Goal: Task Accomplishment & Management: Complete application form

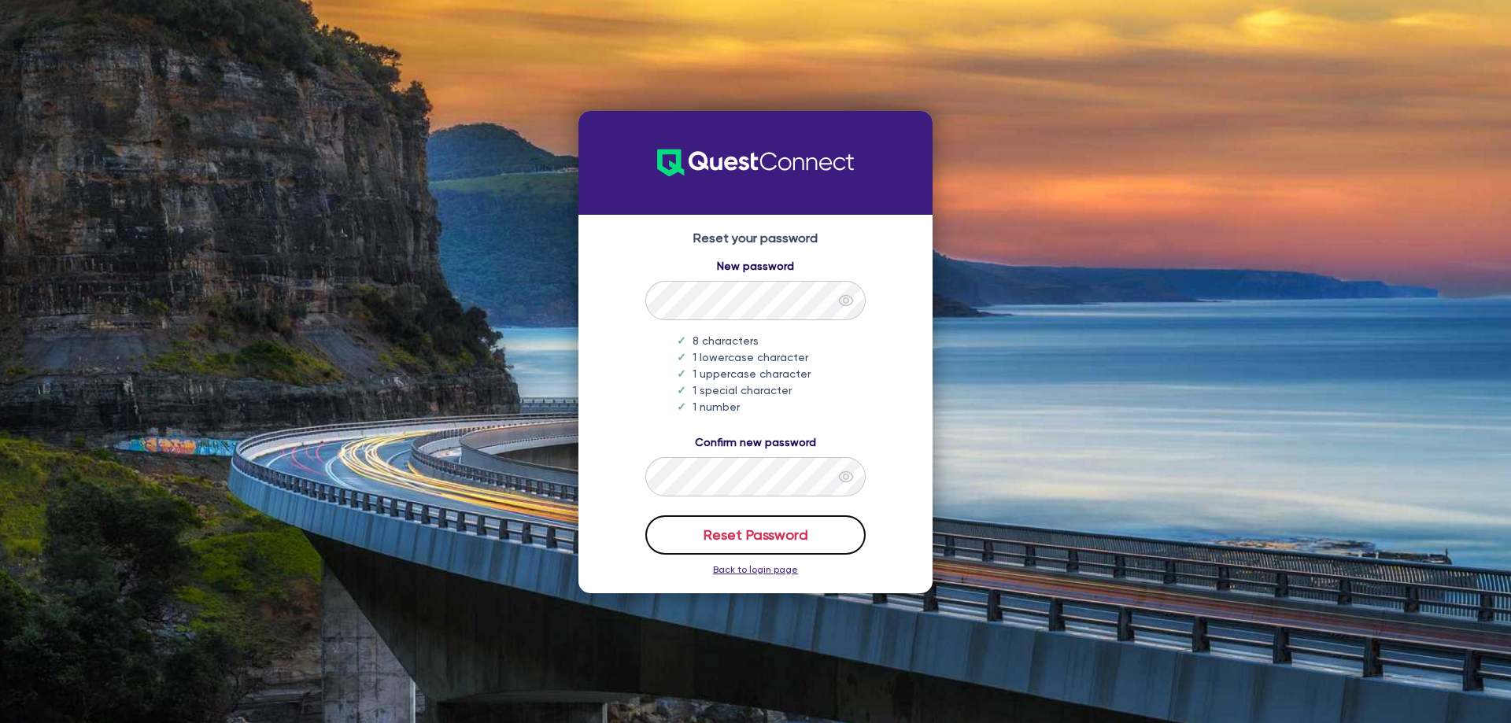
click at [749, 537] on button "Reset Password" at bounding box center [755, 534] width 220 height 39
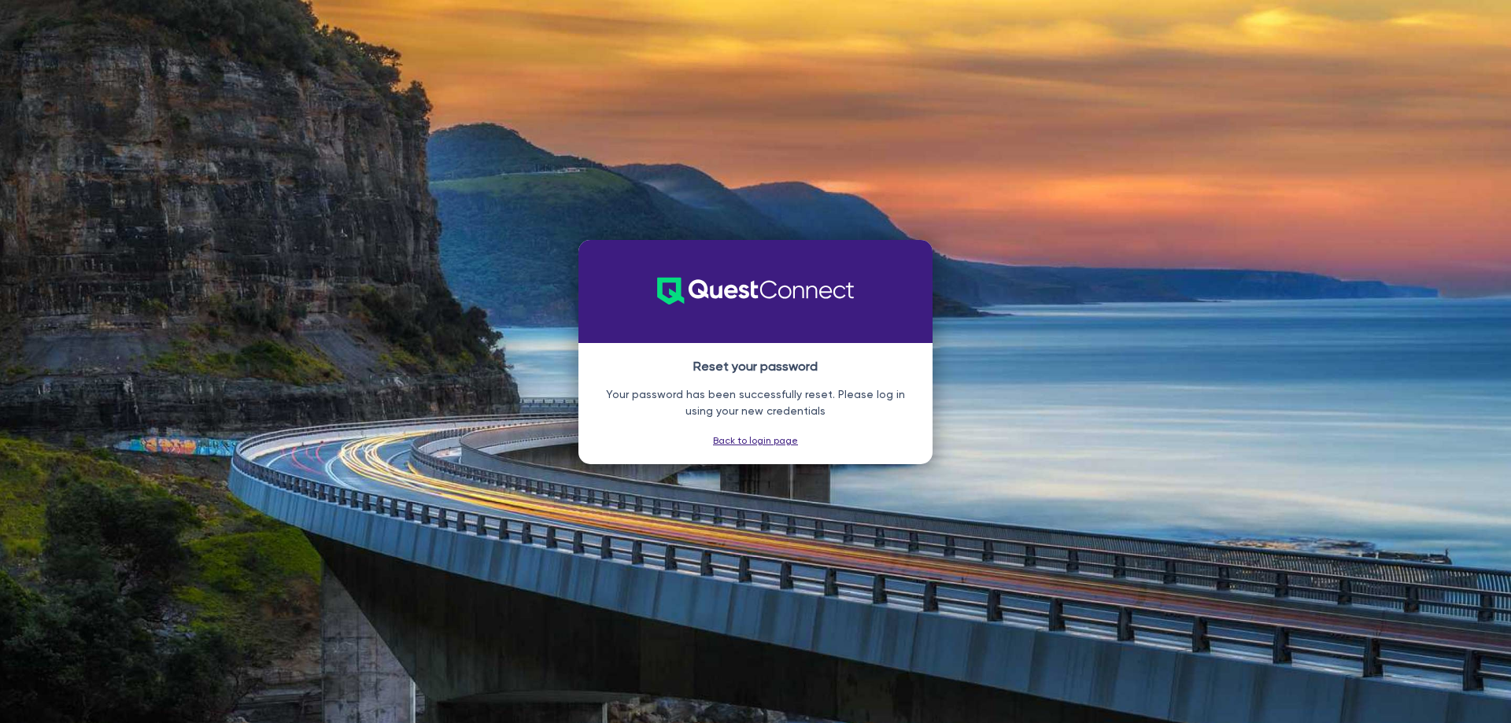
click at [758, 438] on link "Back to login page" at bounding box center [755, 440] width 85 height 11
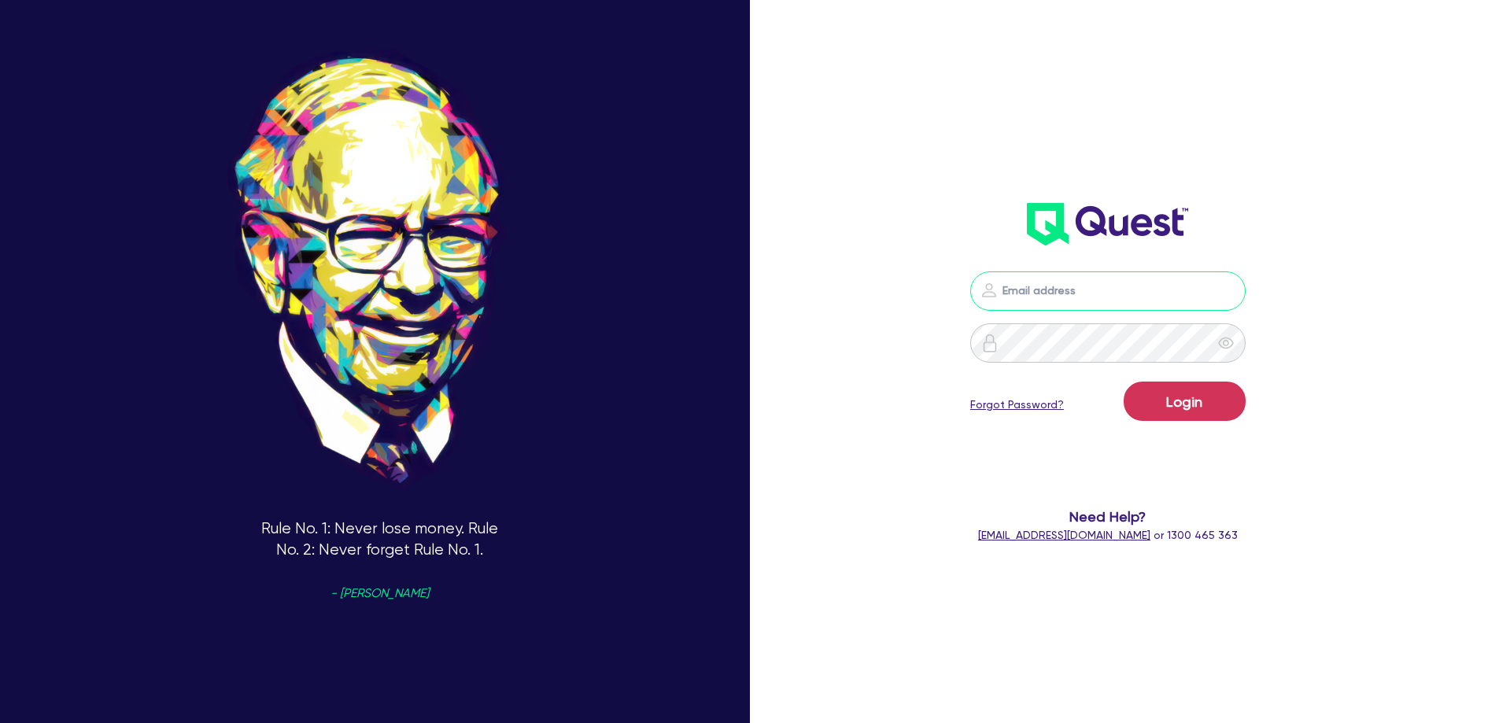
click at [1084, 294] on input "email" at bounding box center [1107, 291] width 275 height 39
type input "[PERSON_NAME][EMAIL_ADDRESS][DOMAIN_NAME]"
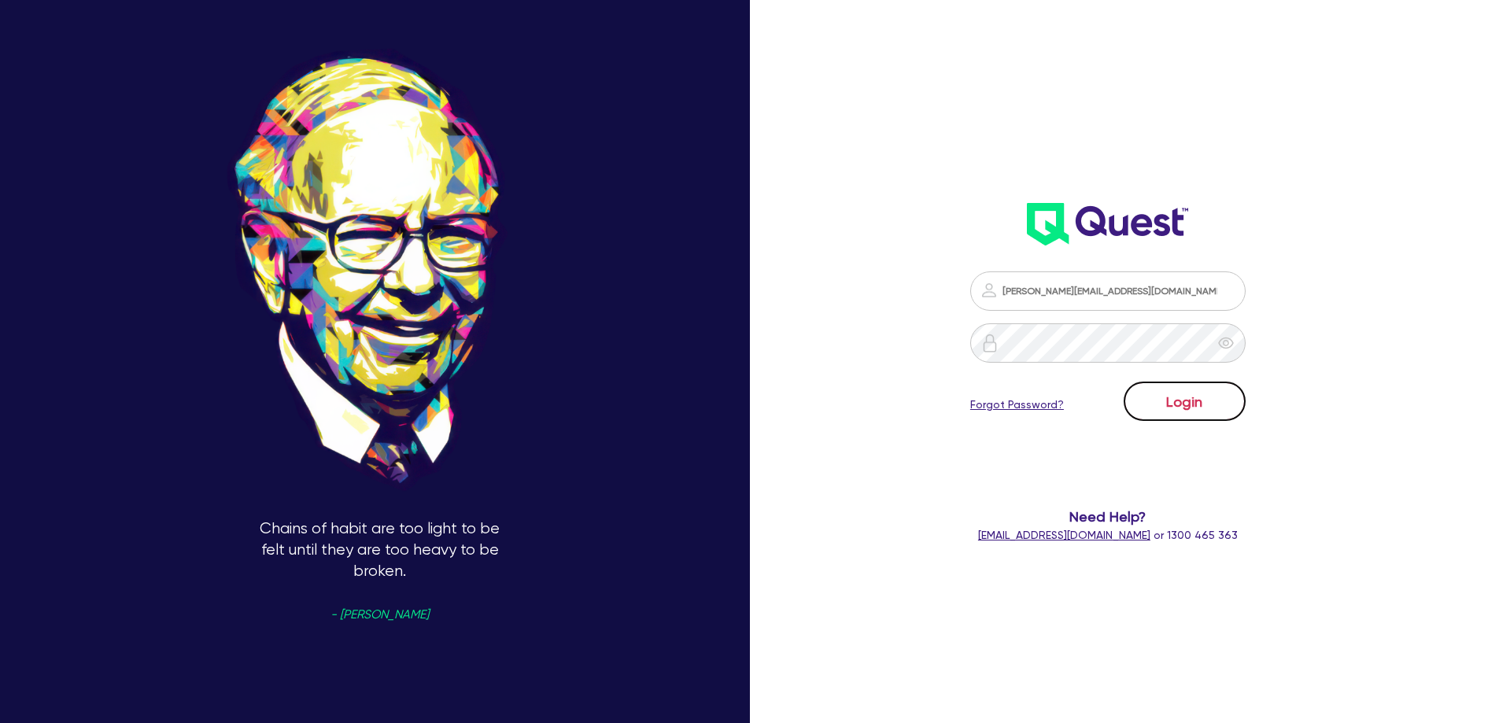
click at [1173, 406] on button "Login" at bounding box center [1185, 401] width 122 height 39
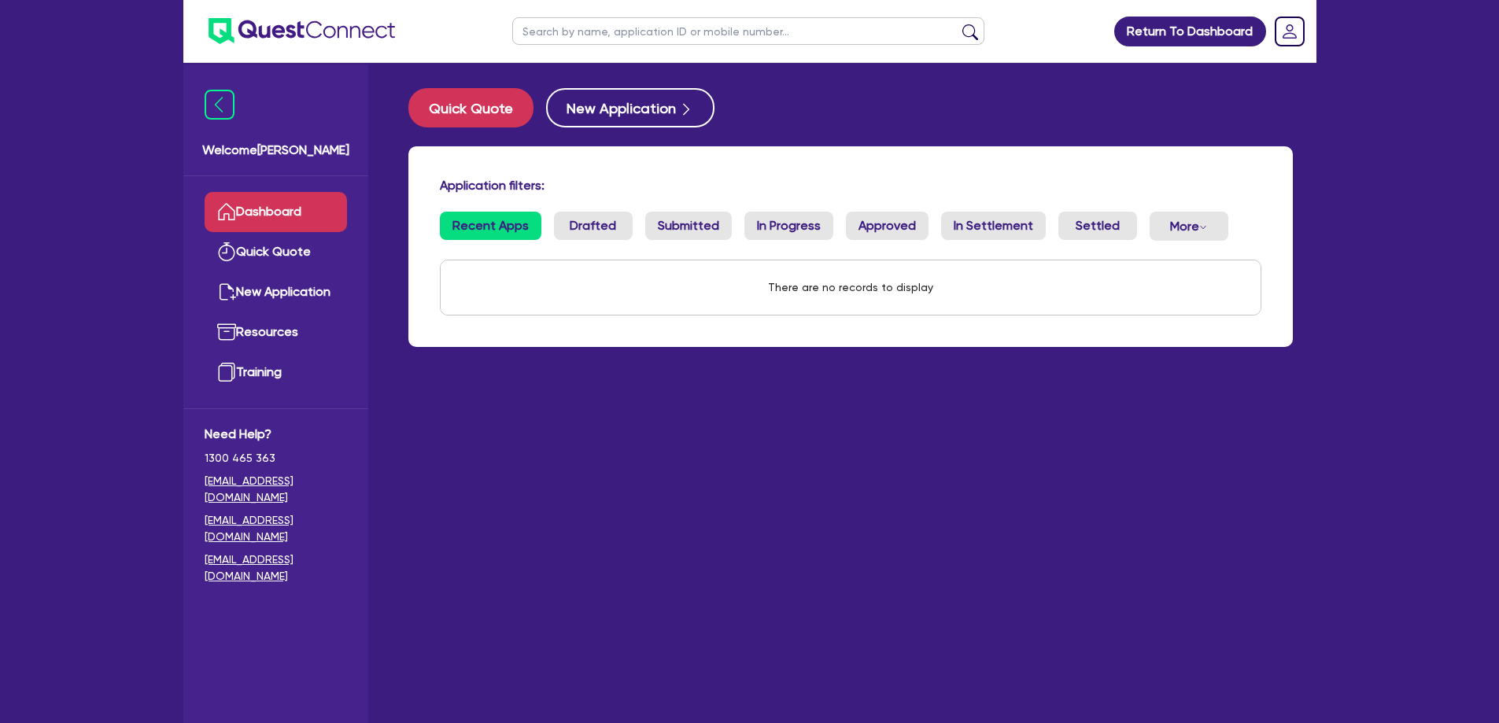
click at [1254, 430] on main "Quick Quote New Application Application filters: Recent Apps Drafted Submitted …" at bounding box center [851, 405] width 932 height 684
click at [668, 122] on button "New Application" at bounding box center [630, 107] width 168 height 39
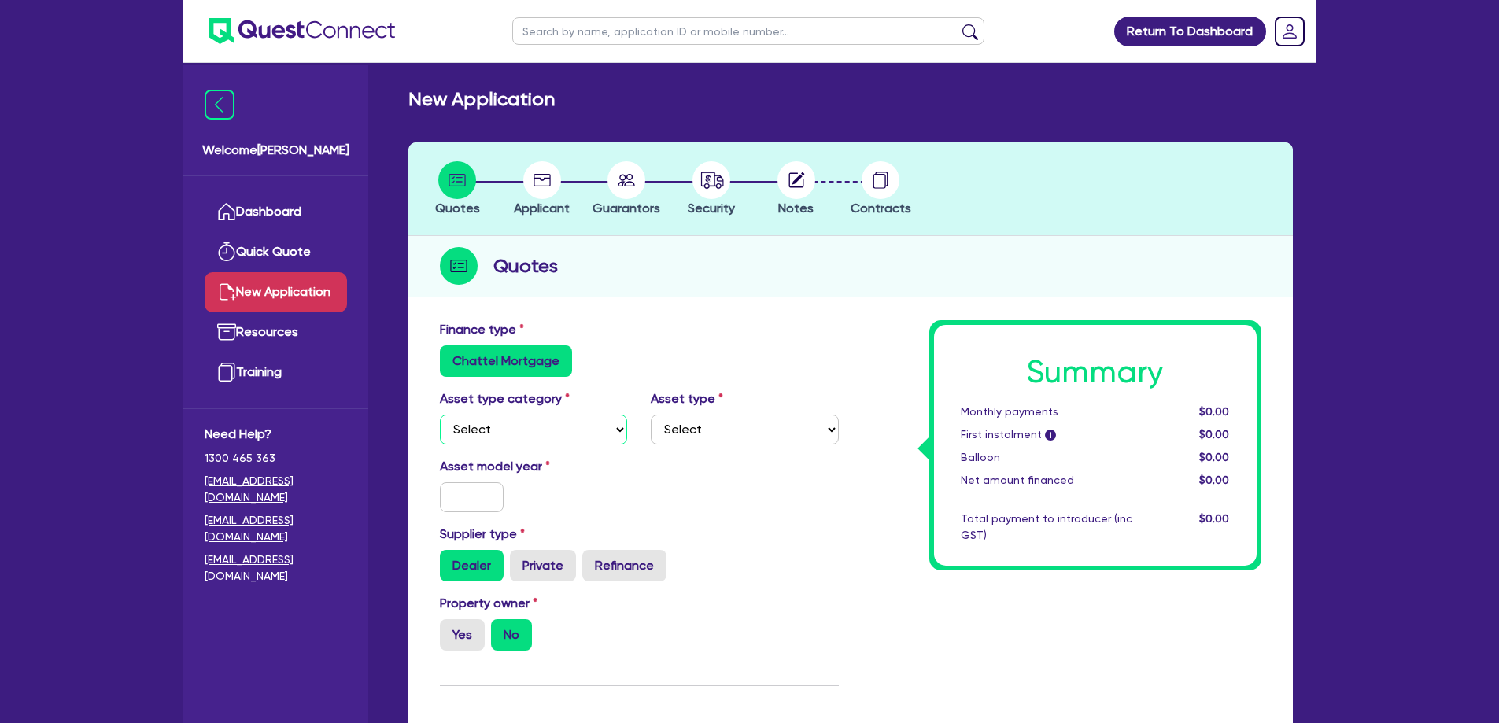
click at [553, 434] on select "Select Cars and light trucks Primary assets Secondary assets Tertiary assets" at bounding box center [534, 430] width 188 height 30
select select "PRIMARY_ASSETS"
click at [440, 415] on select "Select Cars and light trucks Primary assets Secondary assets Tertiary assets" at bounding box center [534, 430] width 188 height 30
click at [687, 424] on select "Select Heavy trucks over 4.5 tonne Trailers Bus and coaches Yellow goods and ex…" at bounding box center [745, 430] width 188 height 30
select select "HEAVY_TRUCKS"
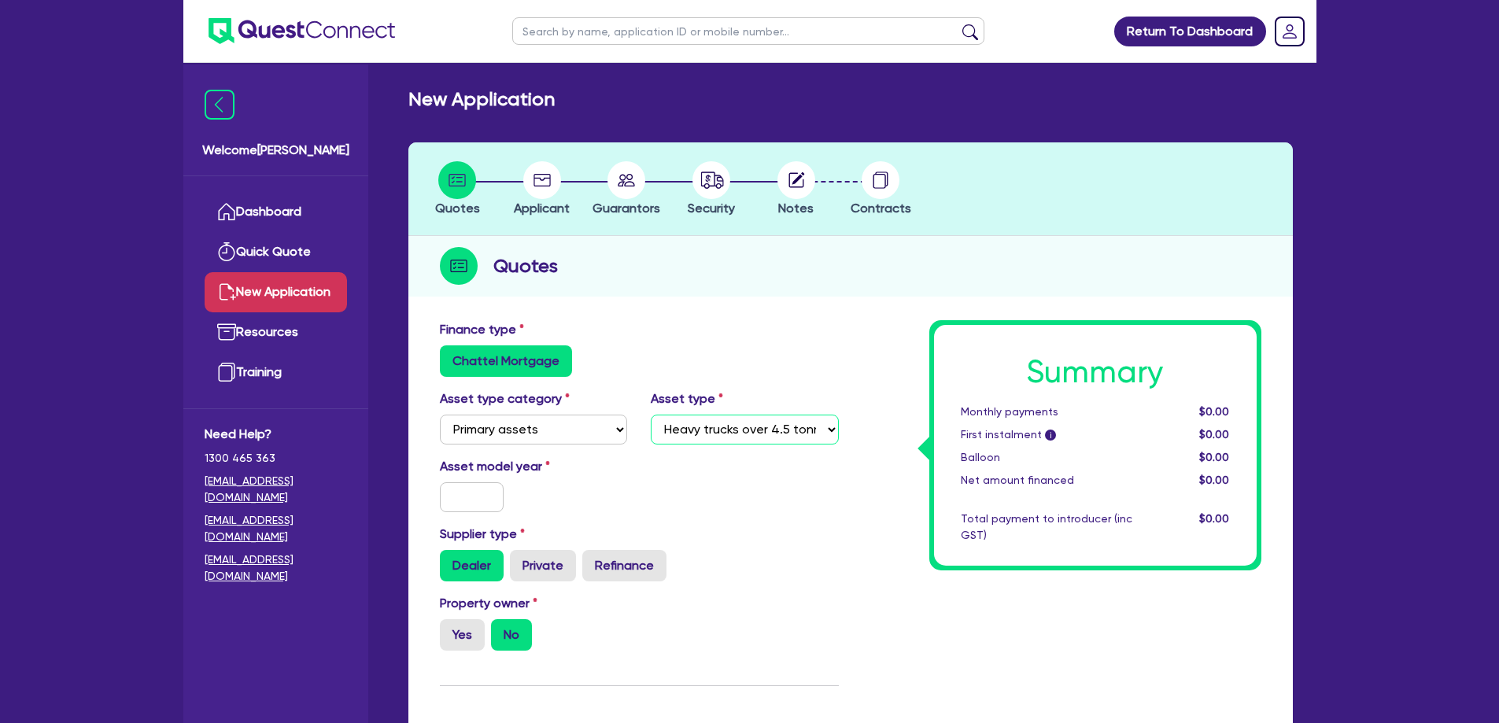
click at [651, 415] on select "Select Heavy trucks over 4.5 tonne Trailers Bus and coaches Yellow goods and ex…" at bounding box center [745, 430] width 188 height 30
click at [779, 425] on select "Select Heavy trucks over 4.5 tonne Trailers Bus and coaches Yellow goods and ex…" at bounding box center [745, 430] width 188 height 30
click at [456, 488] on input "text" at bounding box center [472, 497] width 65 height 30
type input "2020"
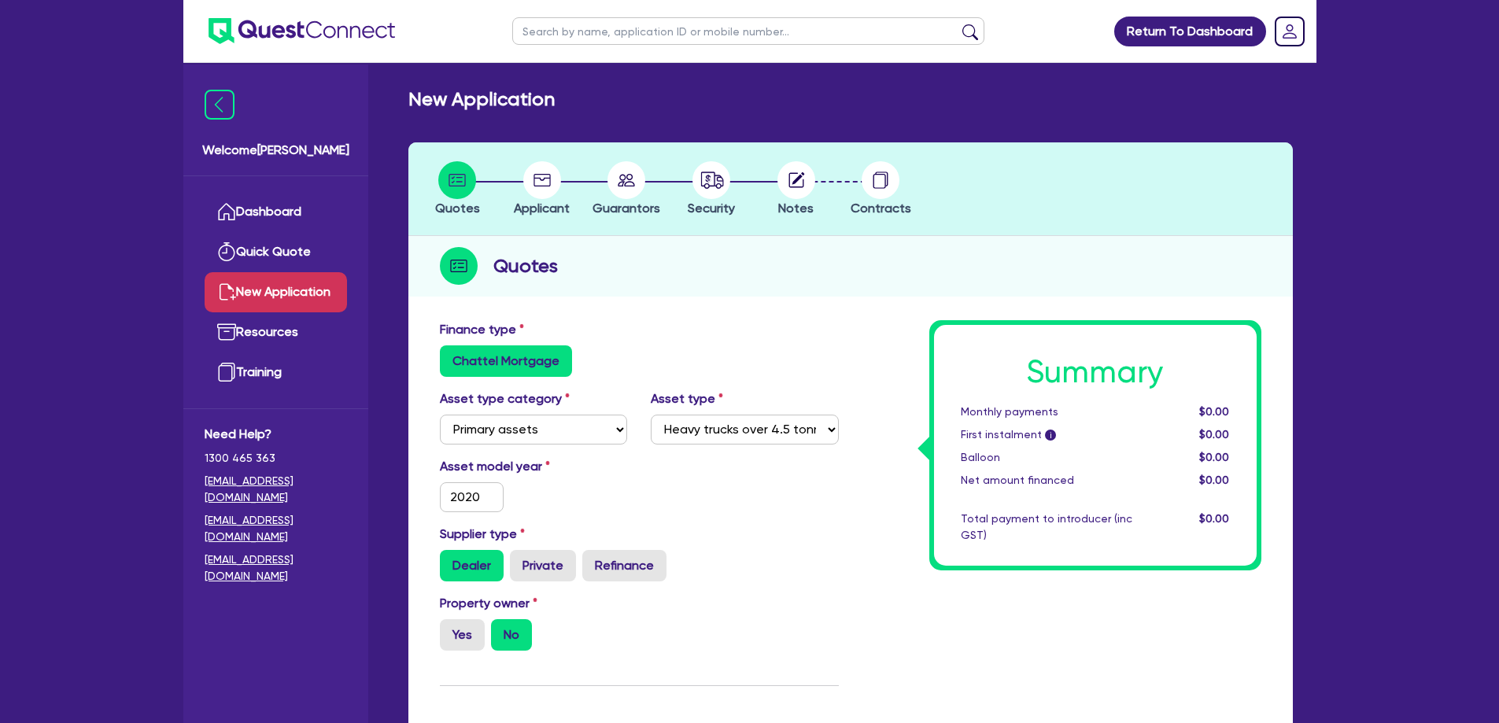
click at [695, 515] on div "Asset model year [DATE]" at bounding box center [639, 491] width 423 height 68
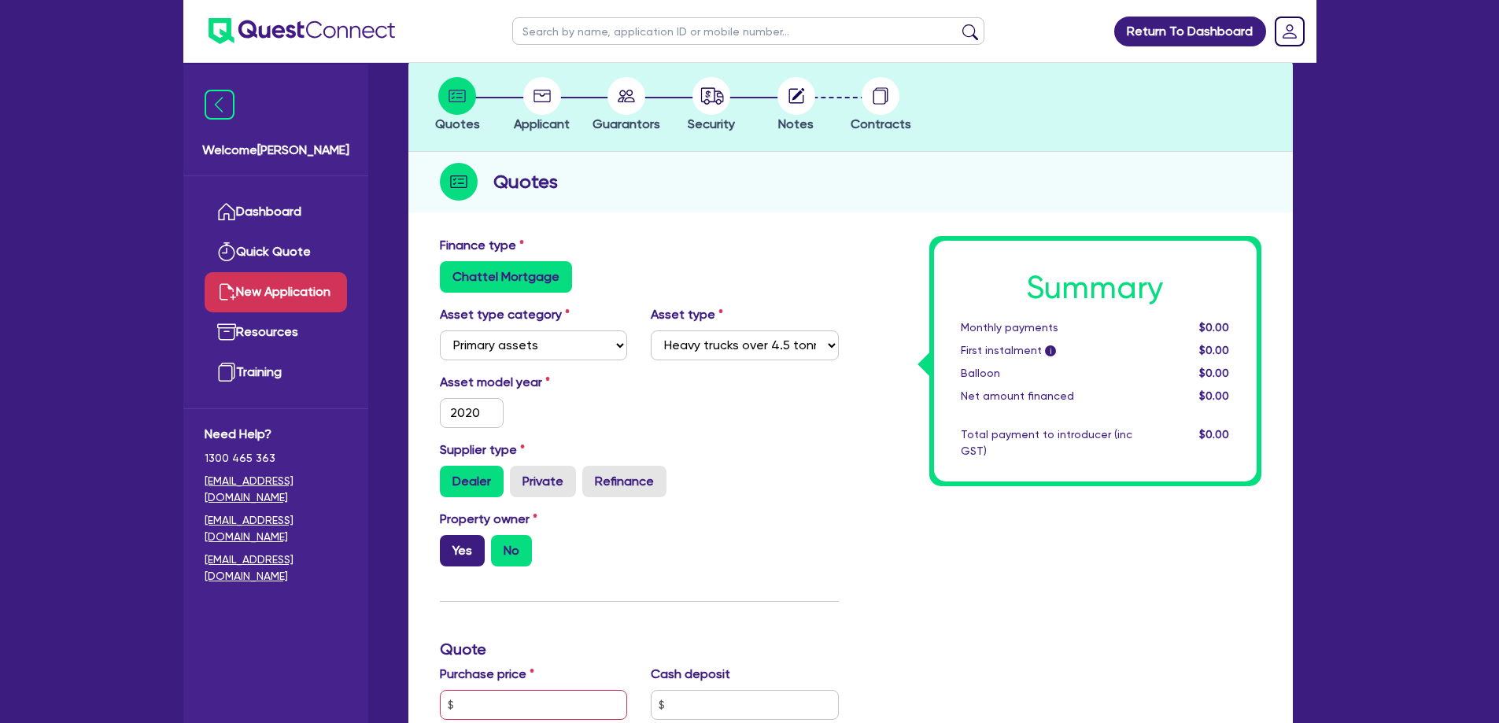
click at [457, 541] on label "Yes" at bounding box center [462, 550] width 45 height 31
click at [450, 541] on input "Yes" at bounding box center [445, 540] width 10 height 10
radio input "true"
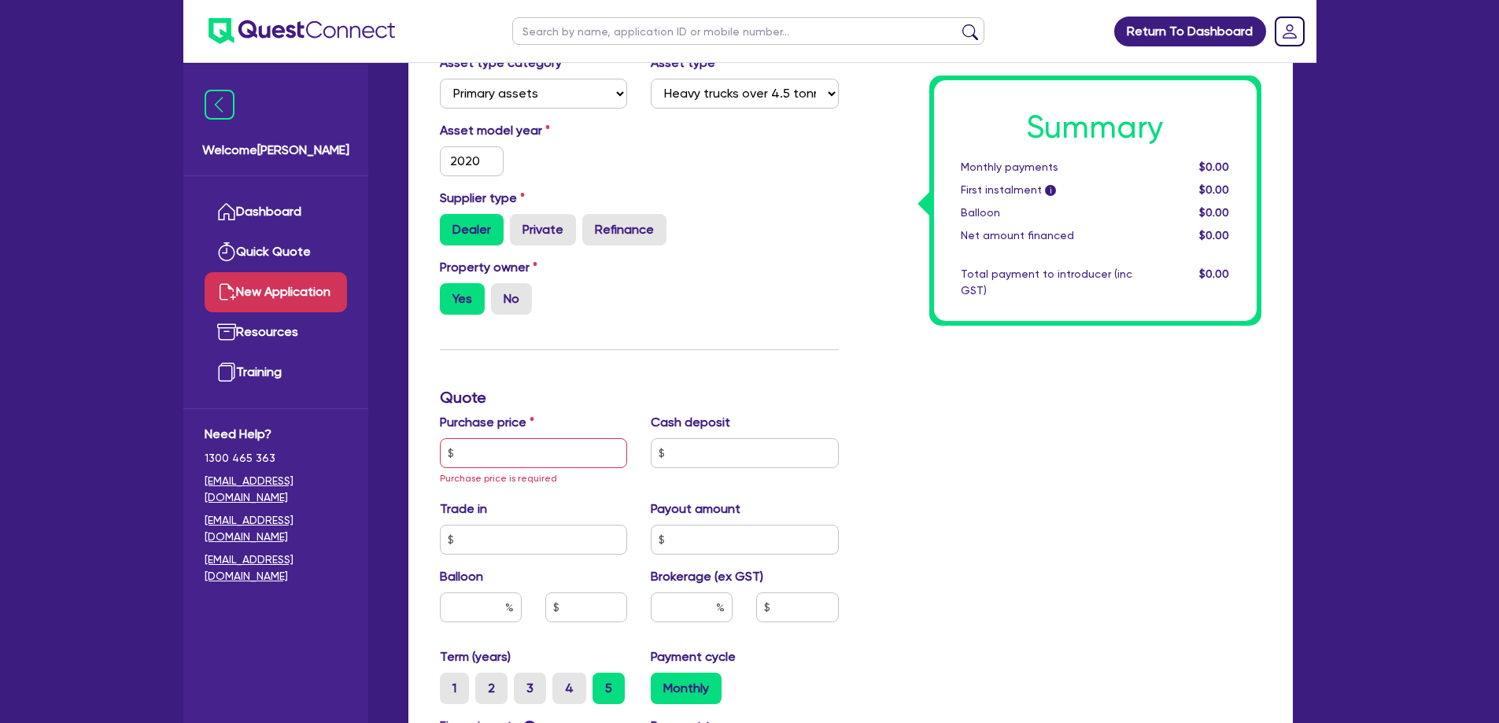
scroll to position [419, 0]
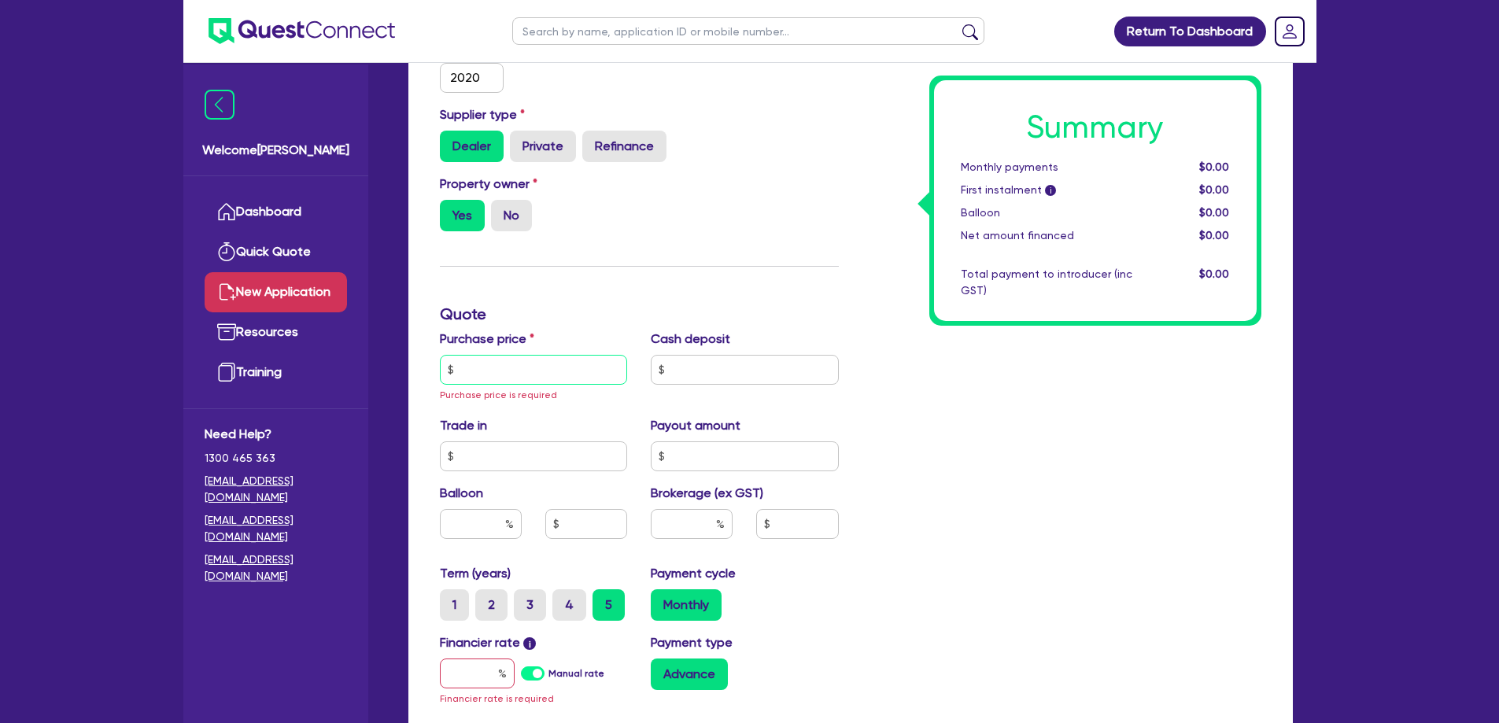
click at [522, 371] on input "text" at bounding box center [534, 370] width 188 height 30
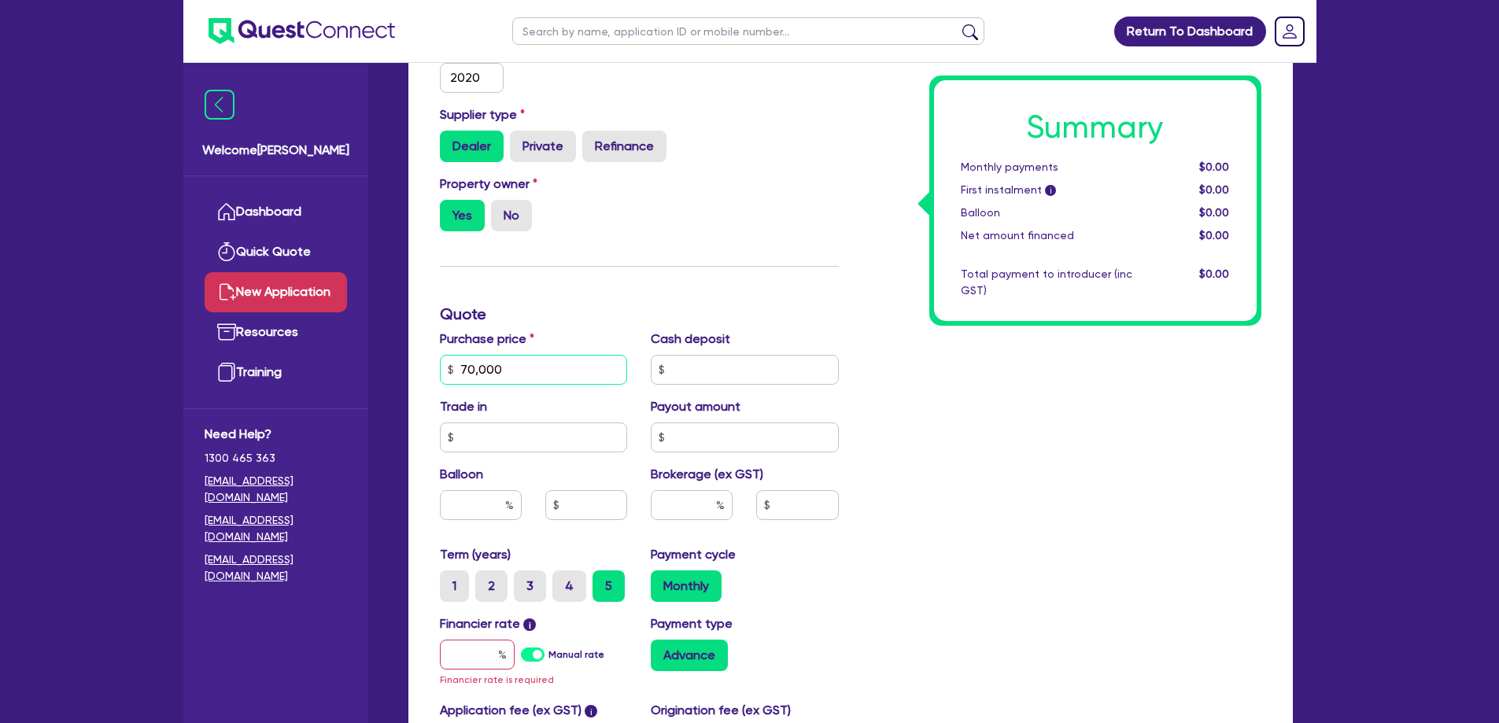
type input "70,000"
click at [677, 505] on input "text" at bounding box center [692, 505] width 82 height 30
drag, startPoint x: 675, startPoint y: 504, endPoint x: 749, endPoint y: 506, distance: 74.0
click at [749, 506] on div at bounding box center [745, 511] width 212 height 42
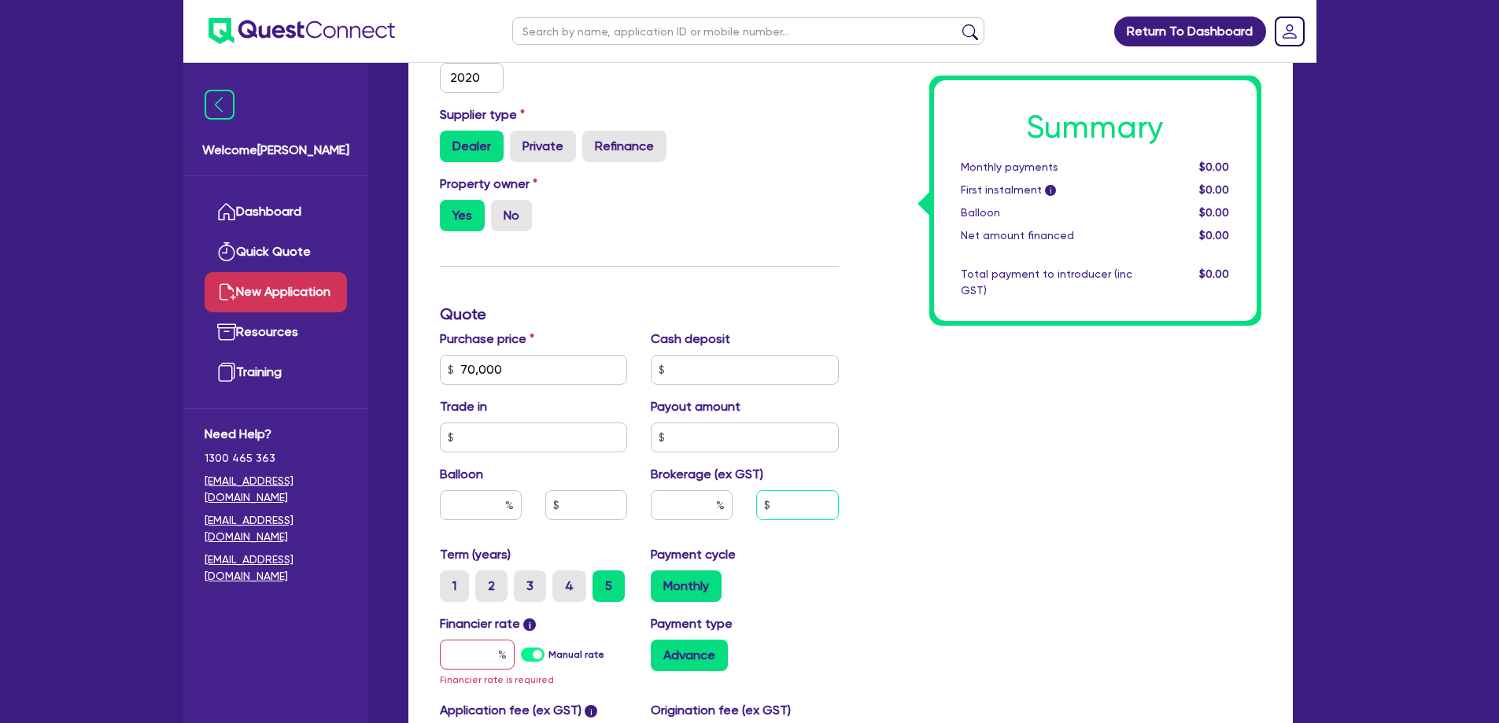
click at [802, 515] on input "text" at bounding box center [797, 505] width 82 height 30
type input "2,800"
drag, startPoint x: 1093, startPoint y: 479, endPoint x: 1081, endPoint y: 486, distance: 13.4
click at [1092, 479] on div "Summary Monthly payments $0.00 First instalment i $0.00 Balloon $0.00 Net amoun…" at bounding box center [1062, 369] width 423 height 937
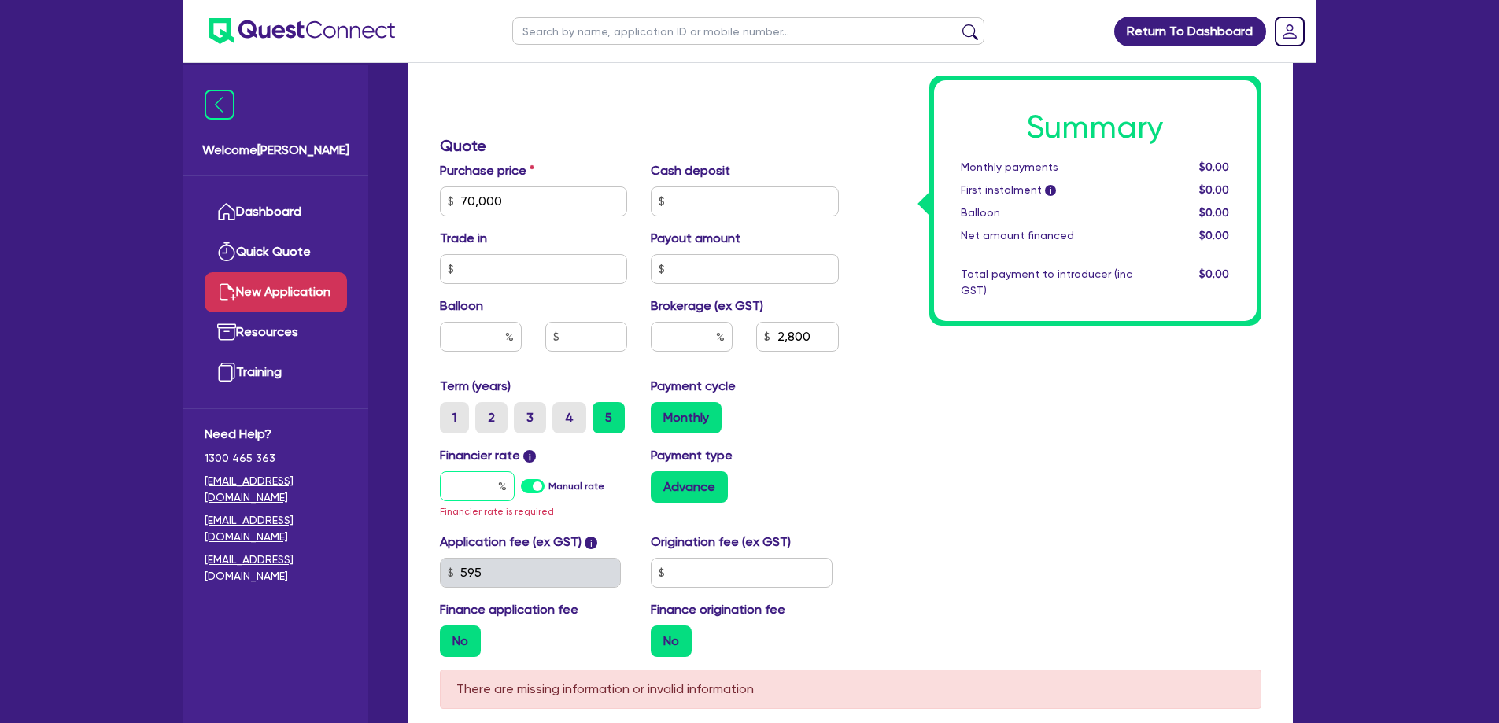
click at [455, 482] on input "text" at bounding box center [477, 486] width 75 height 30
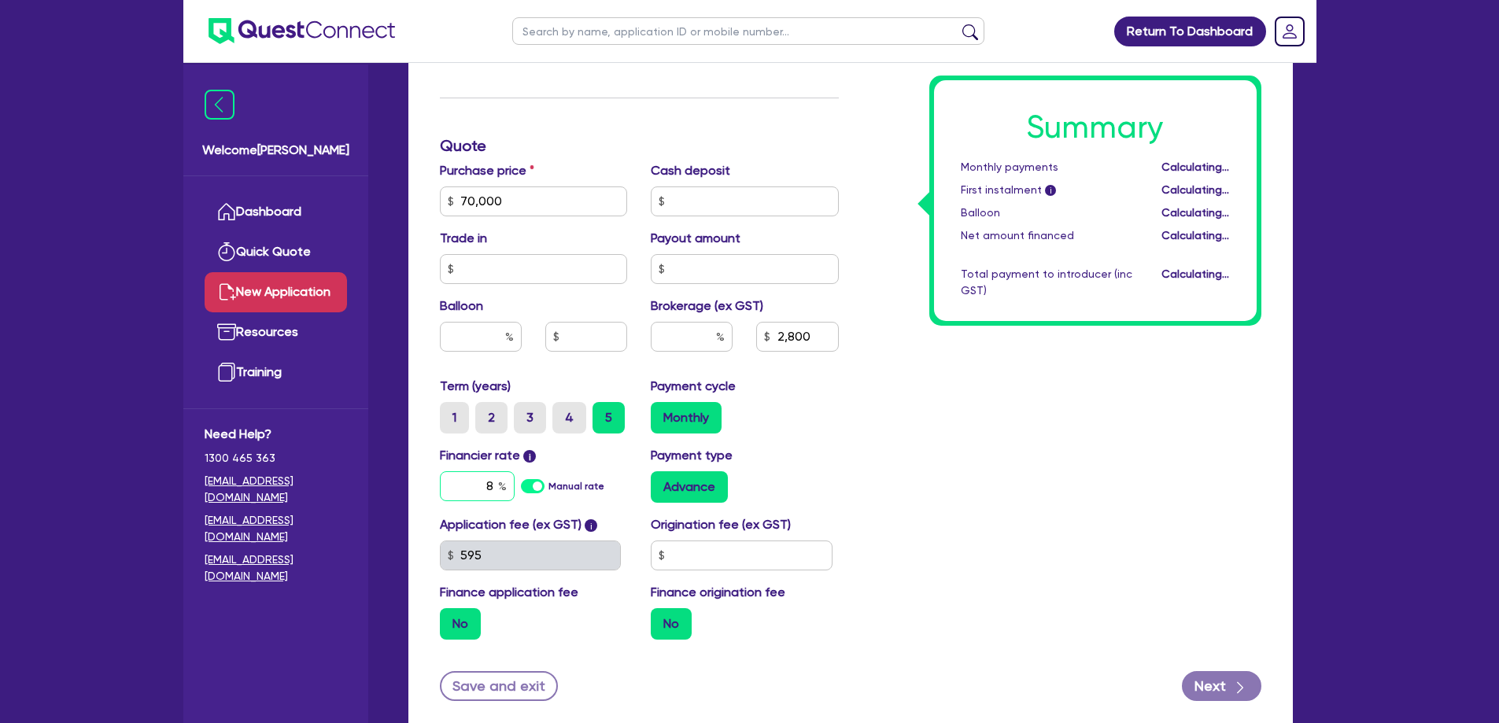
type input "8."
type input "4"
type input "2,800"
type input "8.95"
type input "2,800"
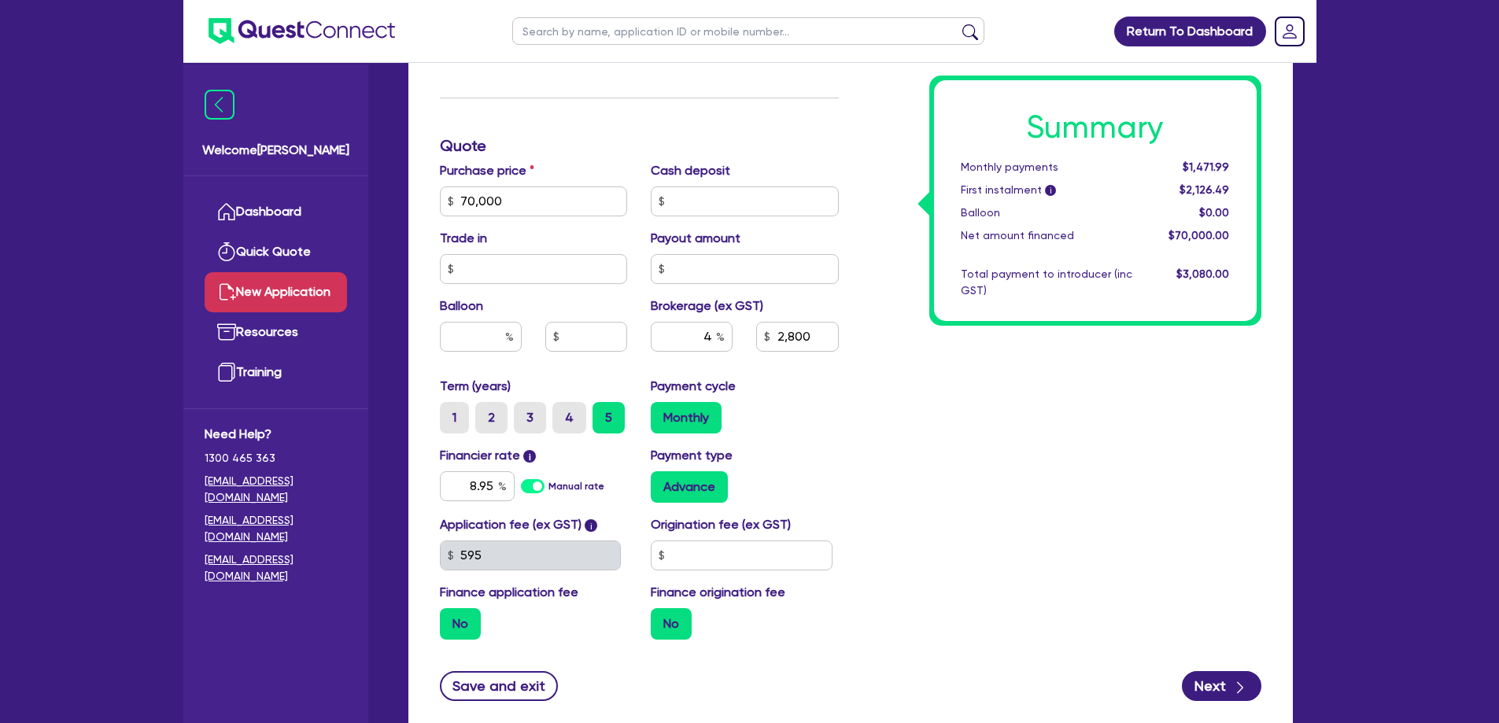
click at [1040, 457] on div "Summary Monthly payments $1,471.99 First instalment i $2,126.49 Balloon $0.00 N…" at bounding box center [1062, 192] width 423 height 920
click at [762, 564] on input "text" at bounding box center [742, 556] width 182 height 30
type input "0"
click at [1126, 563] on div "Summary Monthly payments $1,504.04 First instalment i $2,158.54 Balloon $0.00 N…" at bounding box center [1062, 192] width 423 height 920
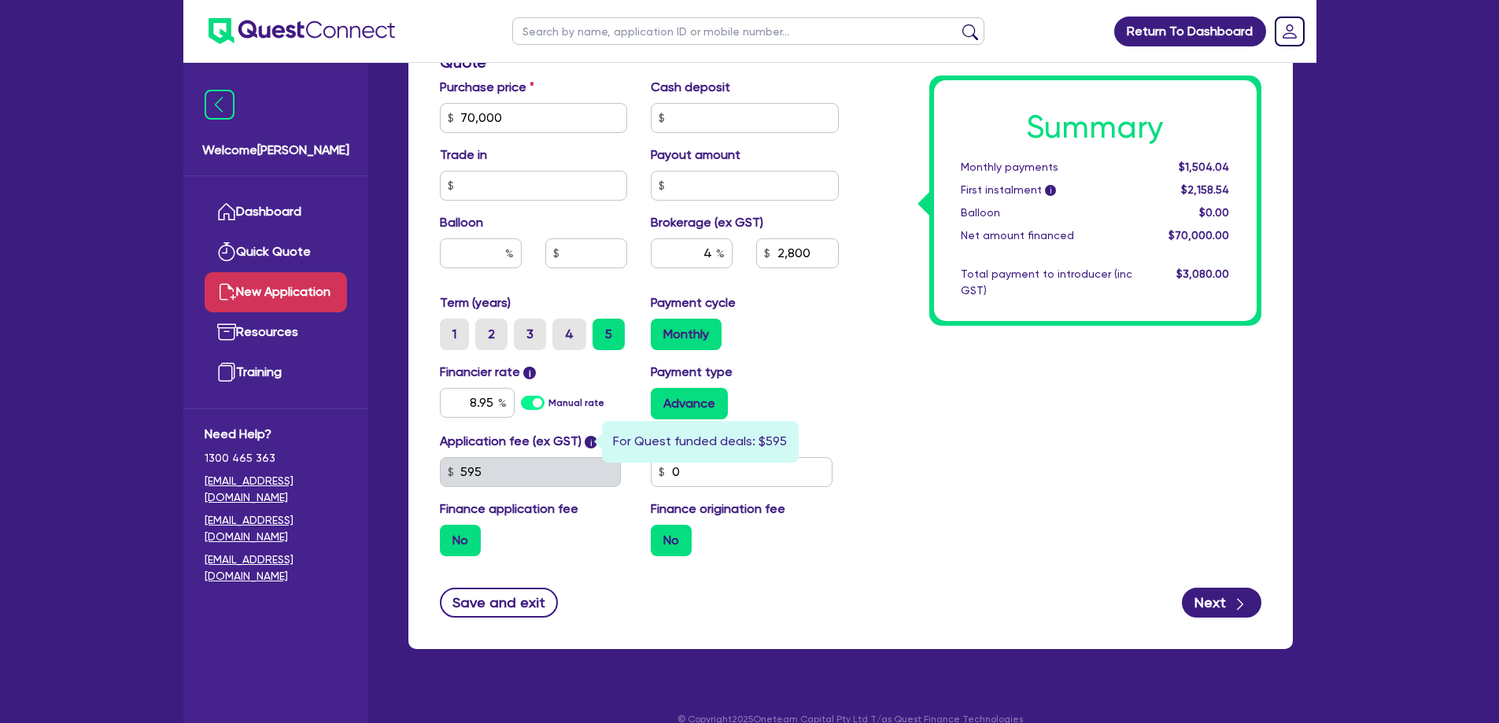
click at [586, 444] on span "i" at bounding box center [591, 442] width 13 height 13
click at [586, 442] on span "i" at bounding box center [591, 442] width 13 height 13
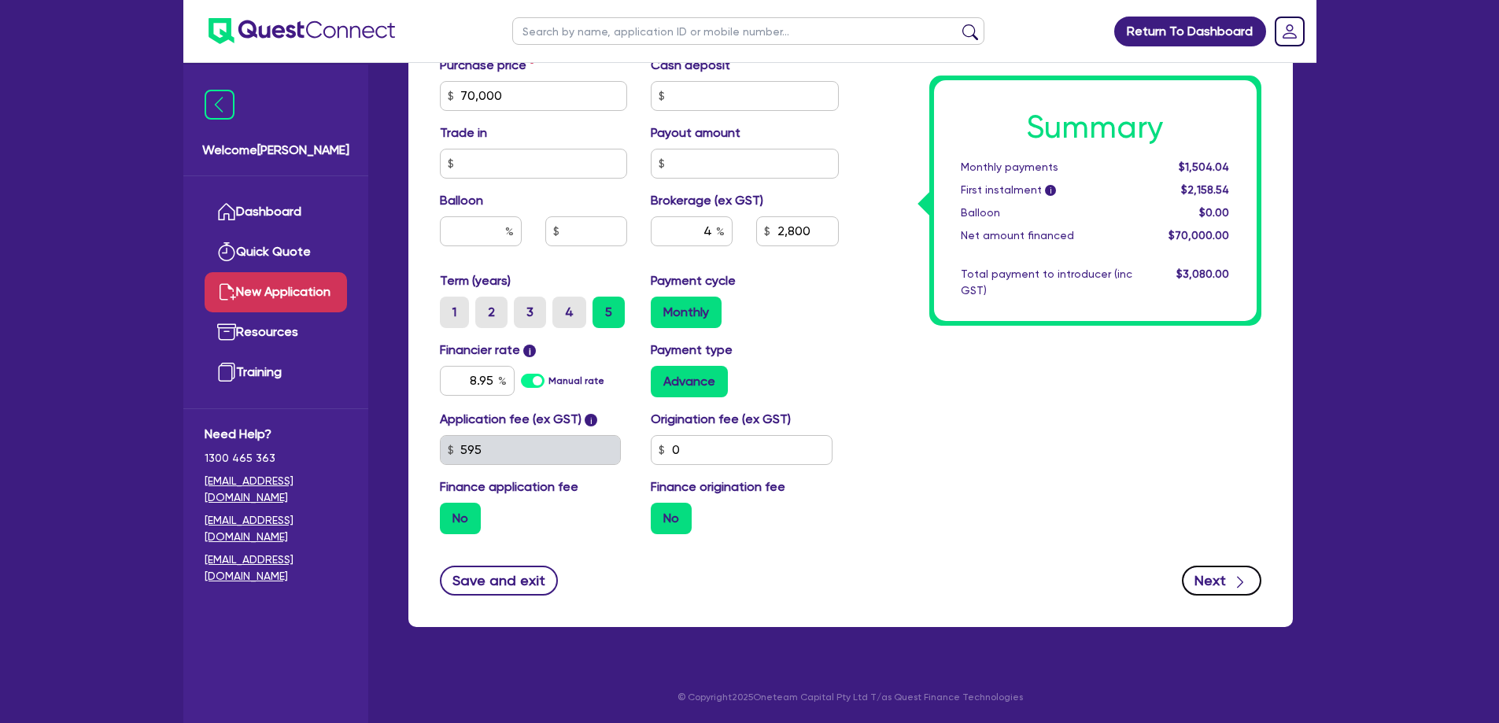
click at [1233, 585] on icon "button" at bounding box center [1240, 583] width 16 height 16
type input "2,800"
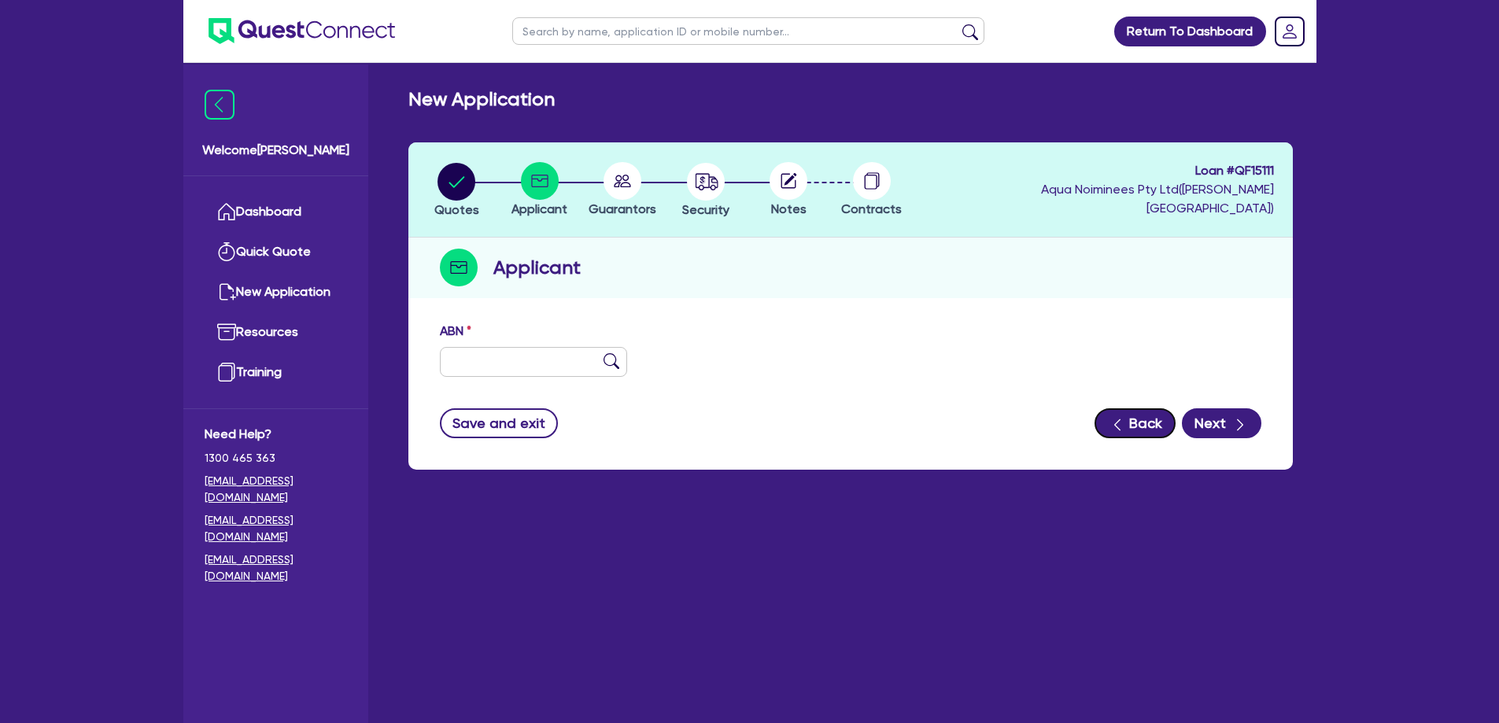
click at [1157, 419] on button "Back" at bounding box center [1135, 423] width 81 height 30
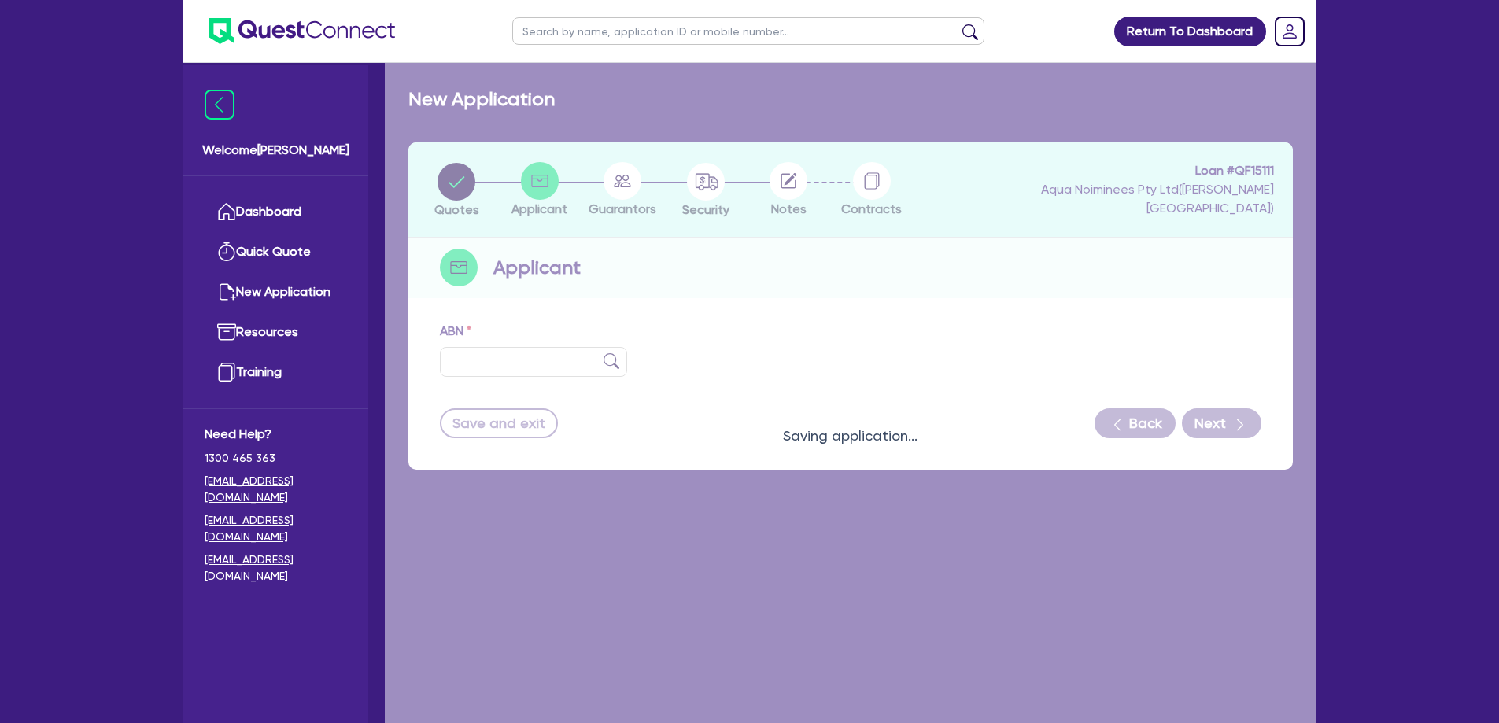
select select "PRIMARY_ASSETS"
select select "HEAVY_TRUCKS"
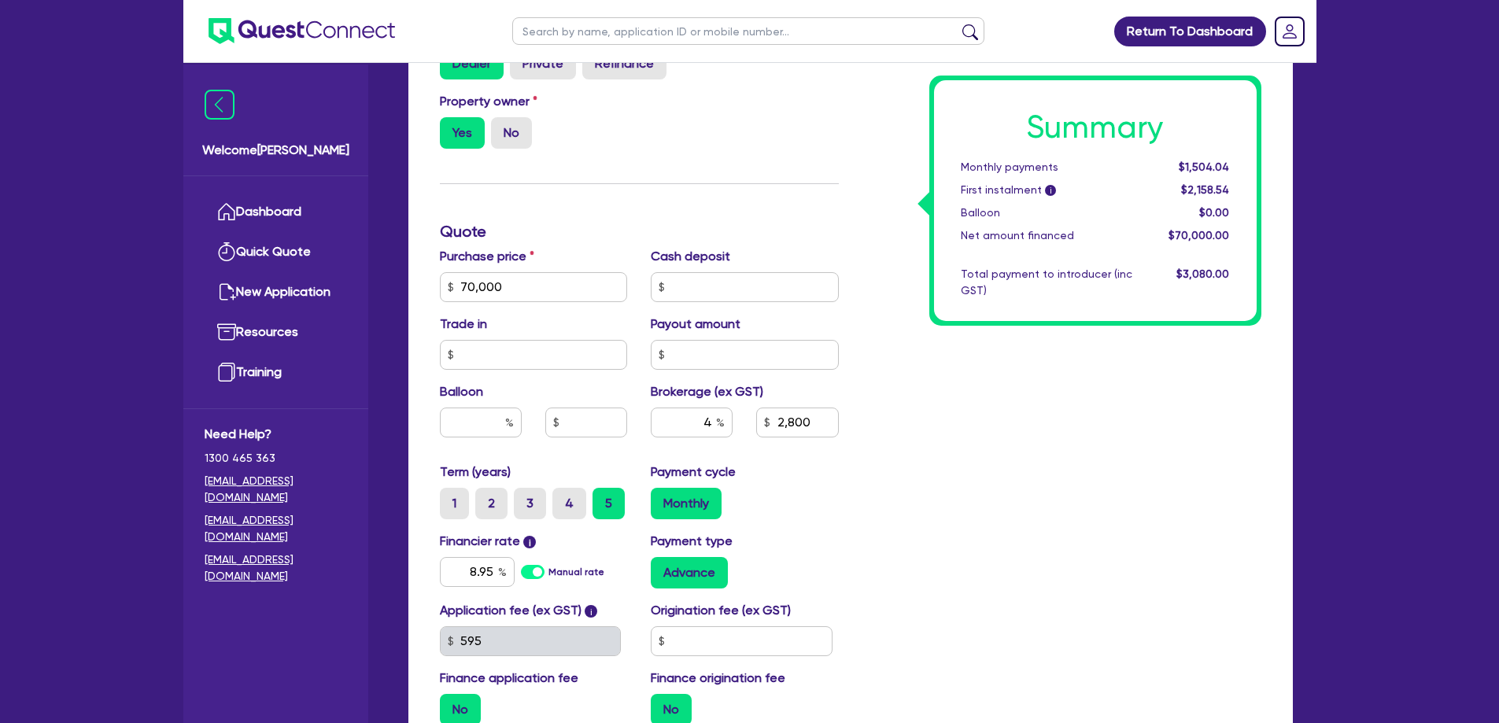
scroll to position [693, 0]
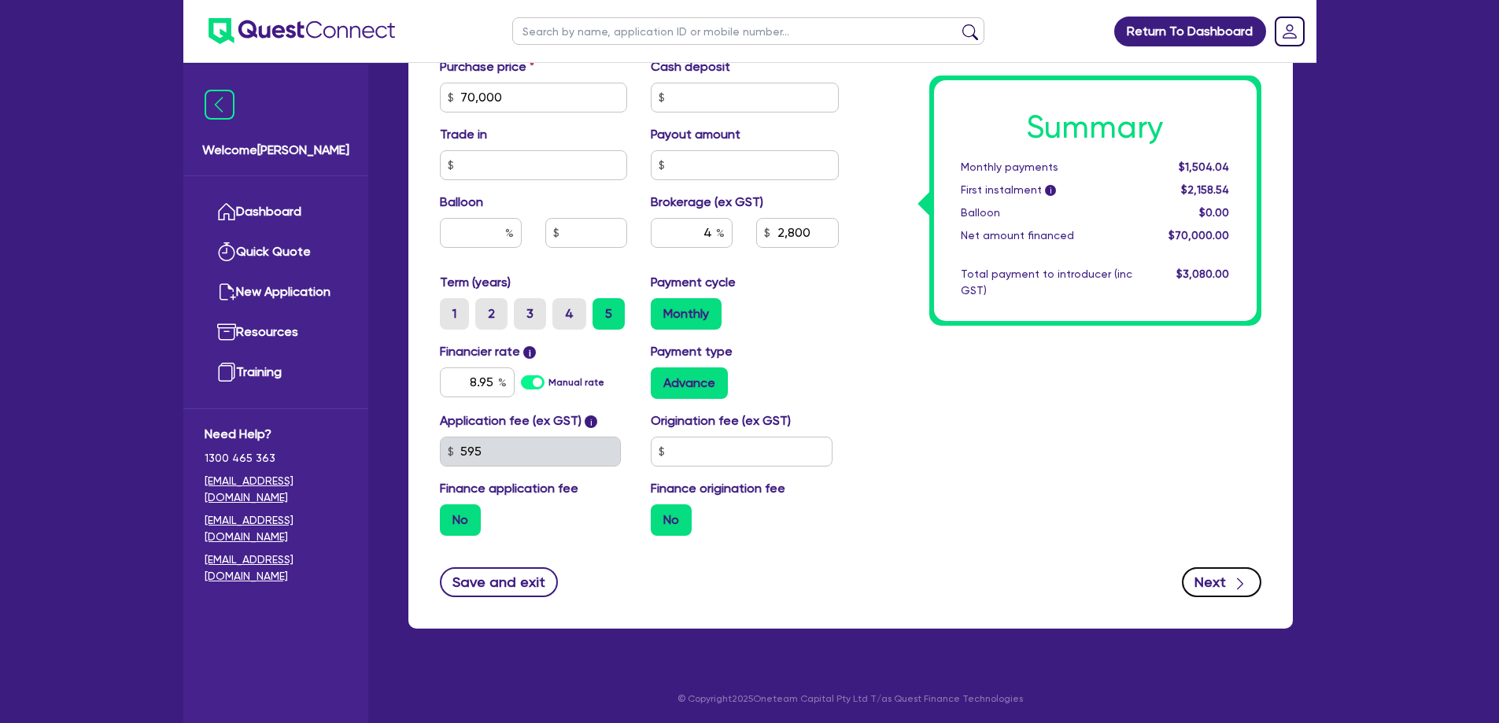
click at [1210, 584] on button "Next" at bounding box center [1221, 582] width 79 height 30
type input "70,000"
type input "2,800"
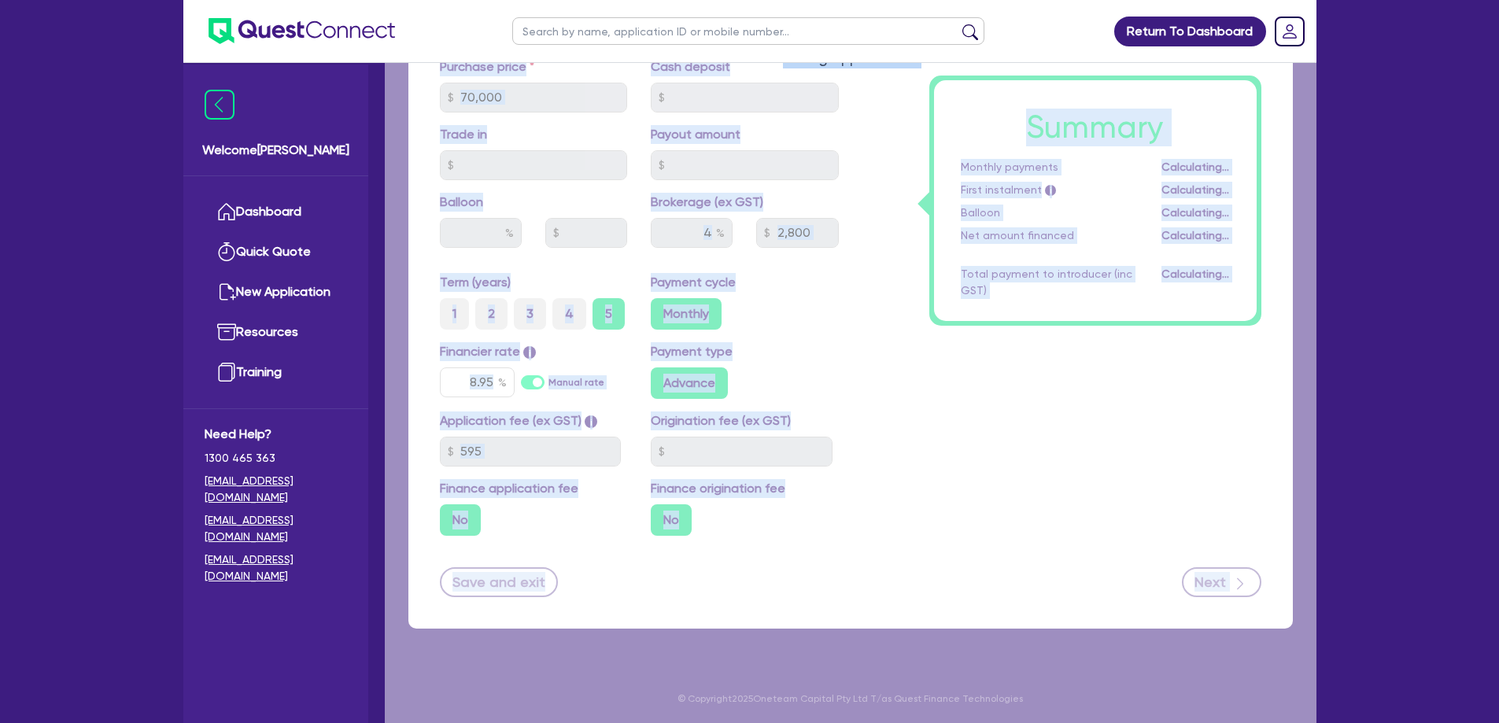
click at [1210, 584] on div "Saving application..." at bounding box center [851, 47] width 932 height 1355
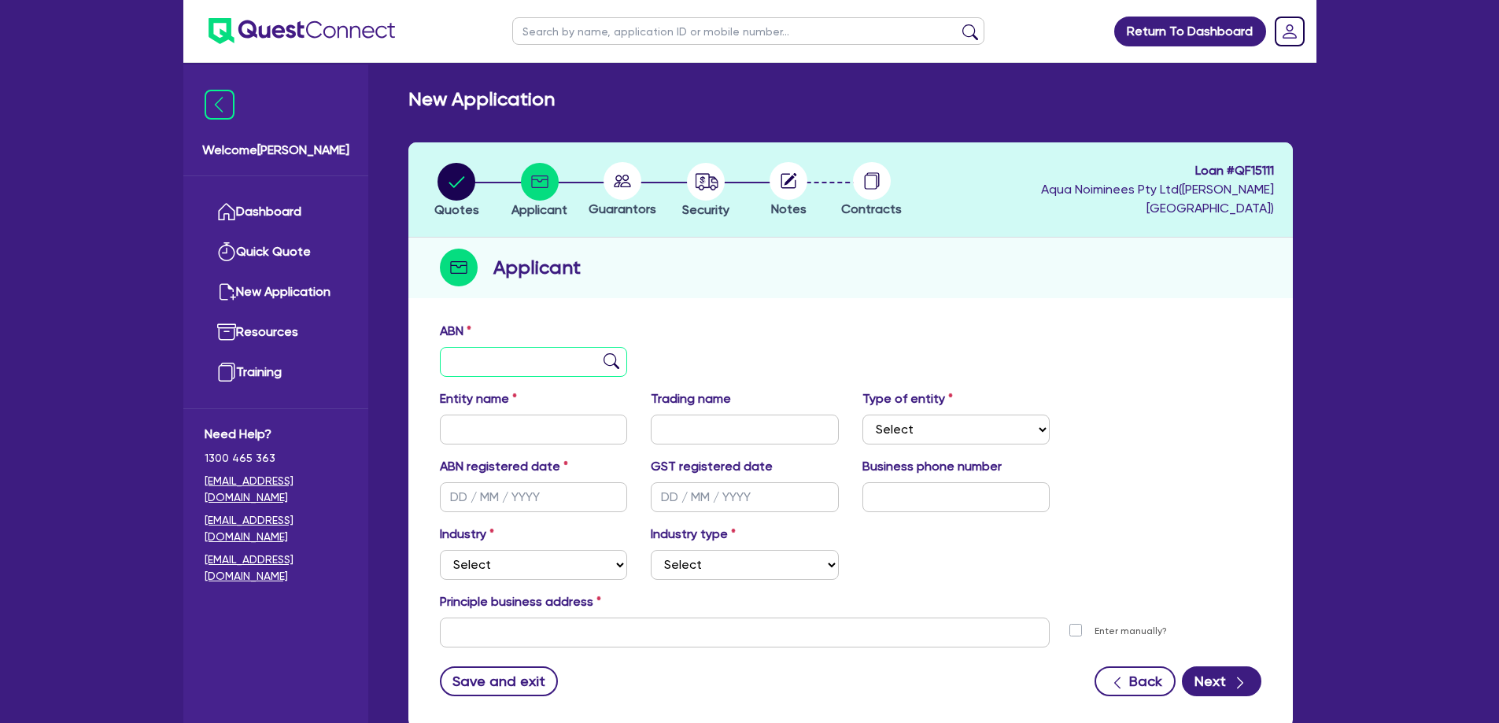
click at [475, 364] on input "text" at bounding box center [534, 362] width 188 height 30
type input "57 611 302 955"
click at [616, 364] on img at bounding box center [612, 361] width 16 height 16
type input "SINGH8 PTY LTD"
select select "COMPANY"
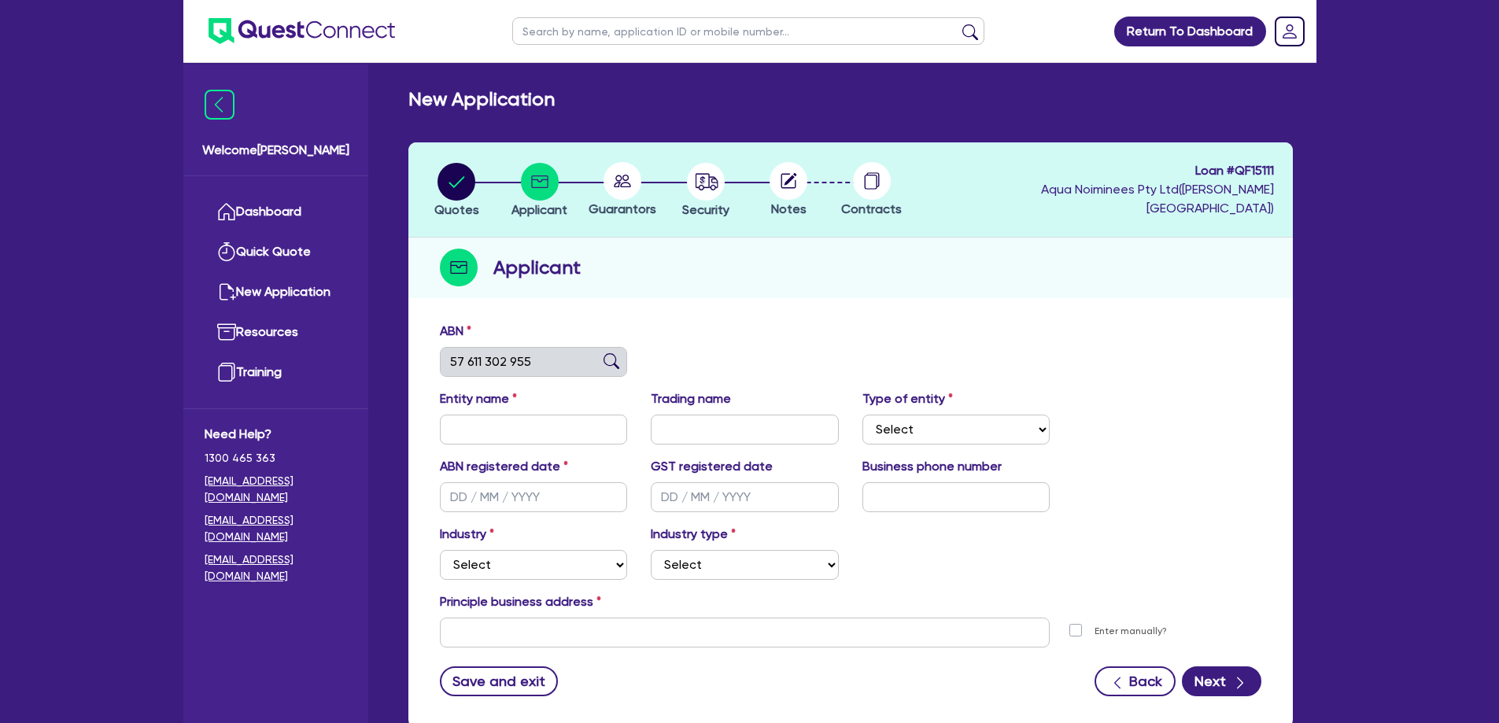
type input "[DATE]"
click at [947, 493] on input "text" at bounding box center [957, 497] width 188 height 30
type input "04 2948 9845"
click at [573, 566] on select "Select Accomodation & Food Services Administrative & Support Services Agricultu…" at bounding box center [534, 565] width 188 height 30
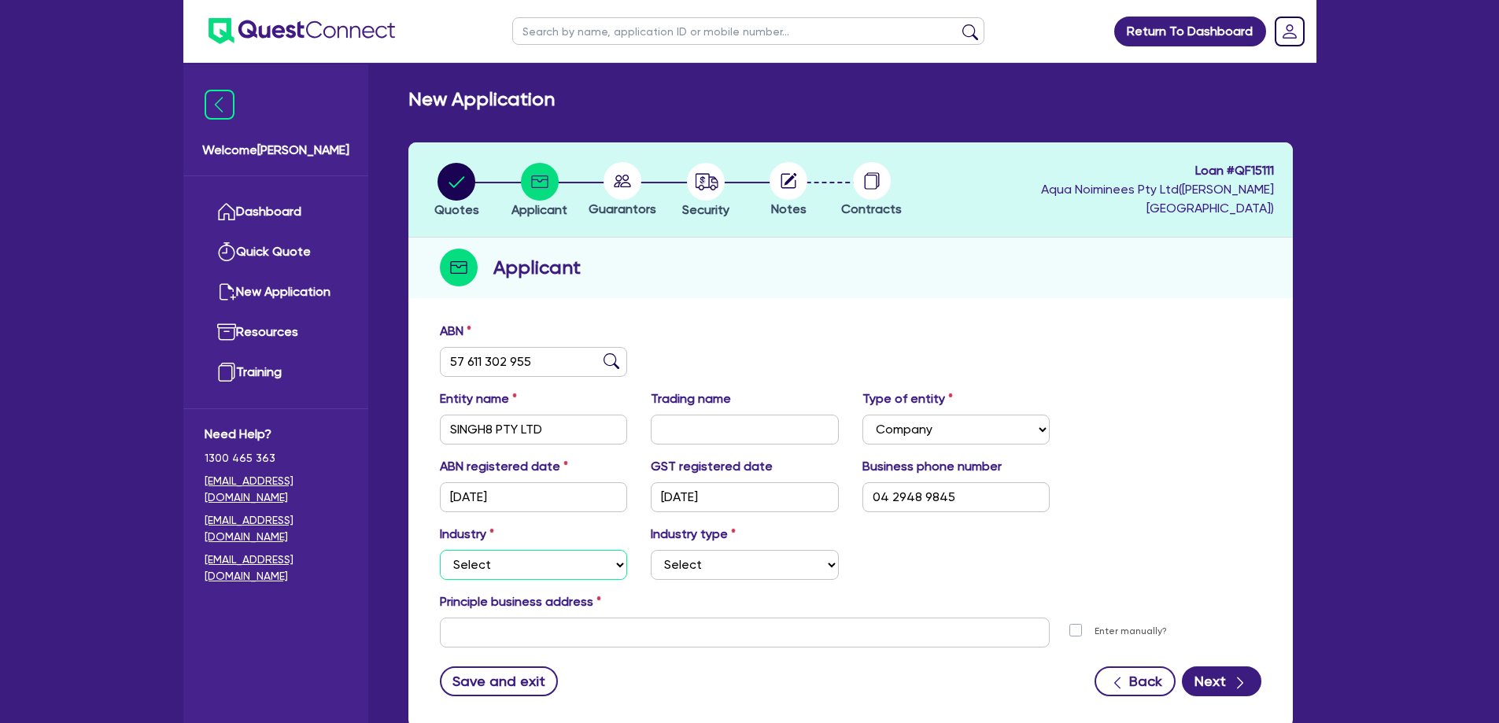
select select "TRANSPORT_WAREHOUSING"
click at [440, 550] on select "Select Accomodation & Food Services Administrative & Support Services Agricultu…" at bounding box center [534, 565] width 188 height 30
click at [733, 572] on select "Select Taxi & Luxury Car Services Passengers & Freight Transport Services Posta…" at bounding box center [745, 565] width 188 height 30
select select "PASSENGERS_FREIGHT_TRANSPORT"
click at [651, 550] on select "Select Taxi & Luxury Car Services Passengers & Freight Transport Services Posta…" at bounding box center [745, 565] width 188 height 30
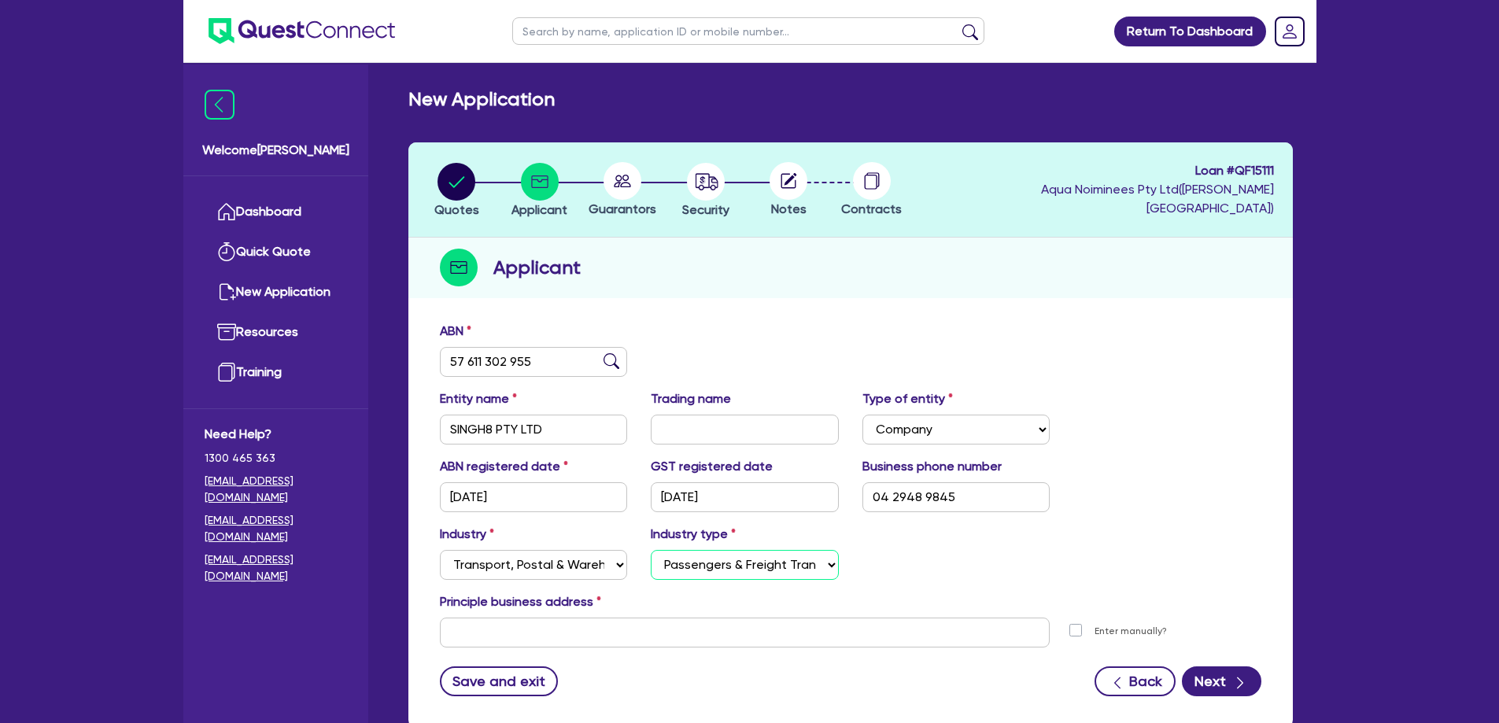
click at [786, 556] on select "Select Taxi & Luxury Car Services Passengers & Freight Transport Services Posta…" at bounding box center [745, 565] width 188 height 30
click at [1033, 569] on div "Industry Select Accomodation & Food Services Administrative & Support Services …" at bounding box center [850, 559] width 845 height 68
click at [525, 637] on input "text" at bounding box center [745, 633] width 611 height 30
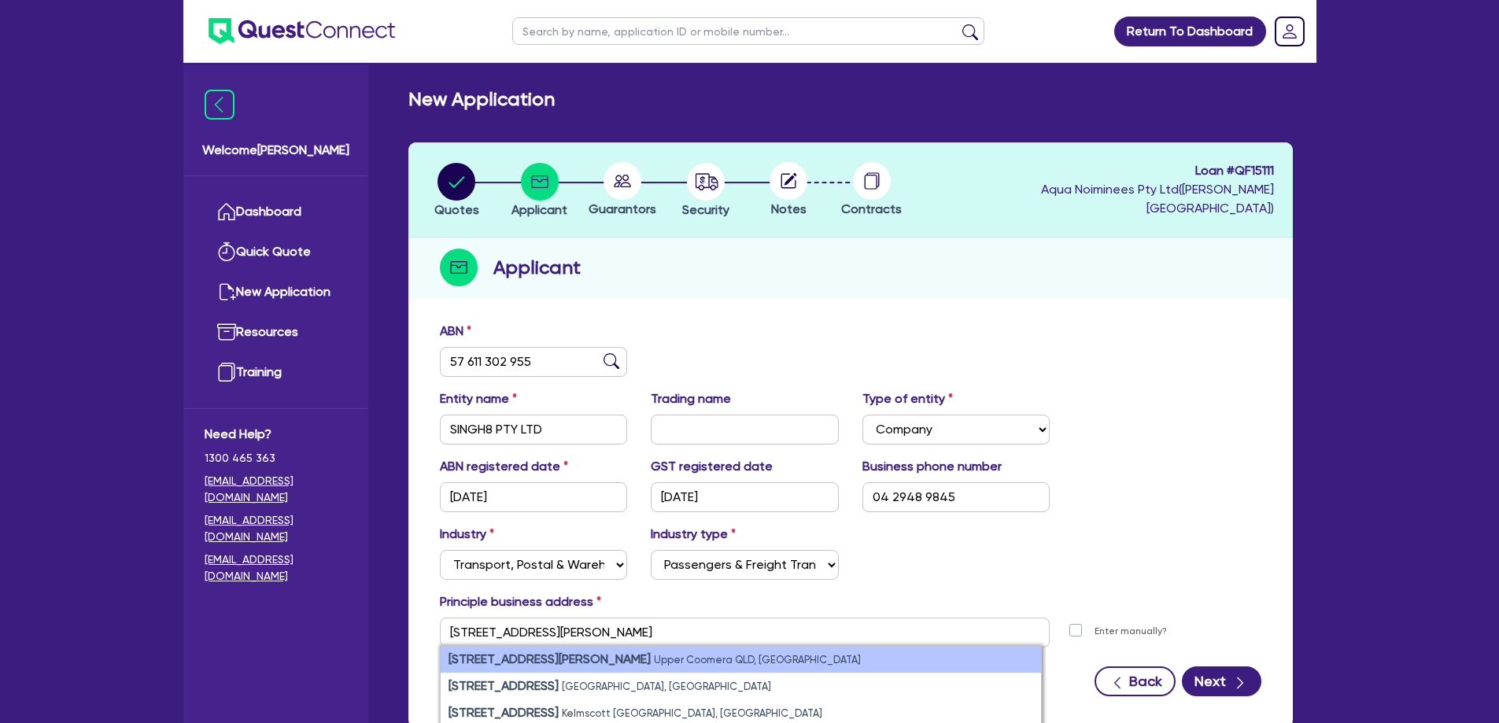
click at [526, 652] on strong "[STREET_ADDRESS][PERSON_NAME]" at bounding box center [550, 659] width 202 height 15
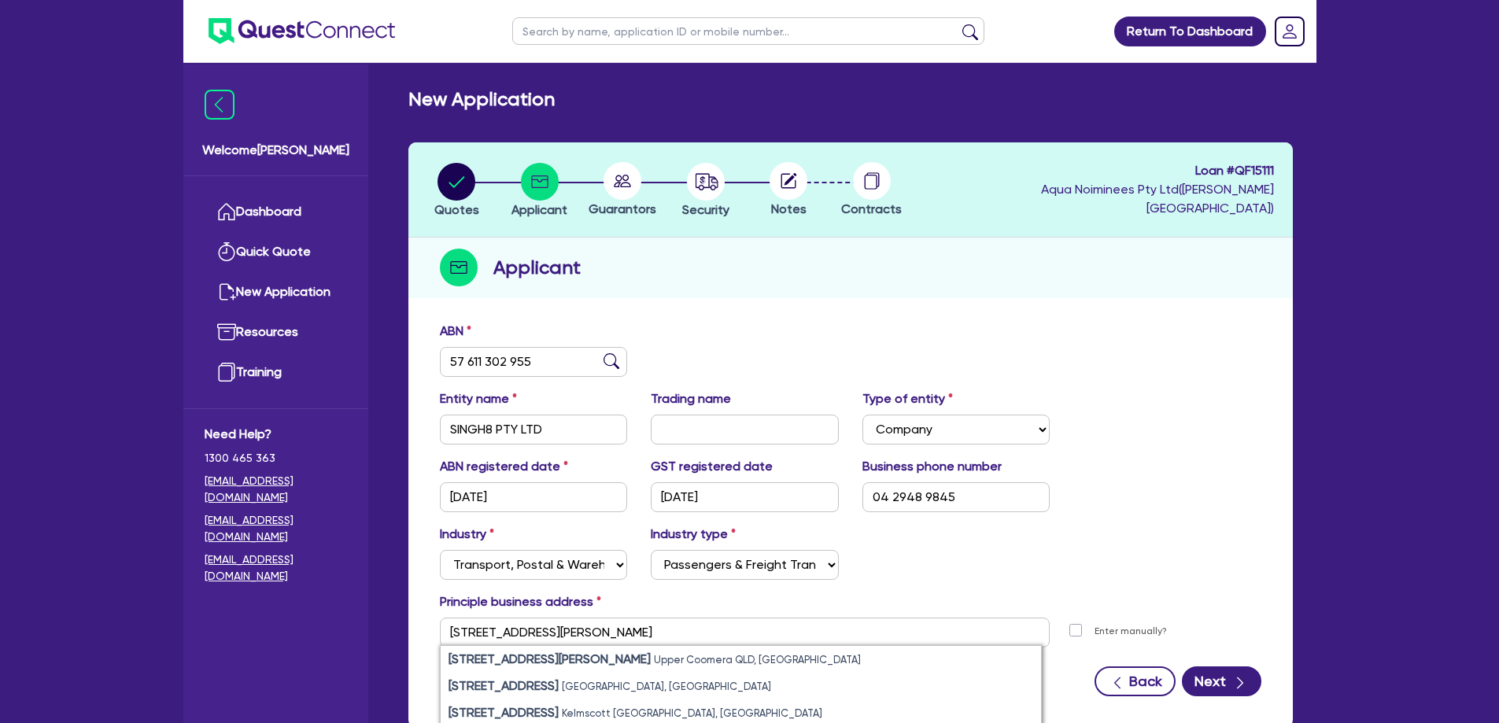
type input "[STREET_ADDRESS][PERSON_NAME]"
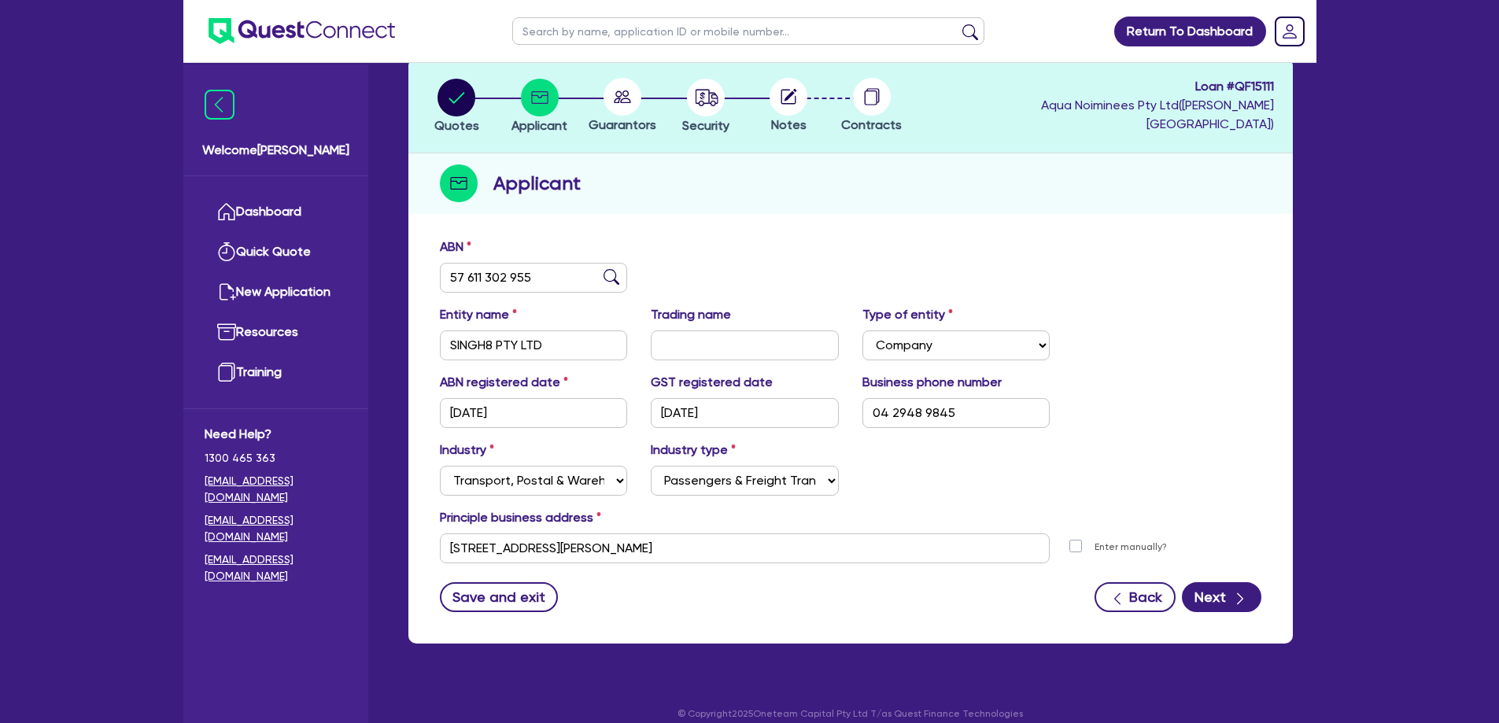
scroll to position [99, 0]
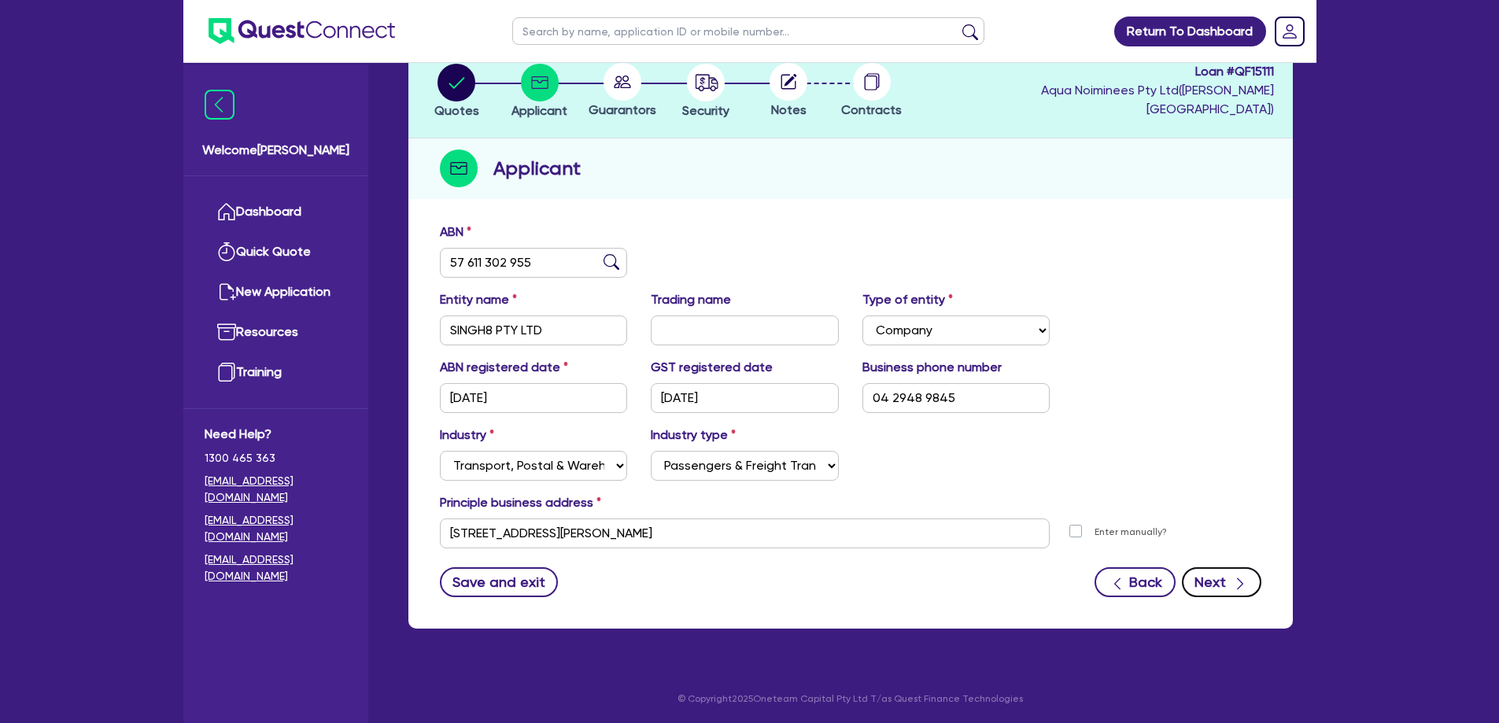
click at [1236, 576] on icon "button" at bounding box center [1240, 584] width 16 height 16
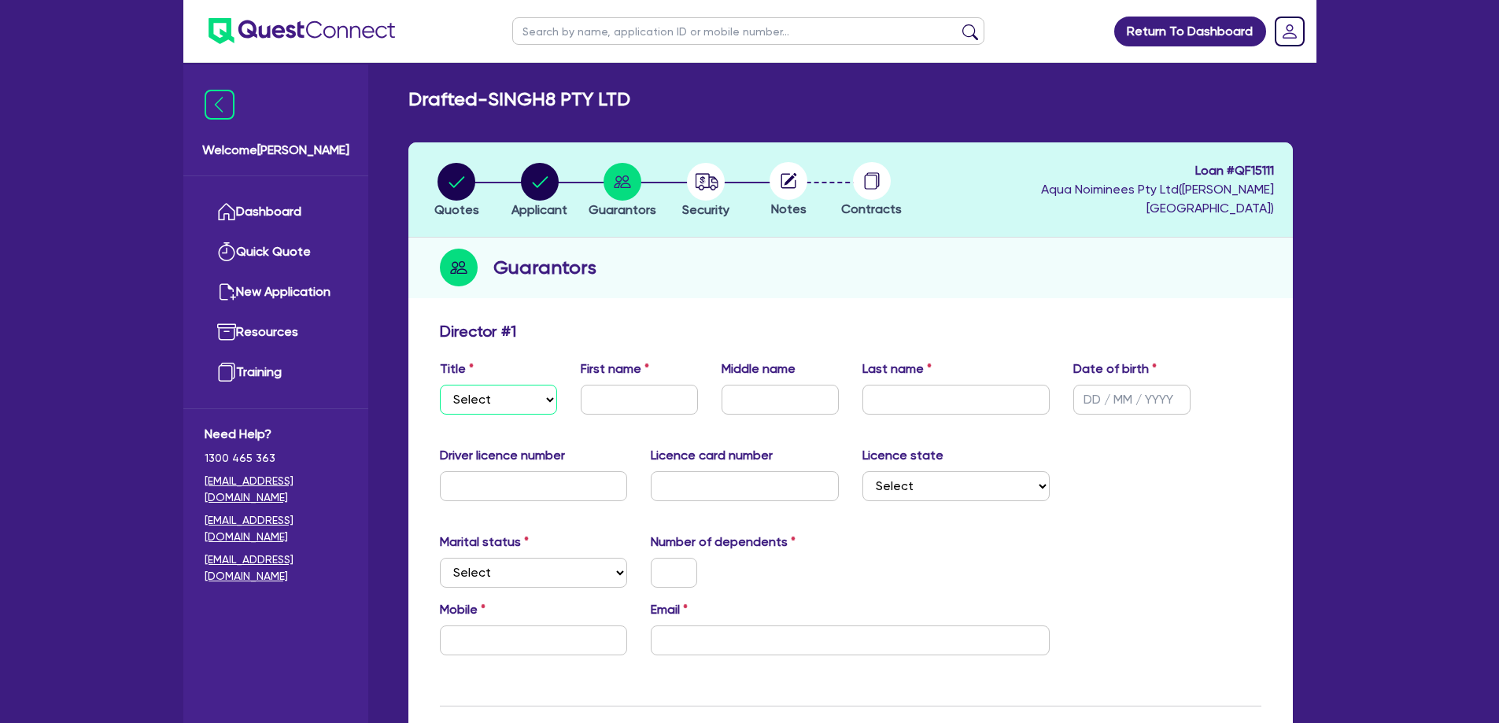
click at [504, 404] on select "Select Mr Mrs Ms Miss Dr" at bounding box center [498, 400] width 117 height 30
select select "MRS"
click at [440, 385] on select "Select Mr Mrs Ms Miss Dr" at bounding box center [498, 400] width 117 height 30
click at [623, 409] on input "text" at bounding box center [639, 400] width 117 height 30
type input "[PERSON_NAME]"
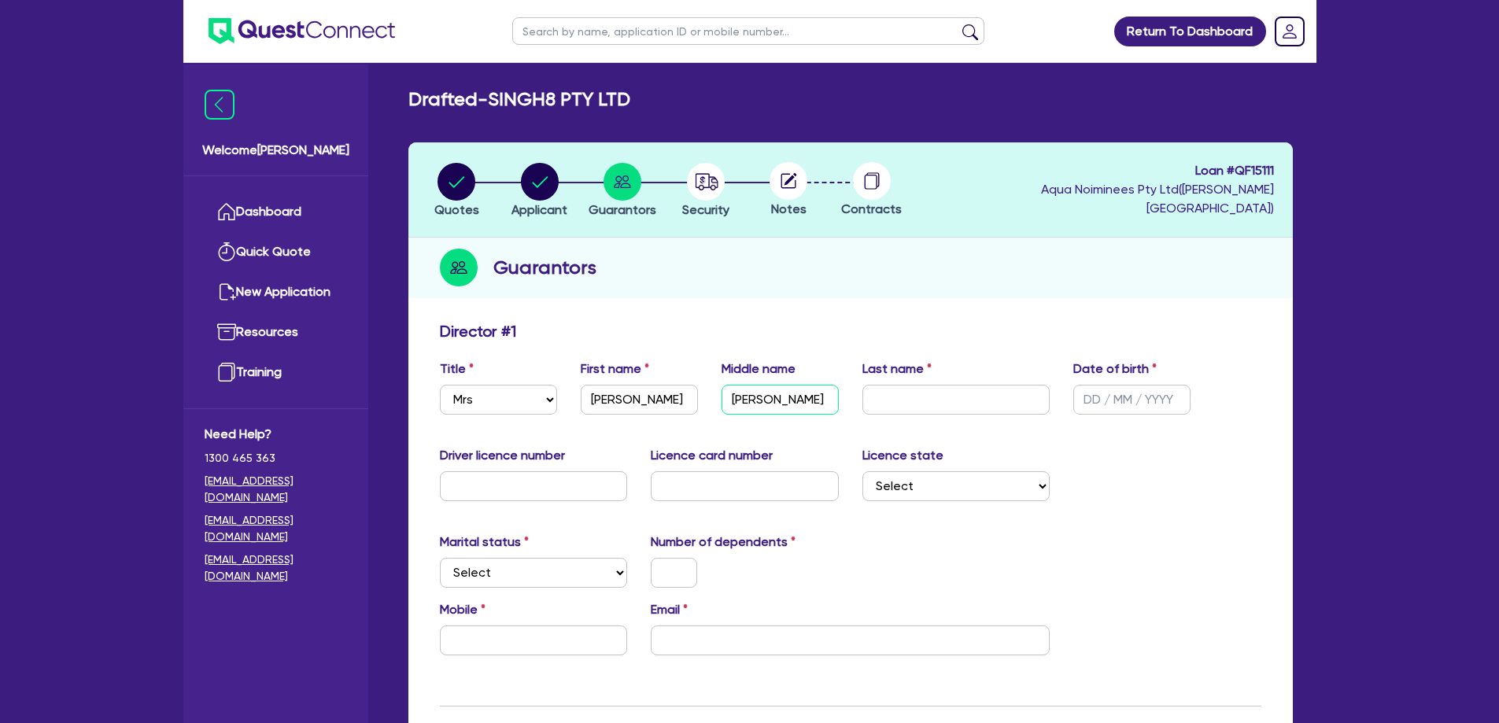
type input "[PERSON_NAME]"
type input "[DATE]"
type input "093888435"
click at [841, 578] on div at bounding box center [745, 573] width 212 height 30
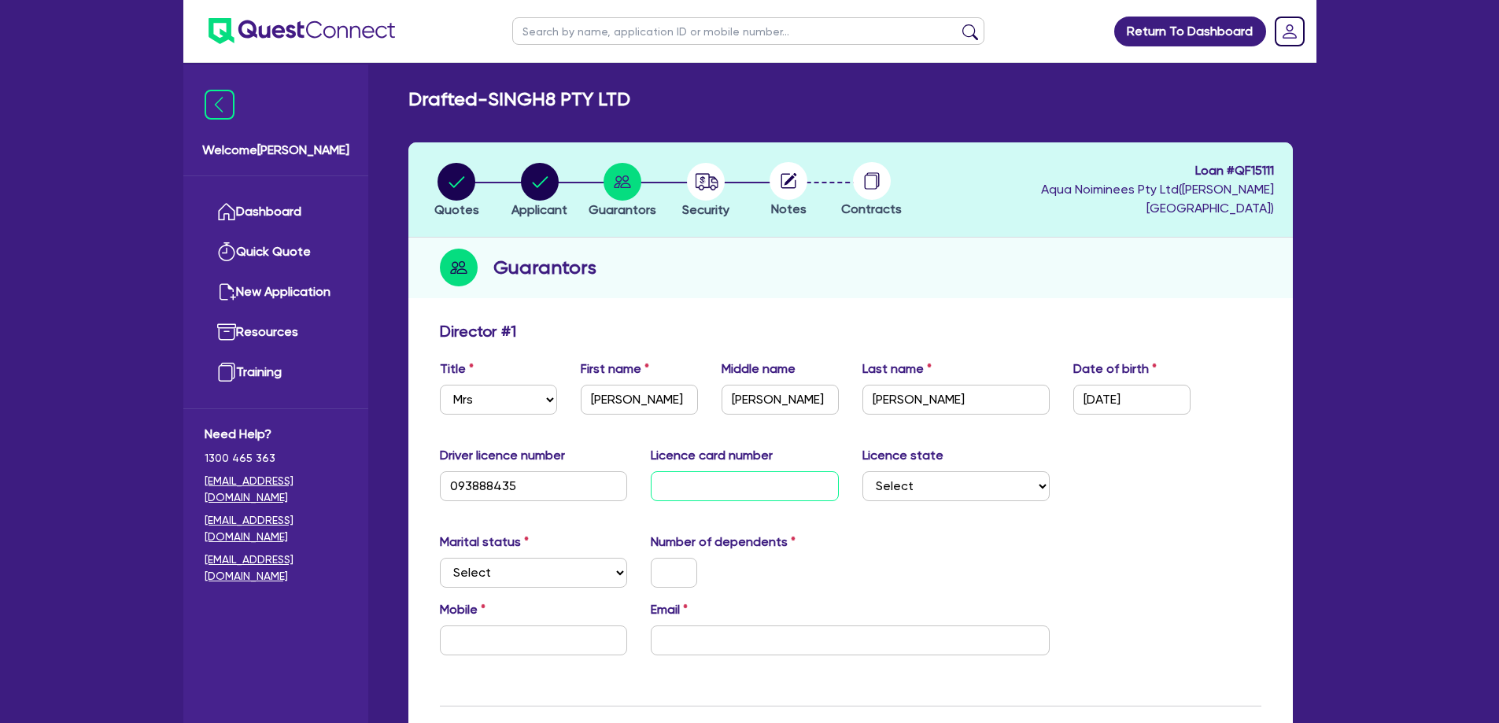
click at [729, 490] on input "text" at bounding box center [745, 486] width 188 height 30
type input "3A0DA592CF"
click at [877, 495] on select "Select [GEOGRAPHIC_DATA] [GEOGRAPHIC_DATA] [GEOGRAPHIC_DATA] [GEOGRAPHIC_DATA] …" at bounding box center [957, 486] width 188 height 30
select select "QLD"
click at [863, 471] on select "Select [GEOGRAPHIC_DATA] [GEOGRAPHIC_DATA] [GEOGRAPHIC_DATA] [GEOGRAPHIC_DATA] …" at bounding box center [957, 486] width 188 height 30
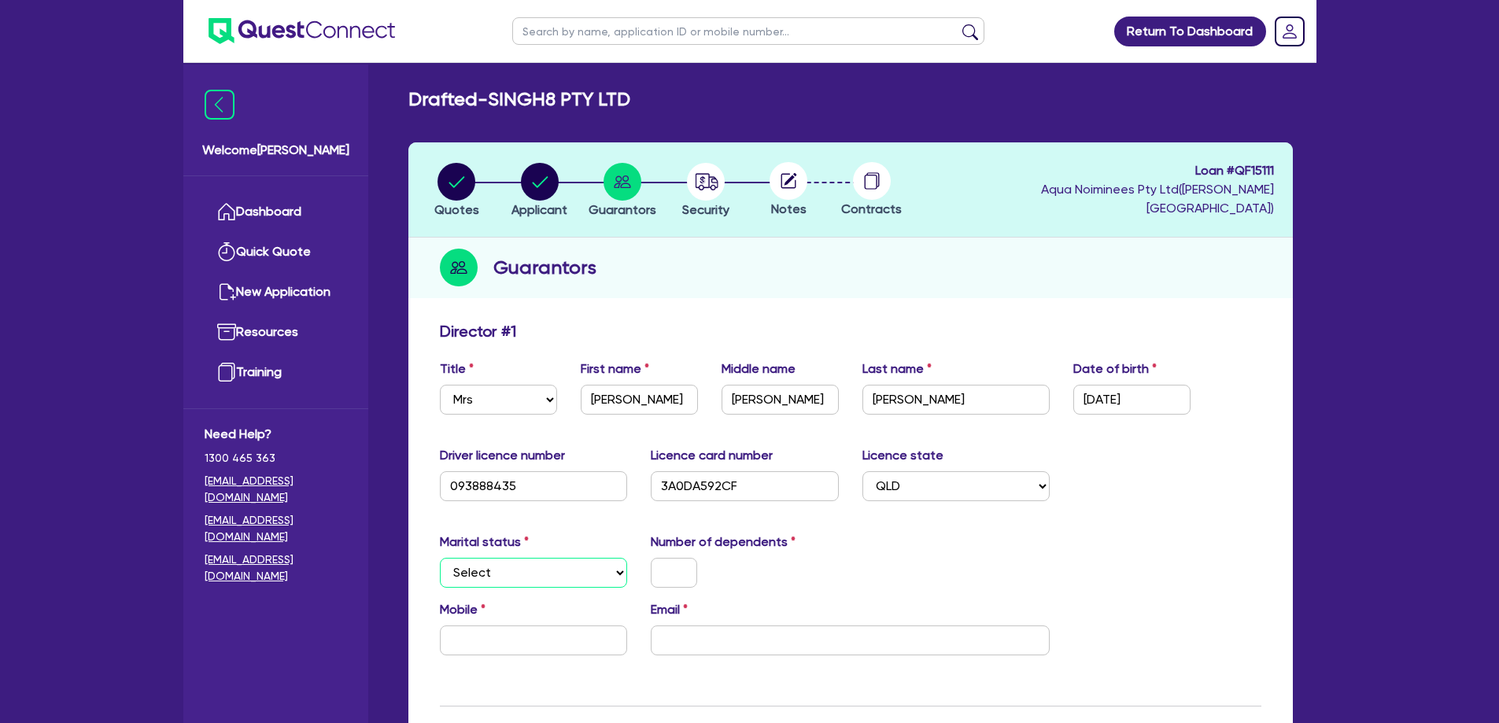
click at [583, 570] on select "Select Single Married De Facto / Partner" at bounding box center [534, 573] width 188 height 30
select select "MARRIED"
click at [440, 558] on select "Select Single Married De Facto / Partner" at bounding box center [534, 573] width 188 height 30
click at [663, 572] on input "text" at bounding box center [674, 573] width 46 height 30
click at [507, 634] on input "text" at bounding box center [534, 641] width 188 height 30
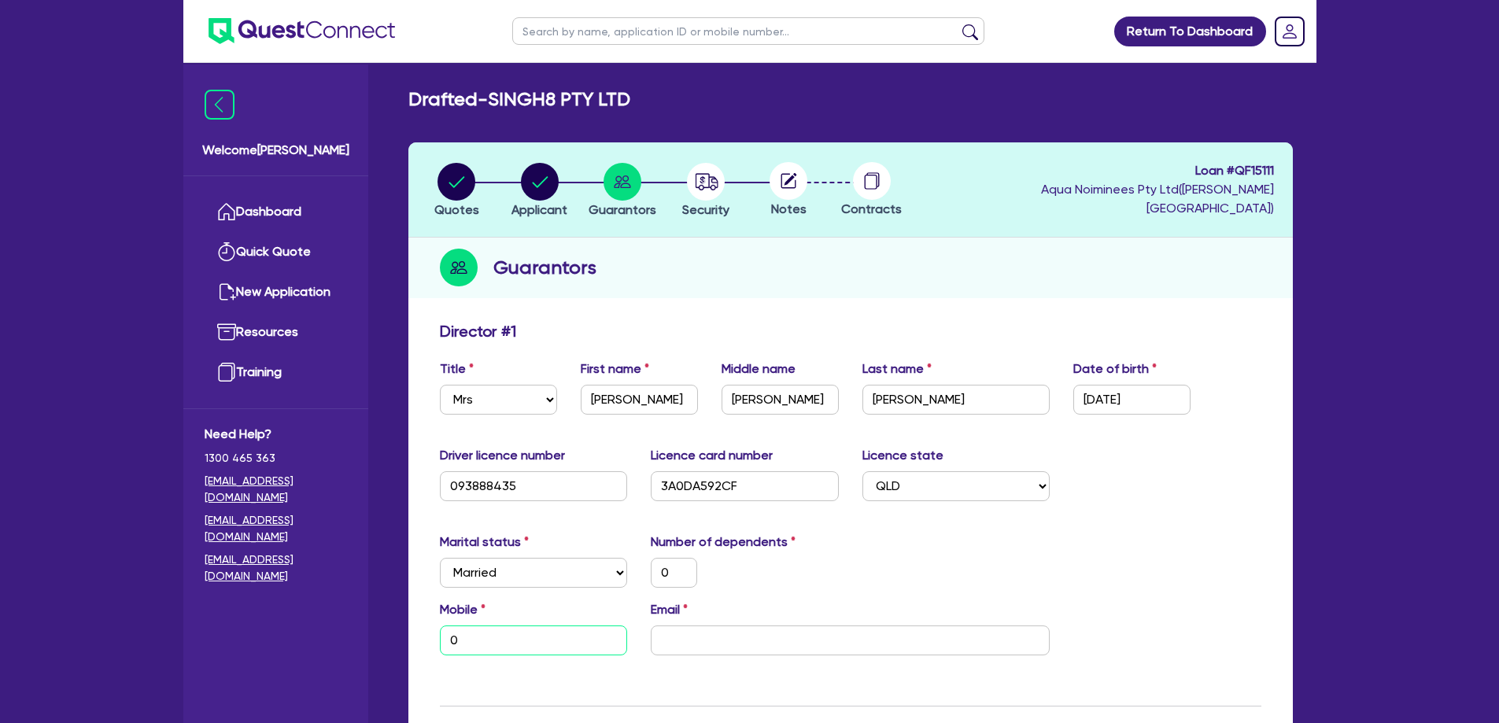
type input "0"
type input "04"
type input "0"
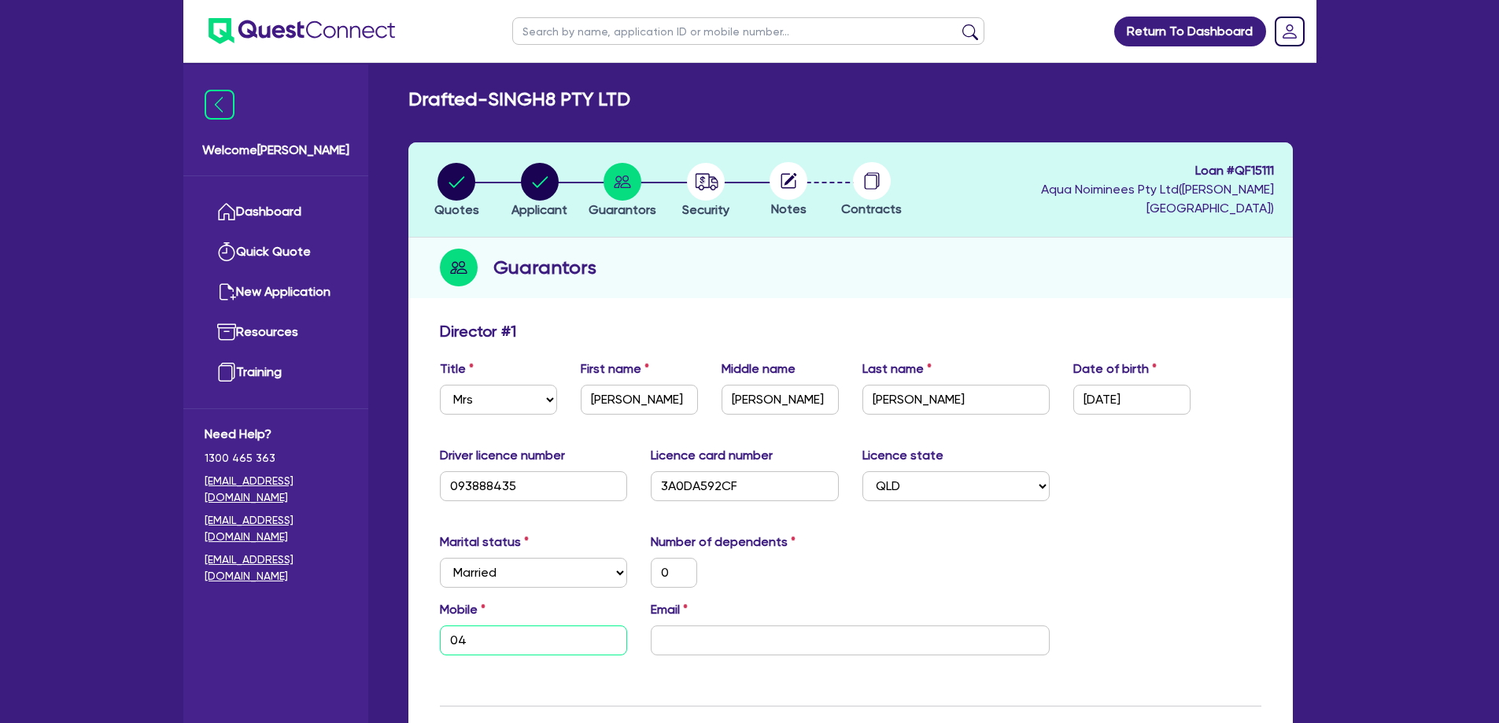
type input "042"
type input "0"
type input "0429"
type input "0"
type input "0429 4"
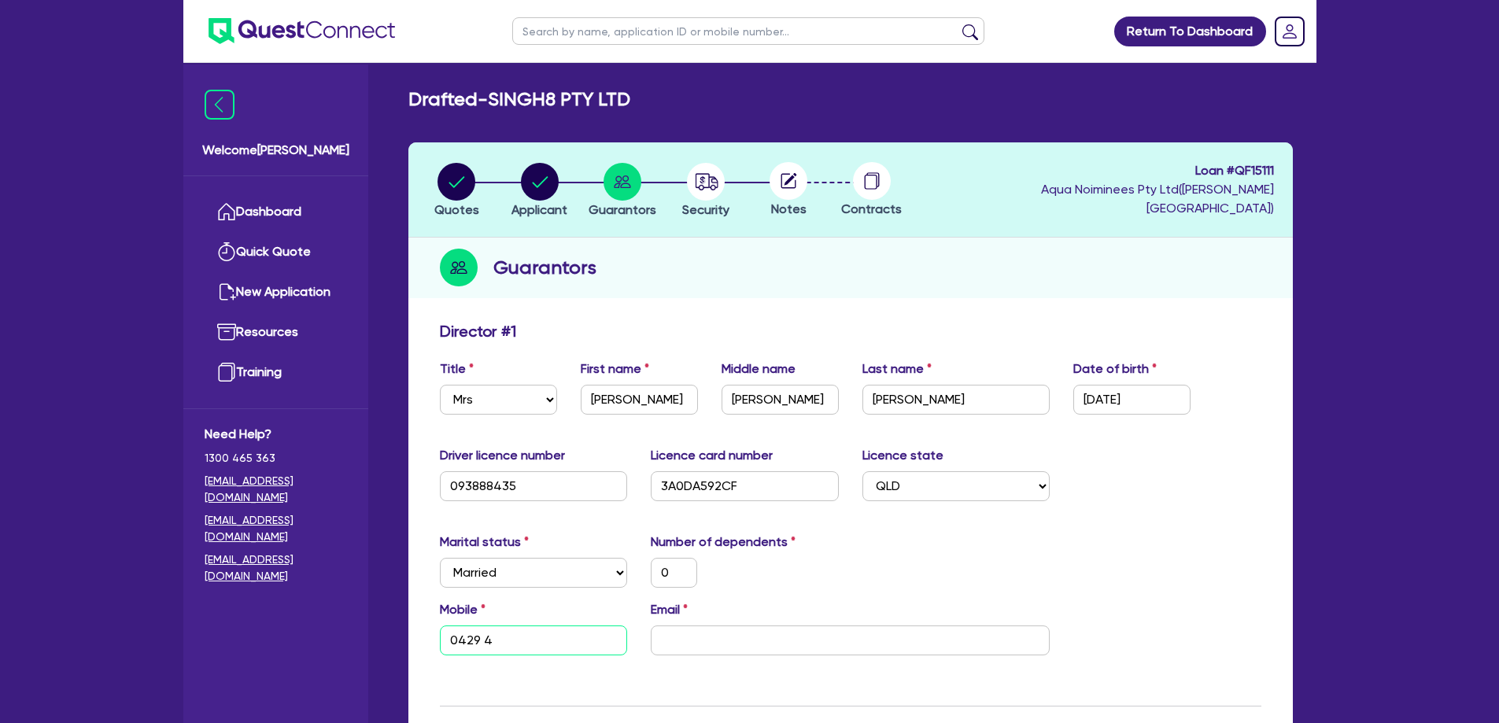
type input "0"
type input "0429 48"
type input "0"
type input "0429 489"
type input "0"
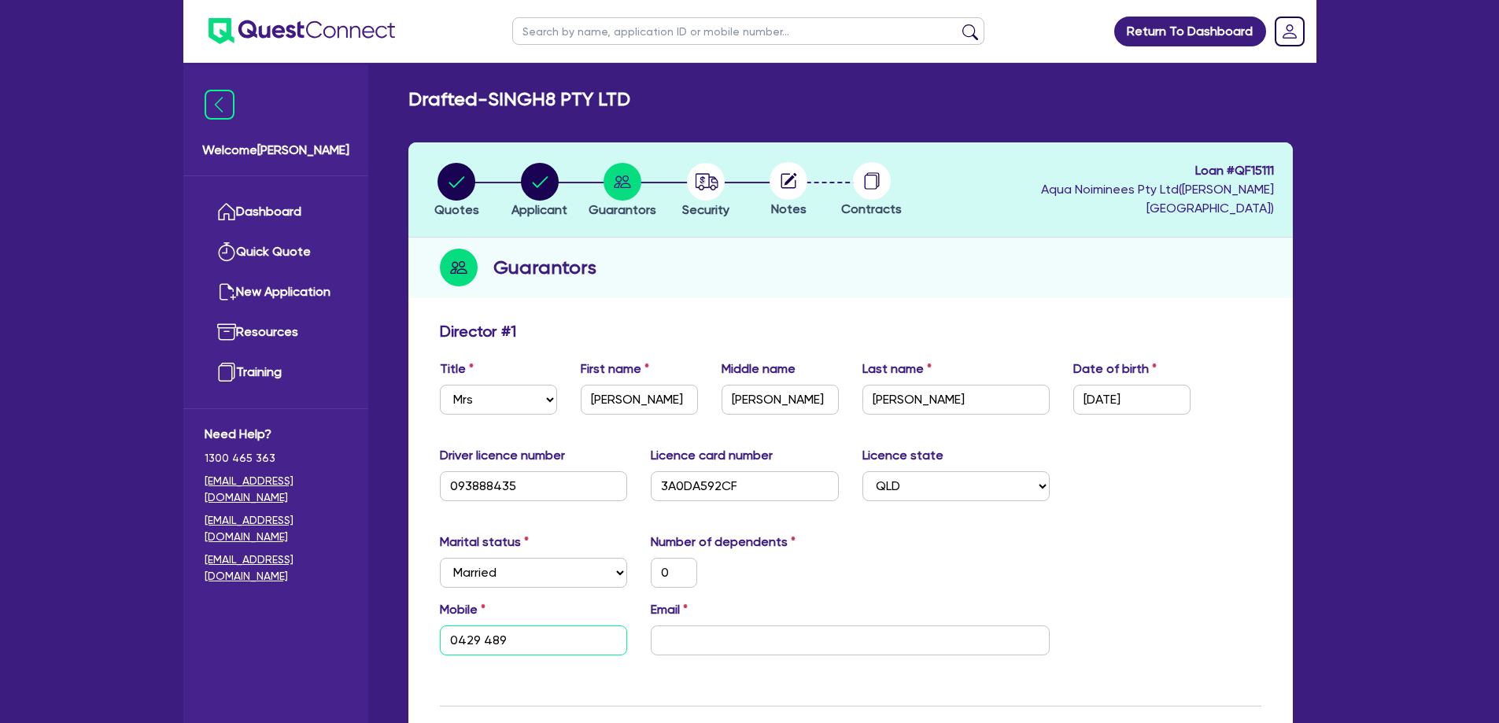
type input "0429 489 8"
type input "0"
type input "0429 489 84"
type input "0"
type input "0429 489 845"
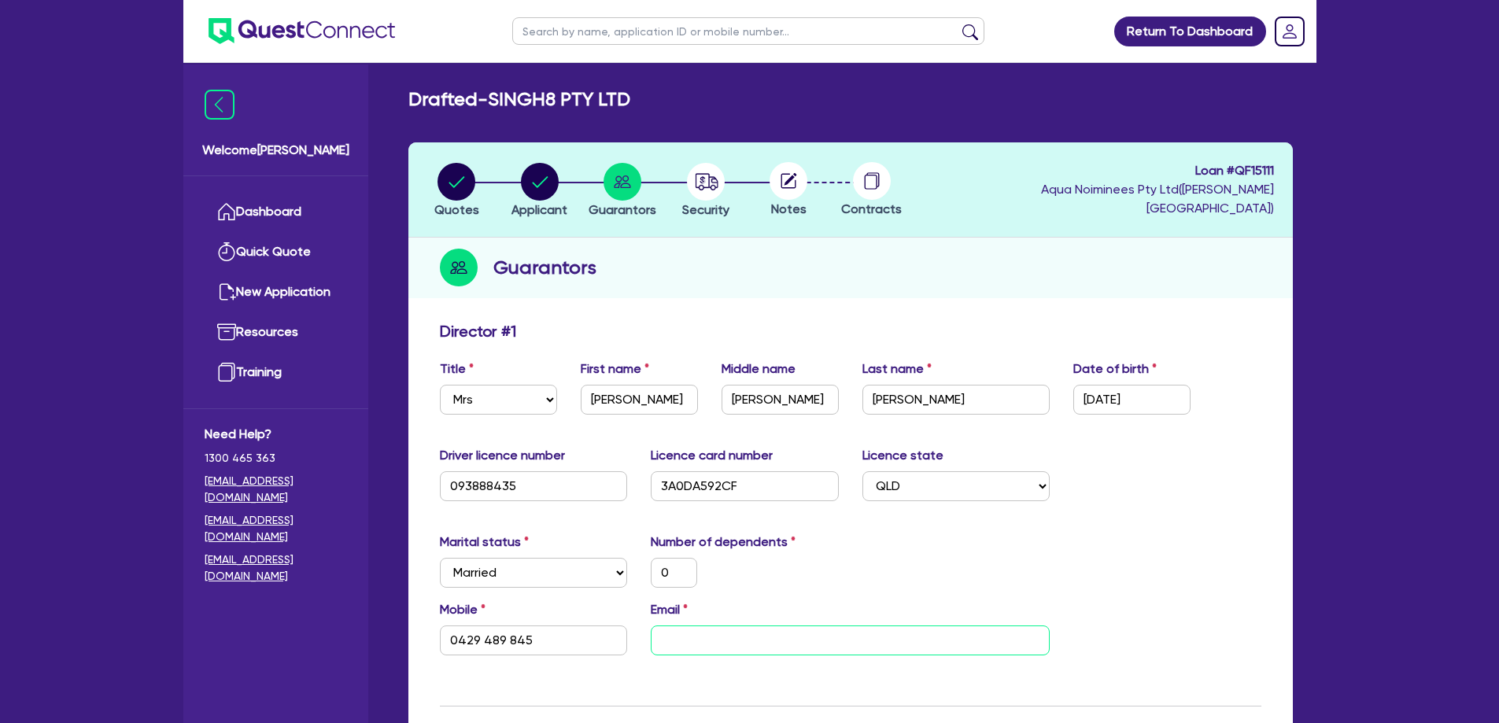
click at [753, 652] on input "email" at bounding box center [850, 641] width 399 height 30
paste input "[EMAIL_ADDRESS][DOMAIN_NAME]"
type input "0"
type input "0429 489 845"
type input "[EMAIL_ADDRESS][DOMAIN_NAME]"
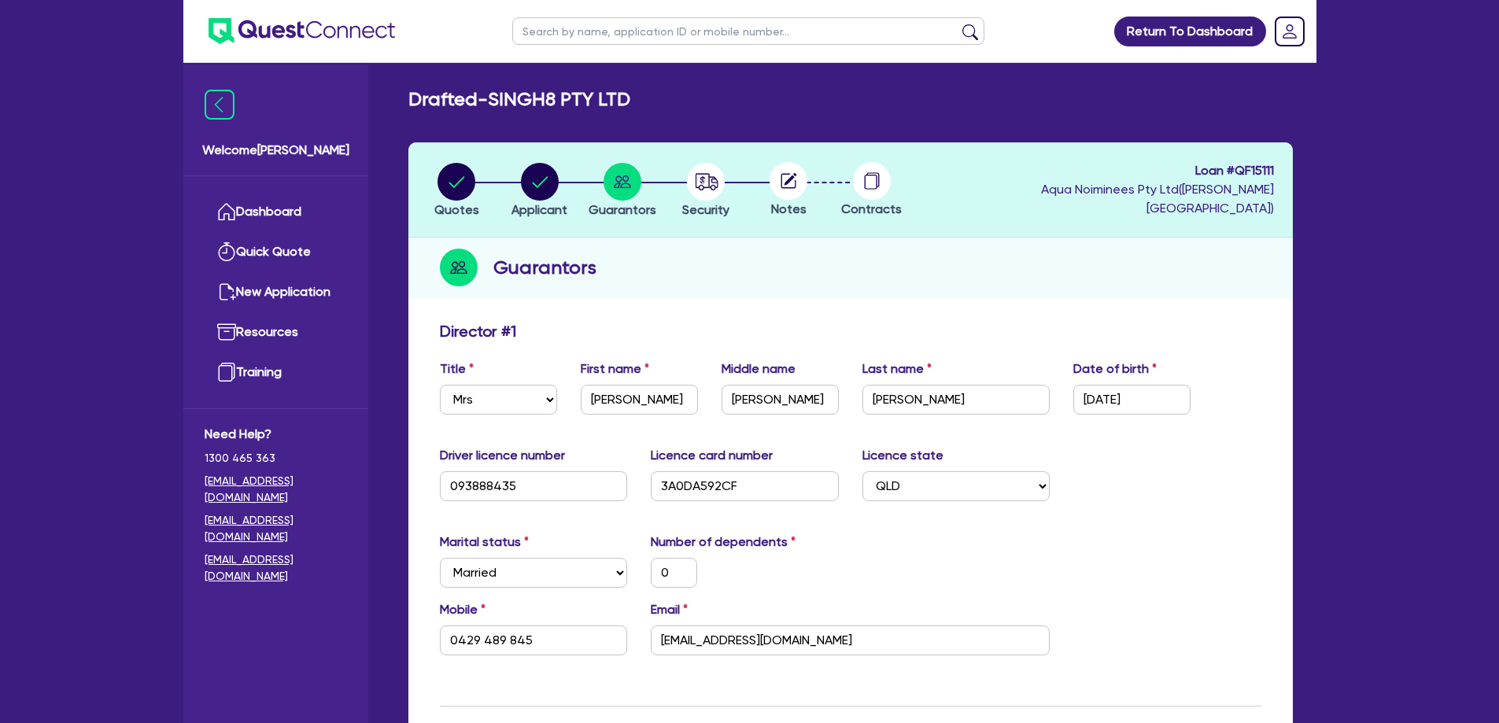
click at [1145, 565] on div "Marital status Select [DEMOGRAPHIC_DATA] Married De Facto / Partner Number of d…" at bounding box center [850, 567] width 845 height 68
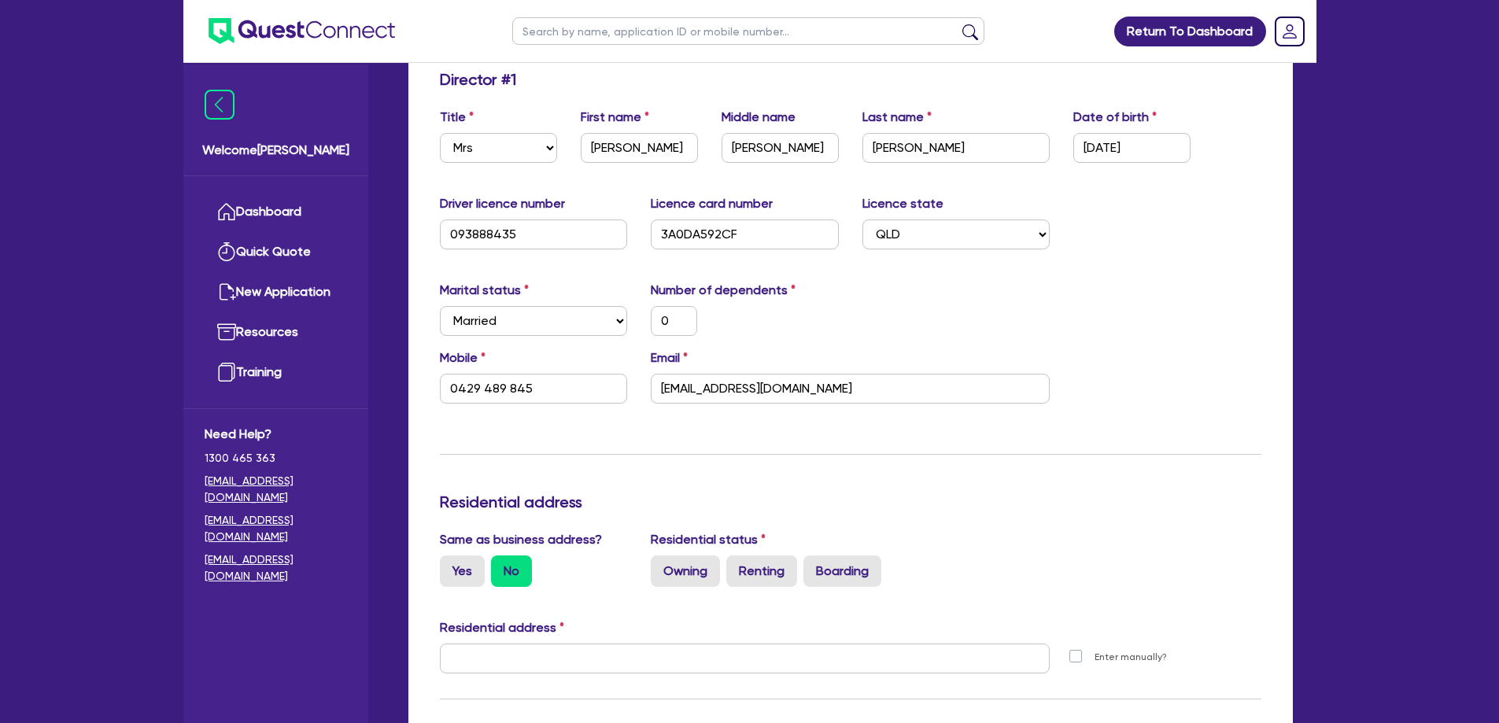
scroll to position [419, 0]
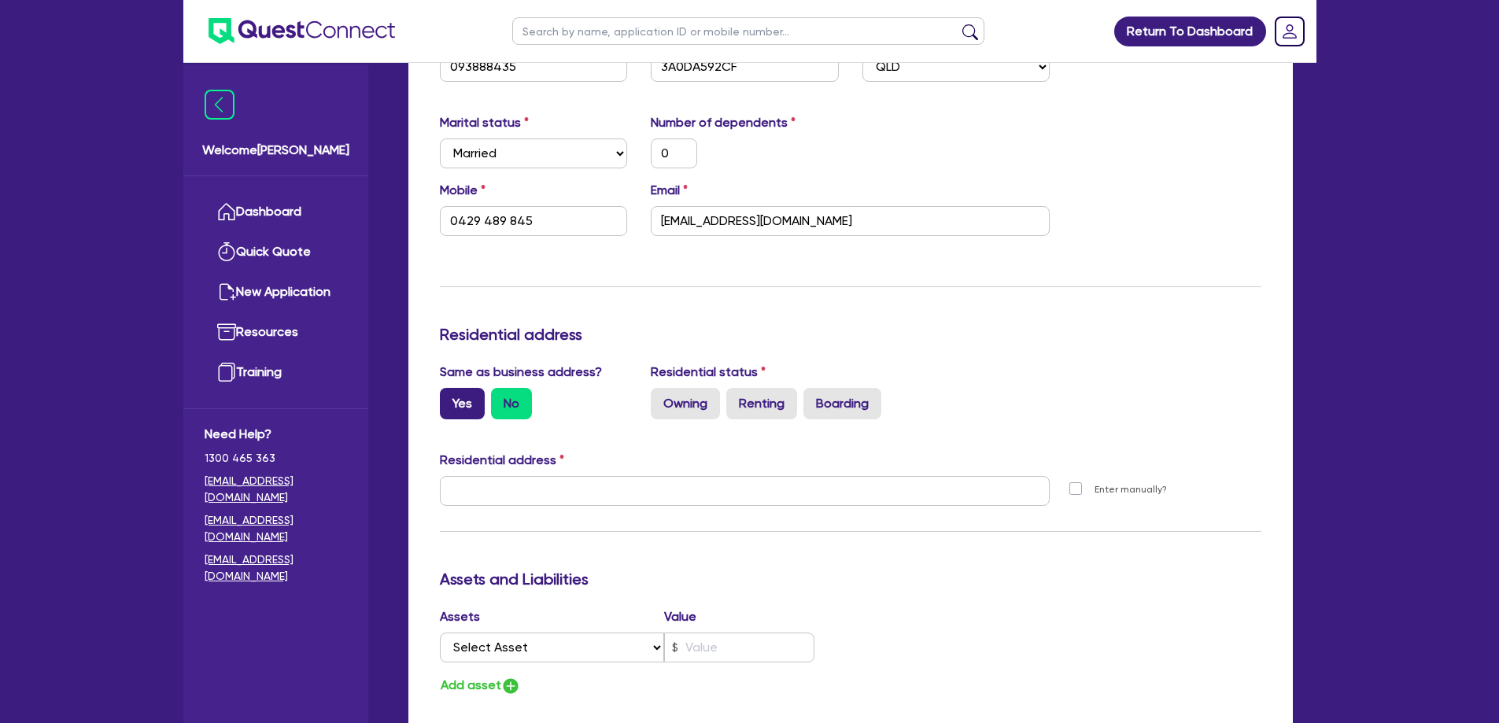
click at [458, 401] on label "Yes" at bounding box center [462, 403] width 45 height 31
click at [450, 398] on input "Yes" at bounding box center [445, 393] width 10 height 10
radio input "true"
type input "0"
type input "0429 489 845"
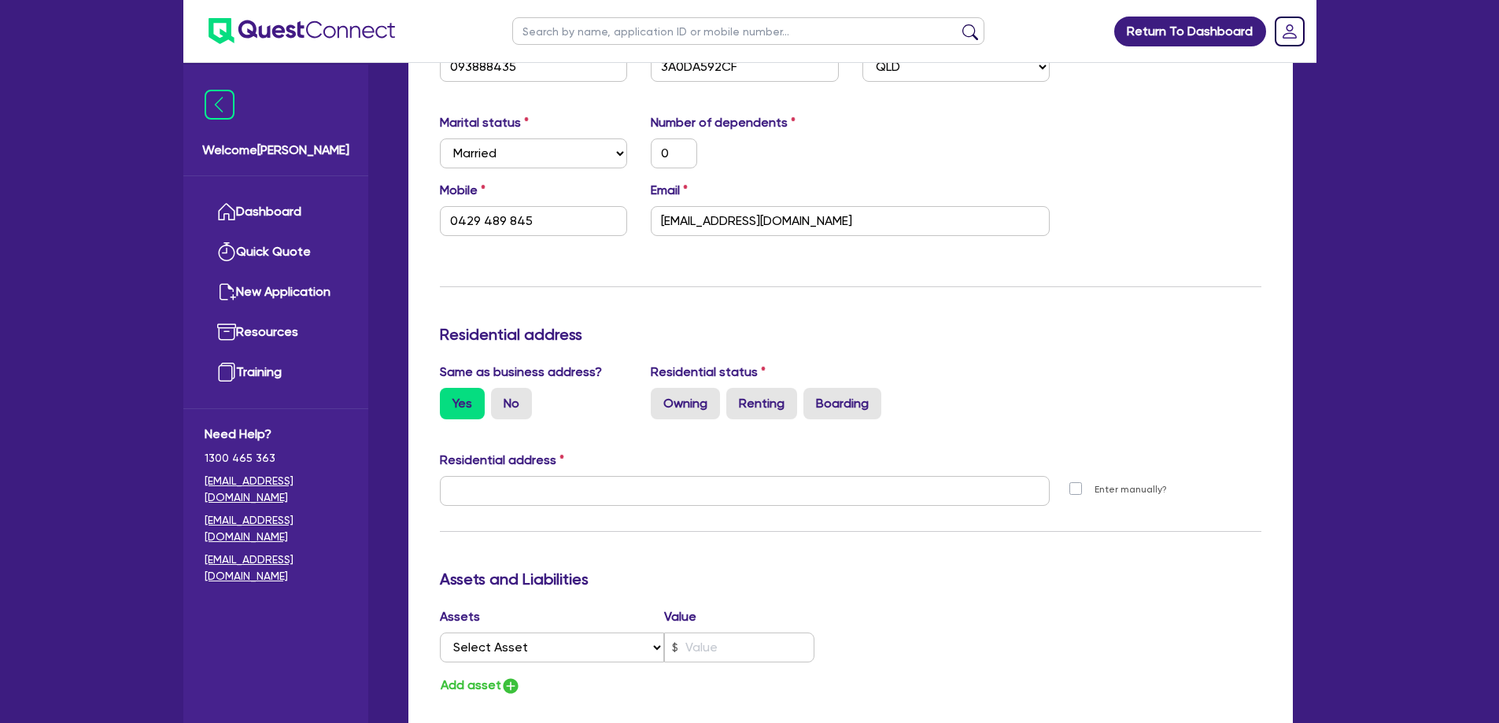
type input "[STREET_ADDRESS][PERSON_NAME]"
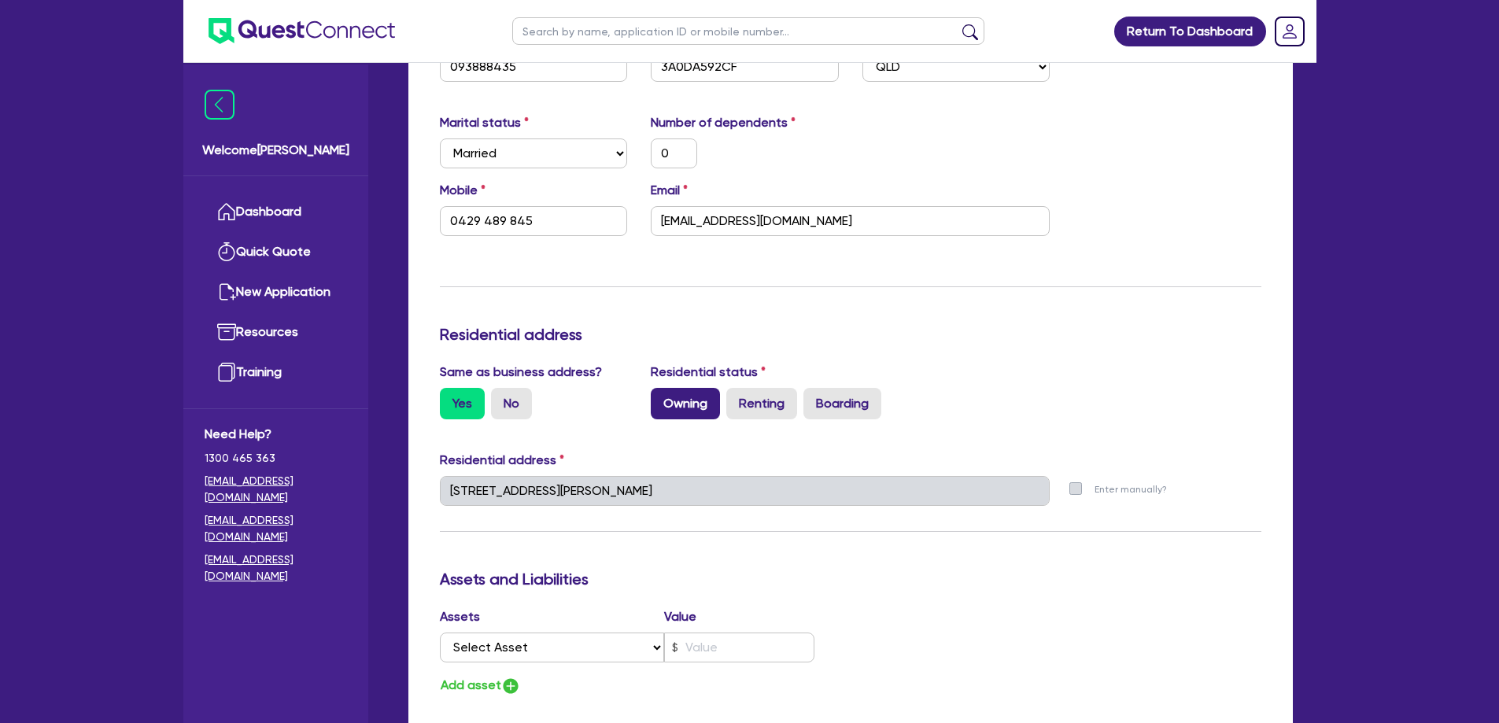
click at [678, 395] on label "Owning" at bounding box center [685, 403] width 69 height 31
click at [661, 395] on input "Owning" at bounding box center [656, 393] width 10 height 10
radio input "true"
type input "0"
type input "0429 489 845"
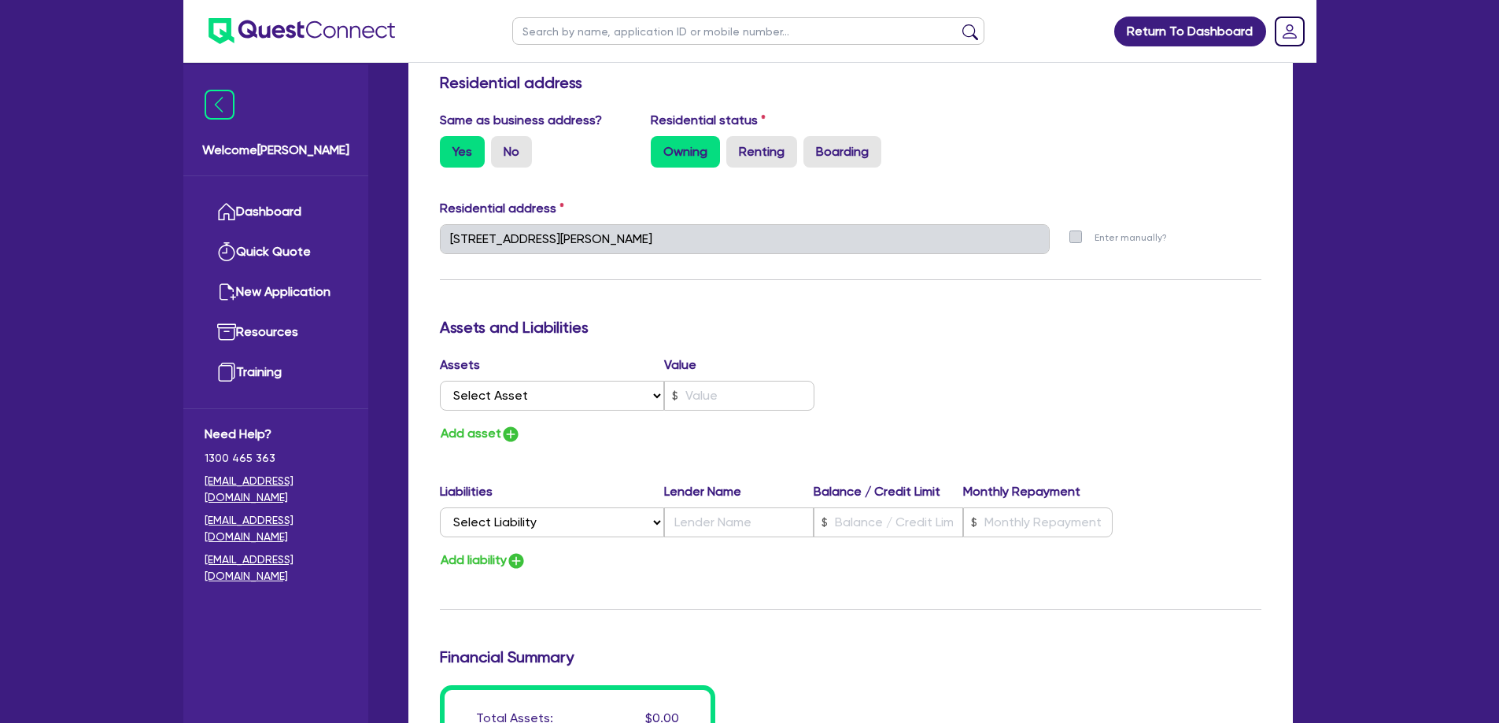
scroll to position [756, 0]
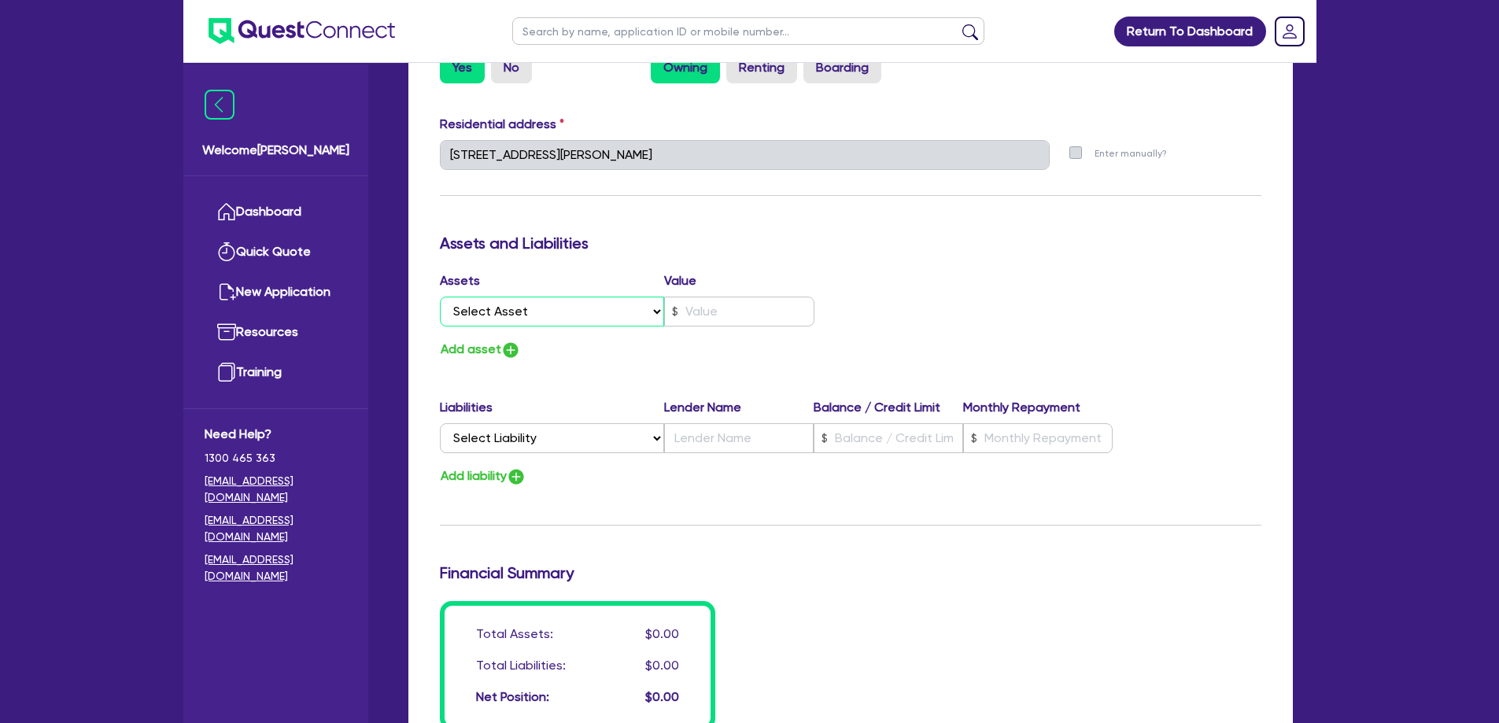
click at [521, 308] on select "Select Asset Cash Property Investment property Vehicle Truck Trailer Equipment …" at bounding box center [552, 312] width 225 height 30
select select "PROPERTY"
click at [440, 297] on select "Select Asset Cash Property Investment property Vehicle Truck Trailer Equipment …" at bounding box center [552, 312] width 225 height 30
type input "0"
type input "0429 489 845"
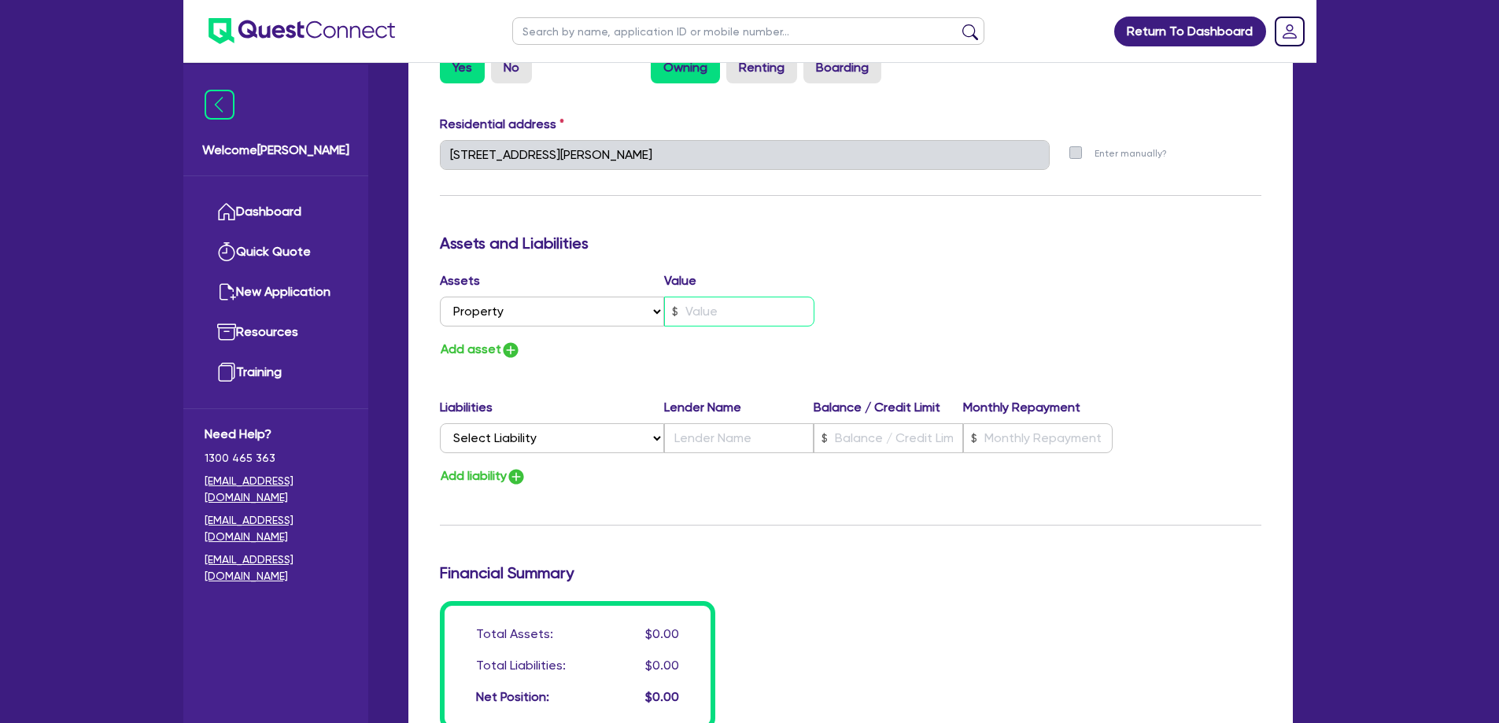
click at [723, 312] on input "text" at bounding box center [739, 312] width 150 height 30
type input "0"
type input "0429 489 845"
type input "1"
type input "0"
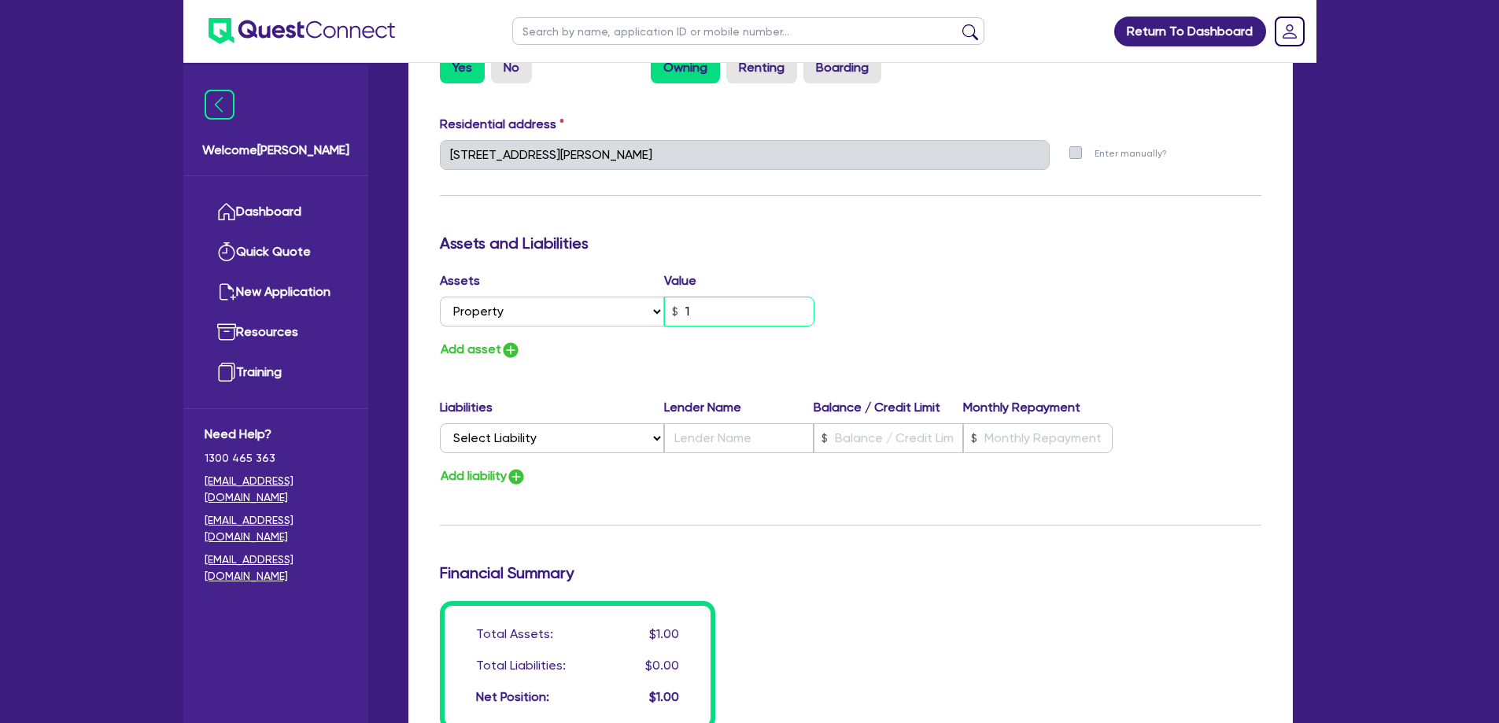
type input "0429 489 845"
type input "17"
type input "0"
type input "0429 489 845"
type input "170"
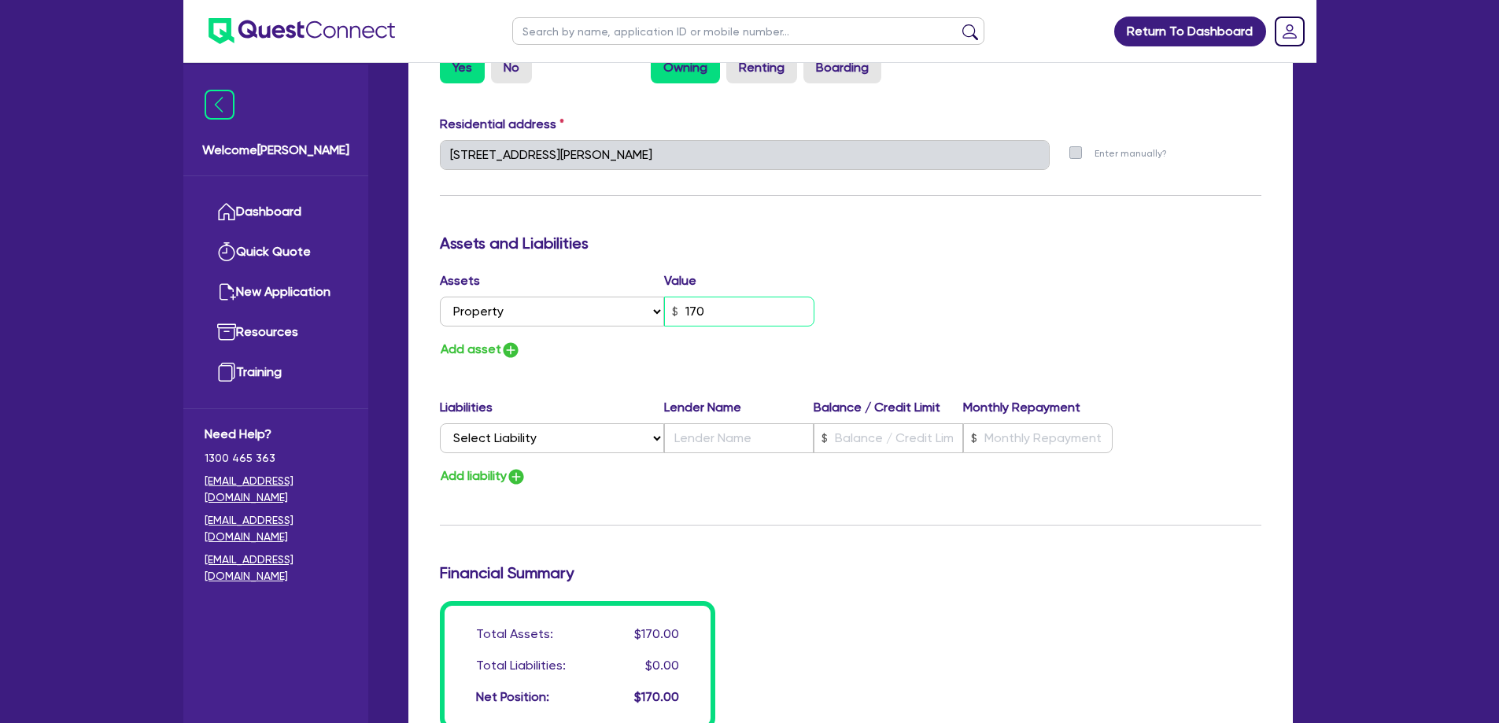
type input "0"
type input "0429 489 845"
type input "1,700"
type input "0"
type input "0429 489 845"
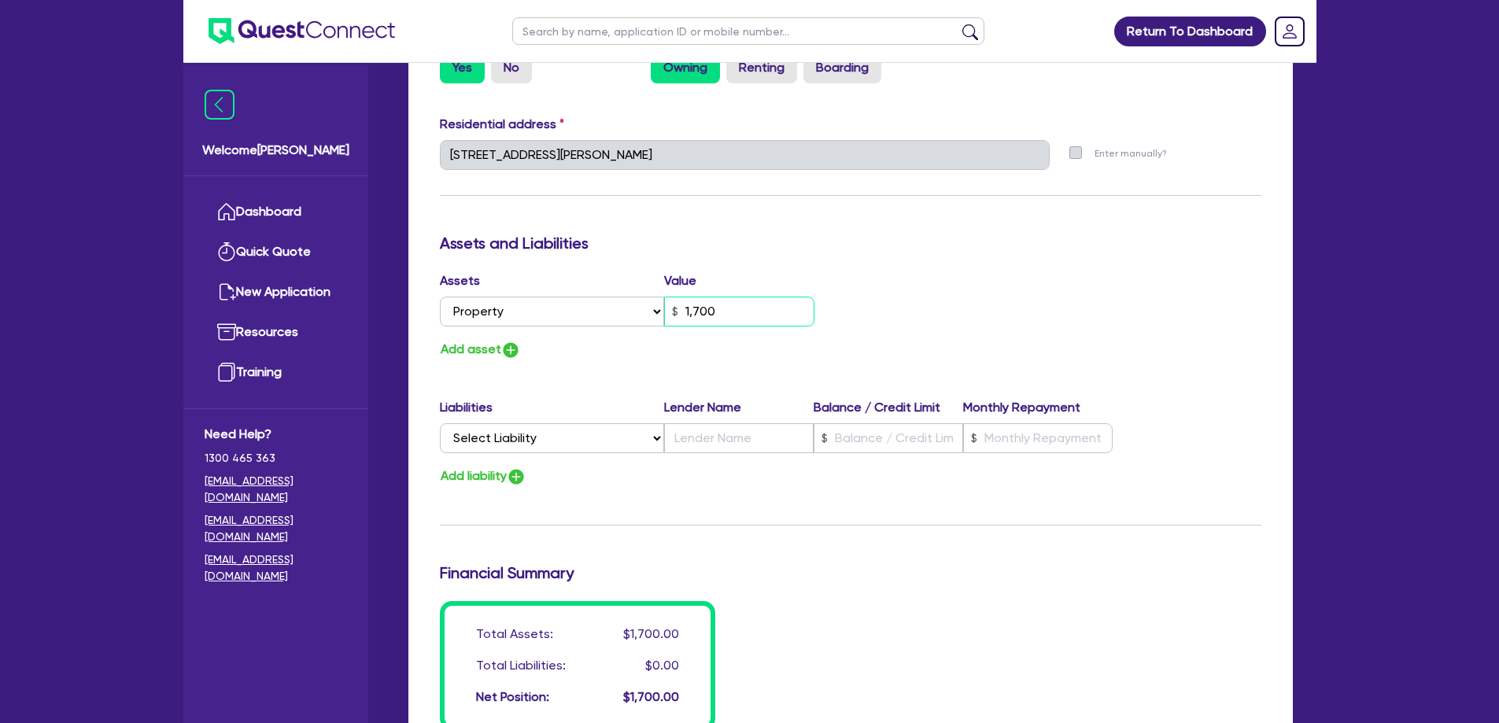
type input "17,000"
type input "0"
type input "0429 489 845"
type input "170,000"
type input "0"
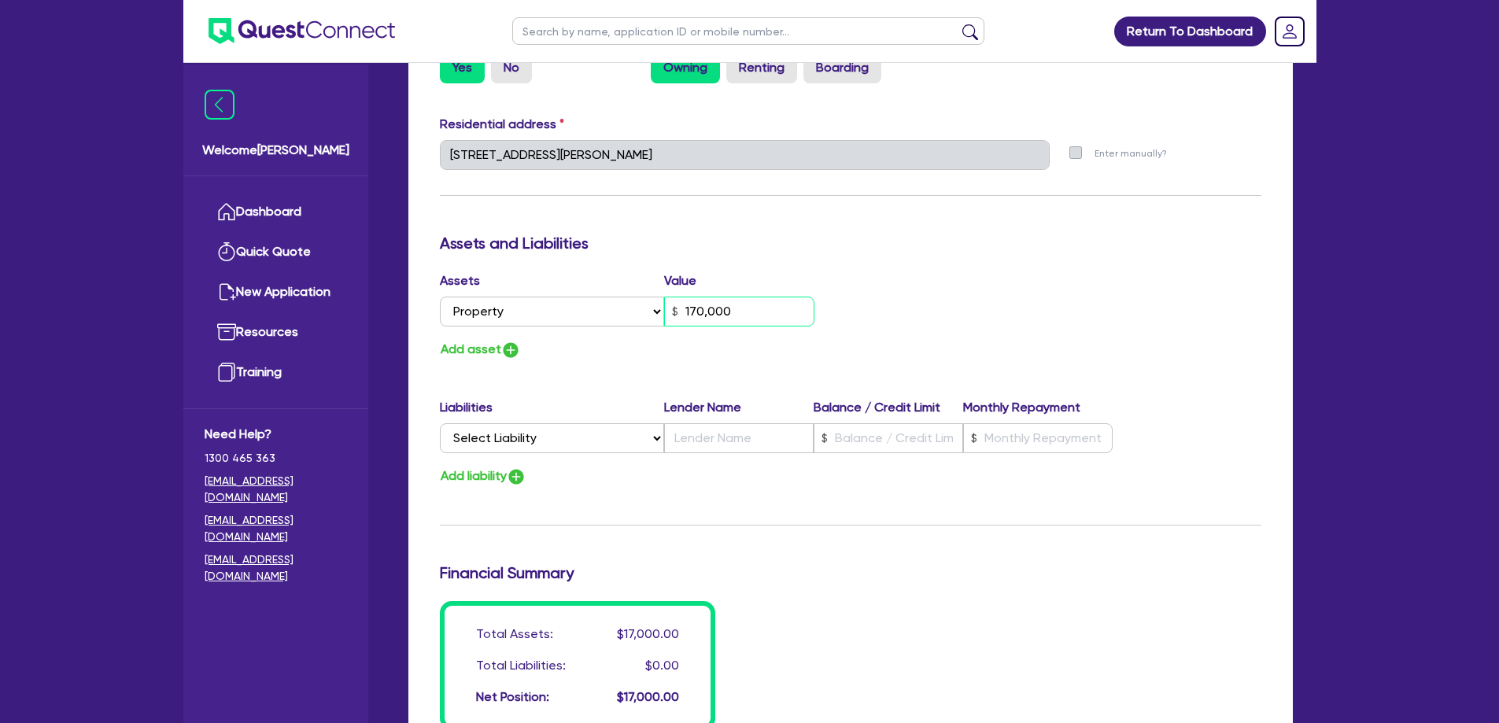
type input "0429 489 845"
type input "1,700,000"
click at [471, 344] on button "Add asset" at bounding box center [480, 349] width 81 height 21
type input "0"
type input "0429 489 845"
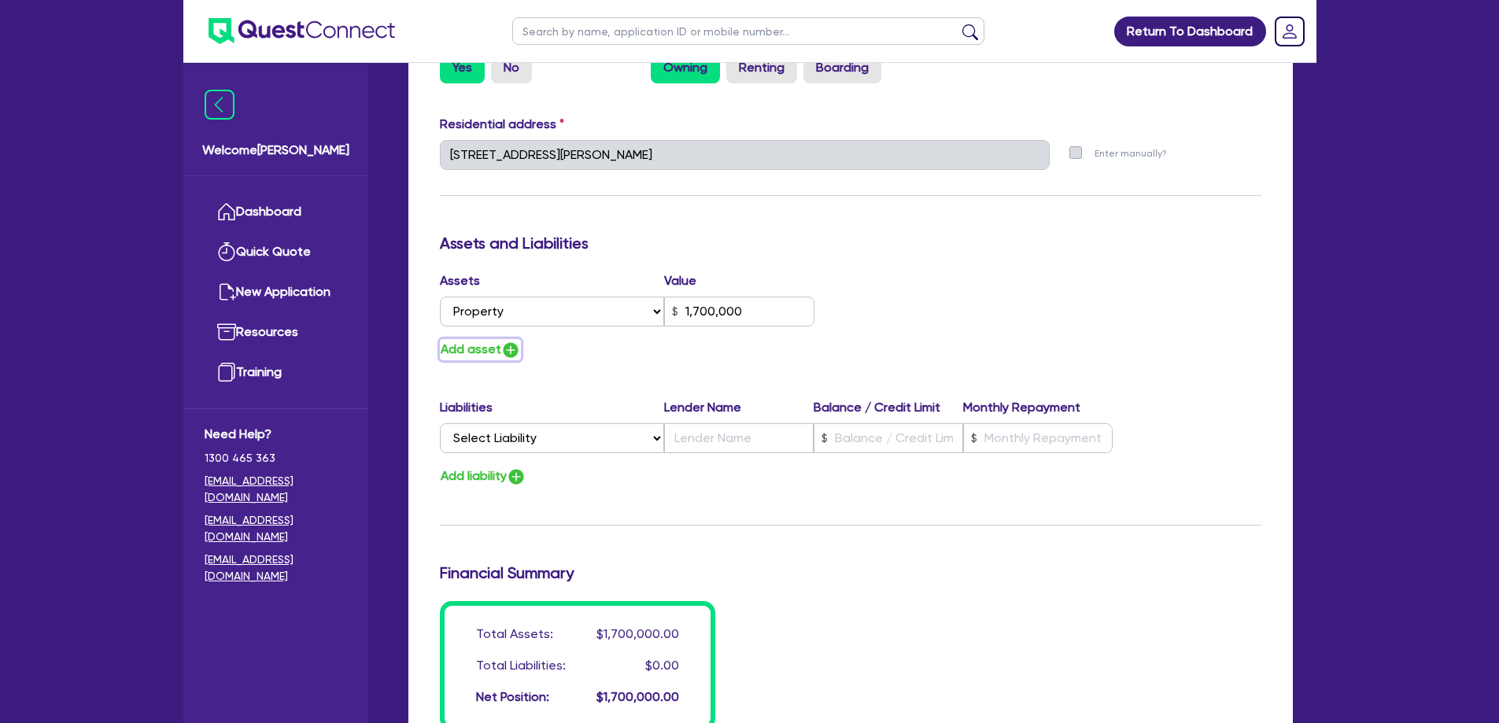
type input "1,700,000"
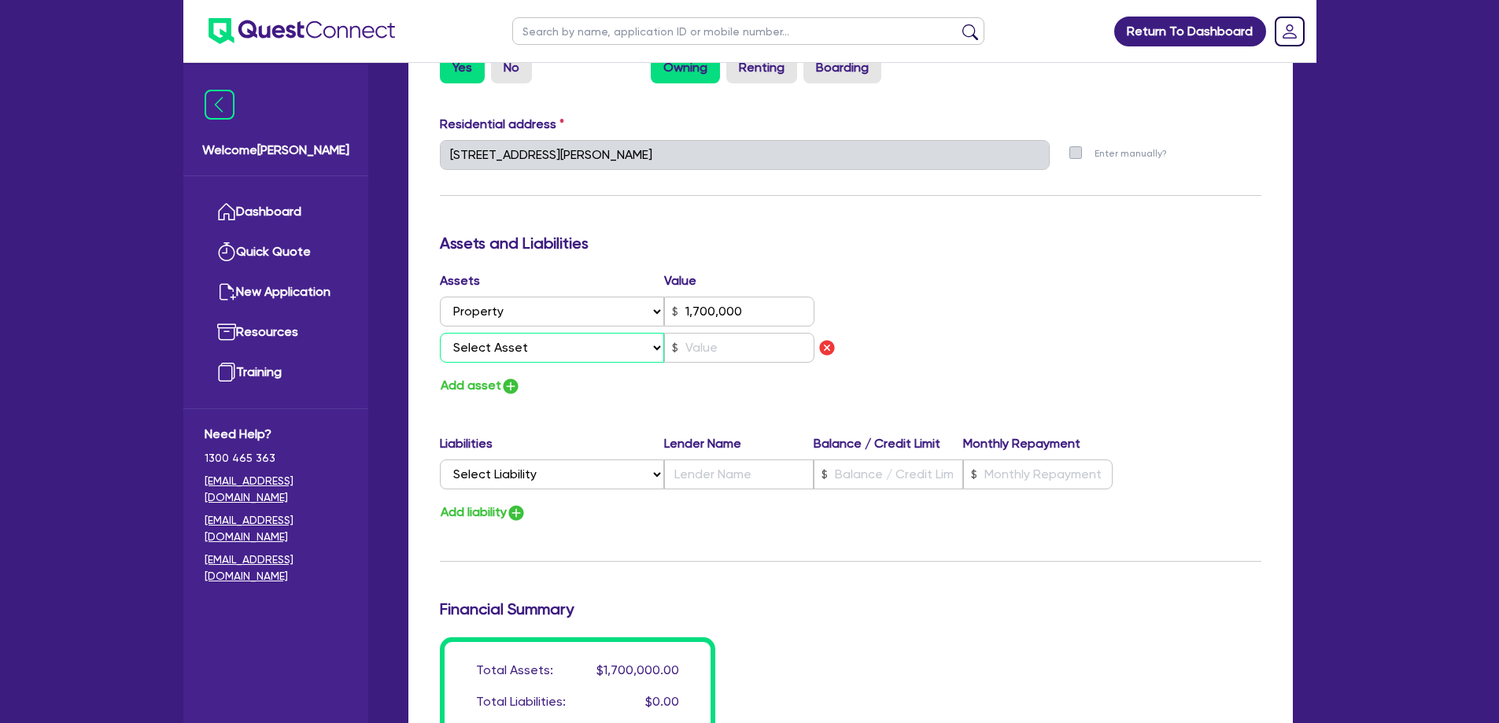
click at [508, 344] on select "Select Asset Cash Property Investment property Vehicle Truck Trailer Equipment …" at bounding box center [552, 348] width 225 height 30
click at [990, 368] on div "Assets Value Select Asset Cash Property Investment property Vehicle Truck Trail…" at bounding box center [850, 334] width 845 height 125
click at [535, 467] on select "Select Liability Credit card Mortgage Investment property loan Vehicle loan Tru…" at bounding box center [552, 475] width 224 height 30
select select "MORTGAGE"
click at [440, 460] on select "Select Liability Credit card Mortgage Investment property loan Vehicle loan Tru…" at bounding box center [552, 475] width 224 height 30
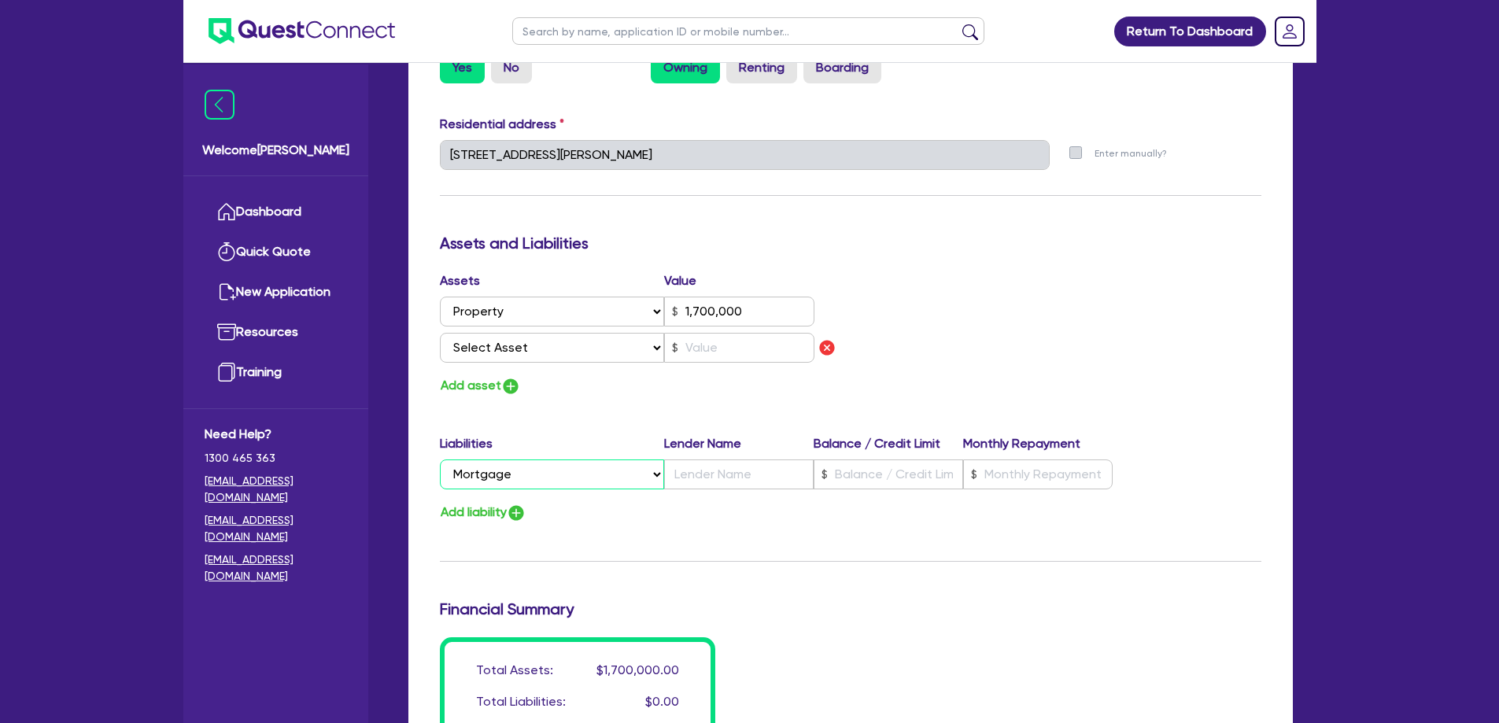
type input "0"
type input "0429 489 845"
type input "1,700,000"
click at [696, 473] on input "text" at bounding box center [739, 475] width 150 height 30
type input "0"
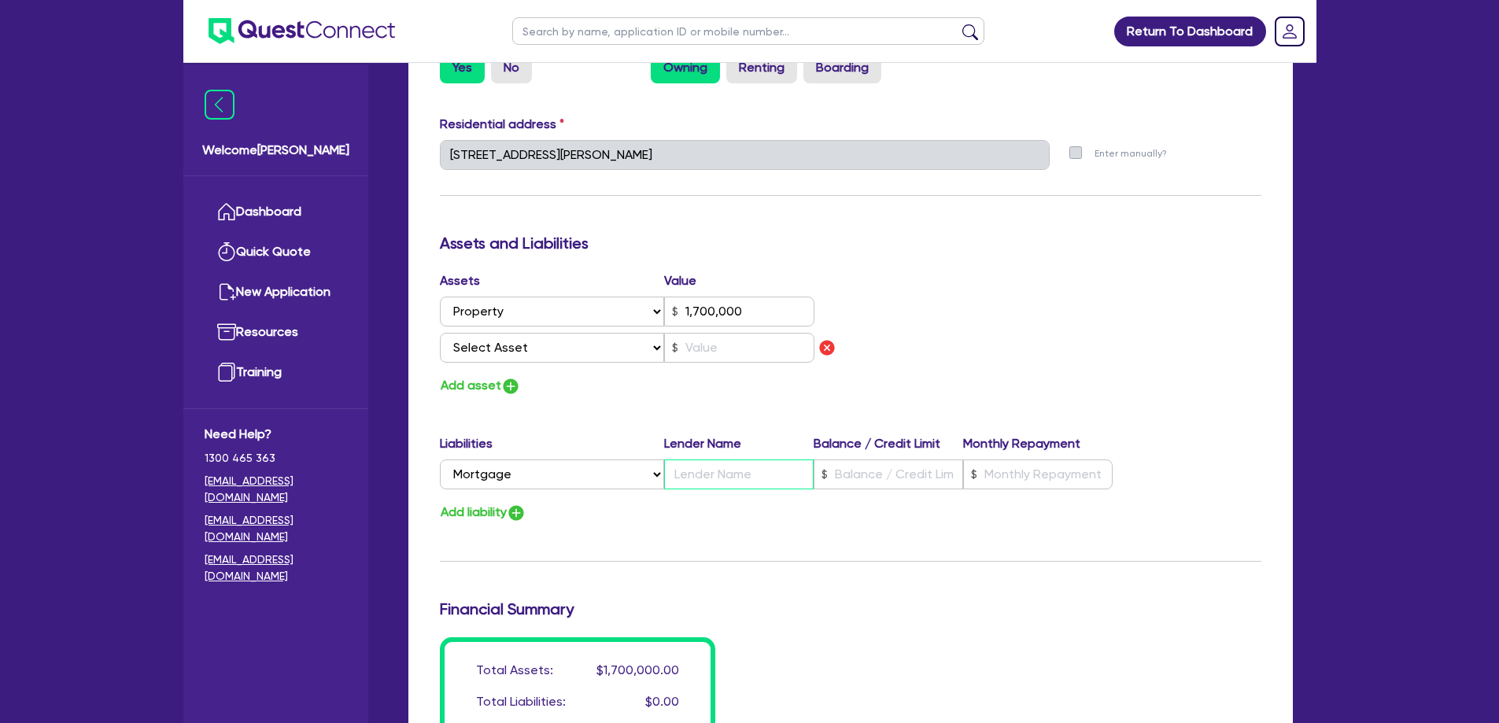
type input "0429 489 845"
type input "1,700,000"
type input "N"
type input "0"
type input "0429 489 845"
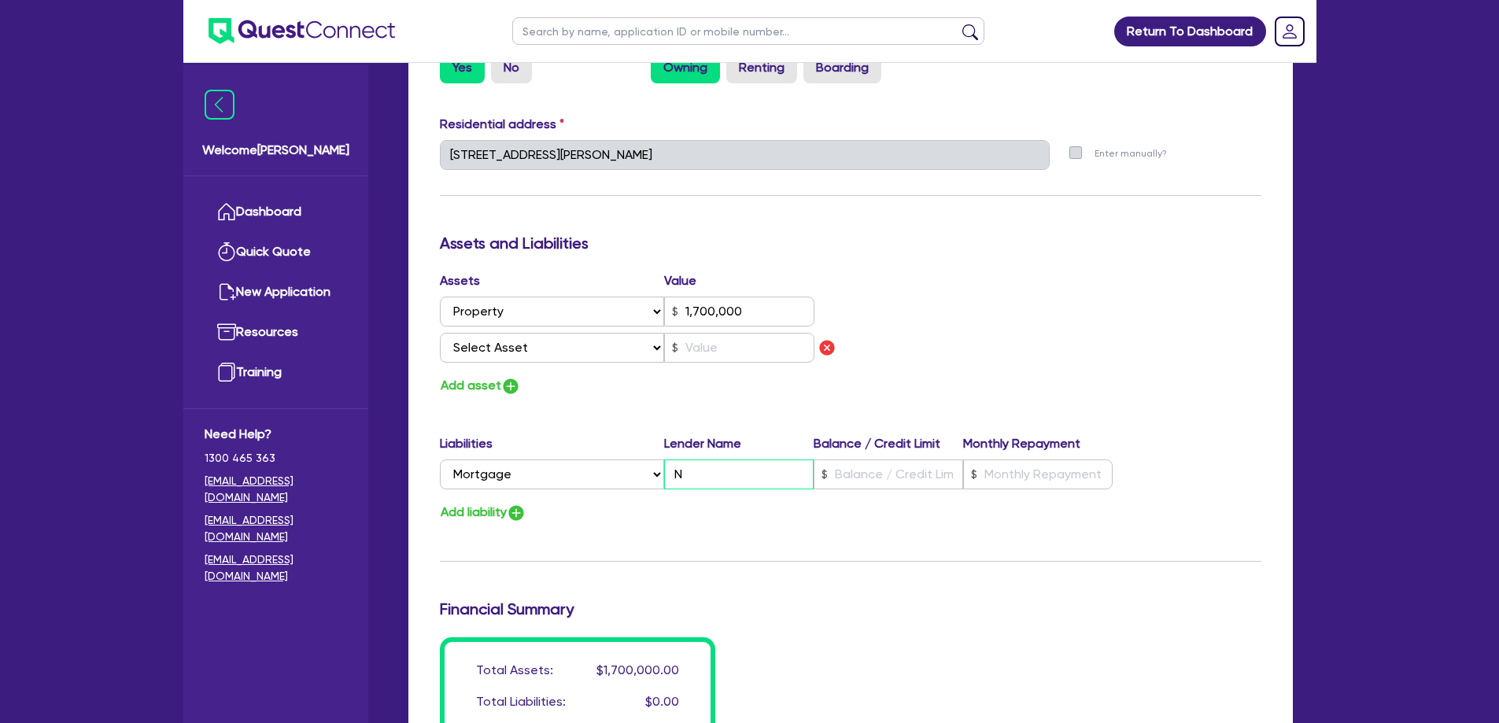
type input "1,700,000"
type input "NA"
type input "0"
type input "0429 489 845"
type input "1,700,000"
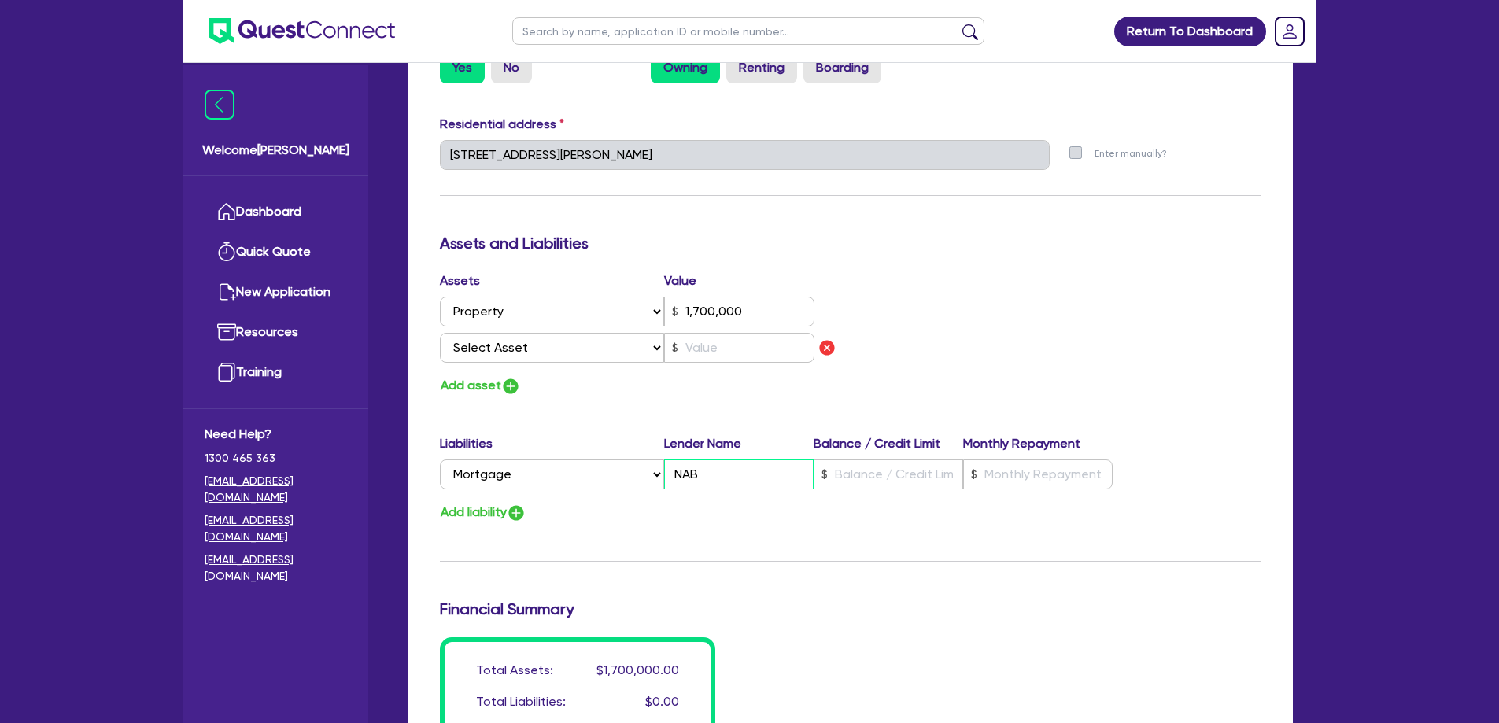
type input "NAB"
type input "0"
type input "0429 489 845"
type input "1,700,000"
type input "8"
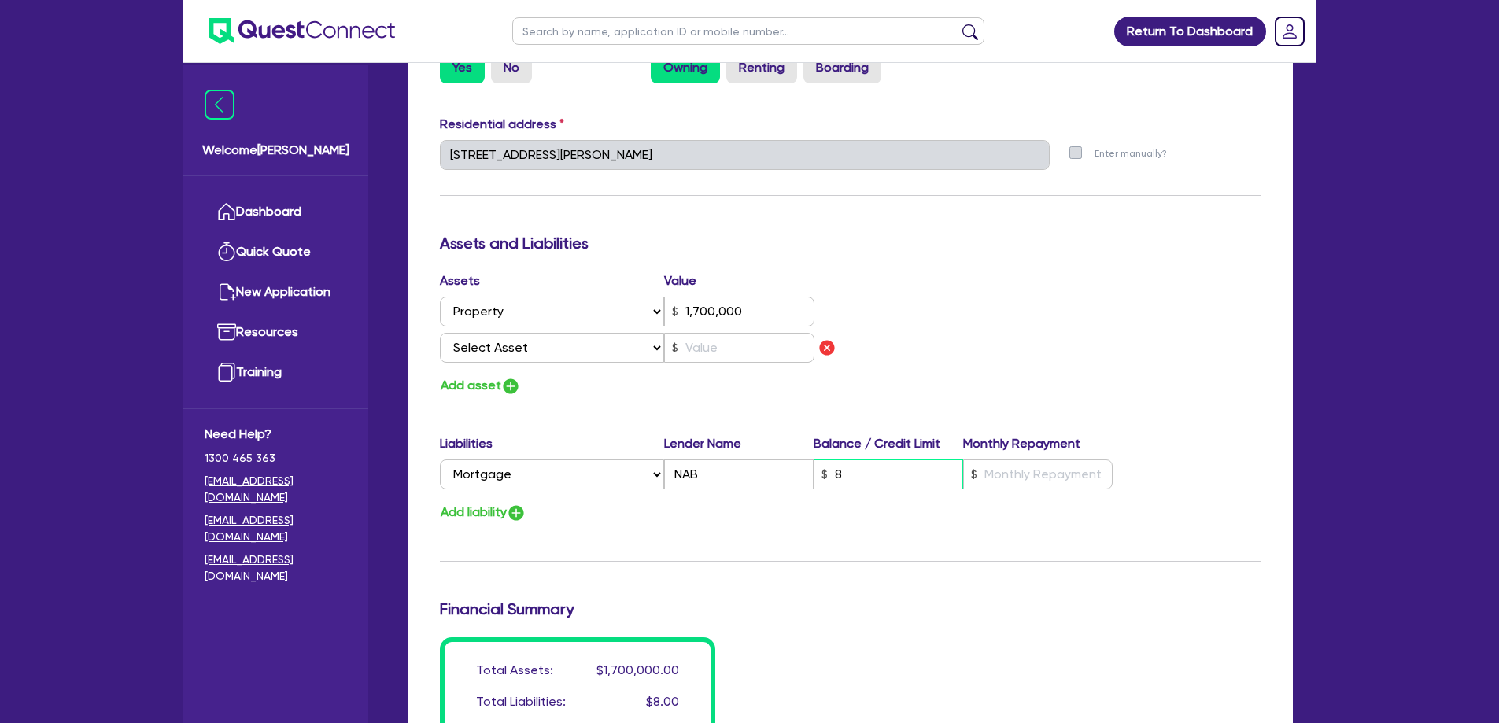
type input "0"
type input "0429 489 845"
type input "1,700,000"
type input "85"
type input "0"
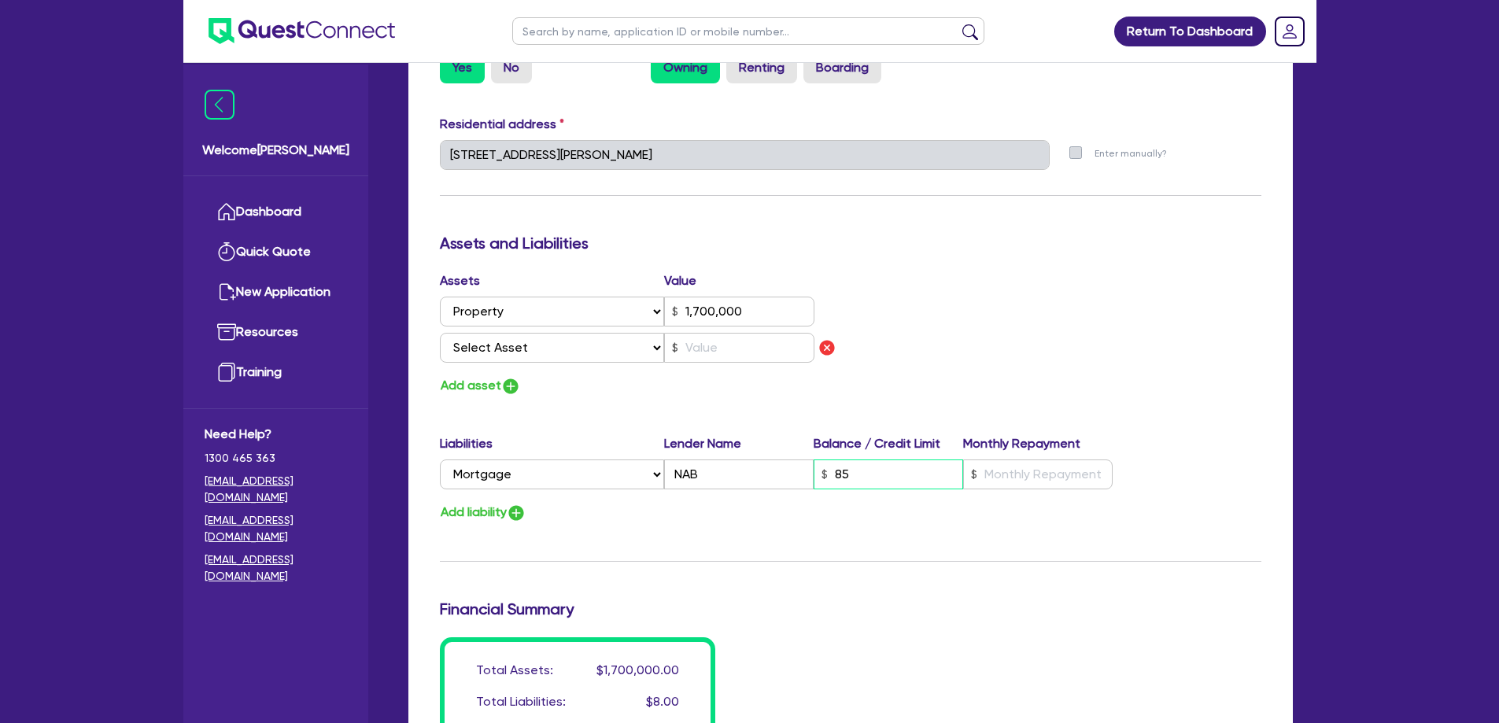
type input "0429 489 845"
type input "1,700,000"
type input "850"
type input "0"
type input "0429 489 845"
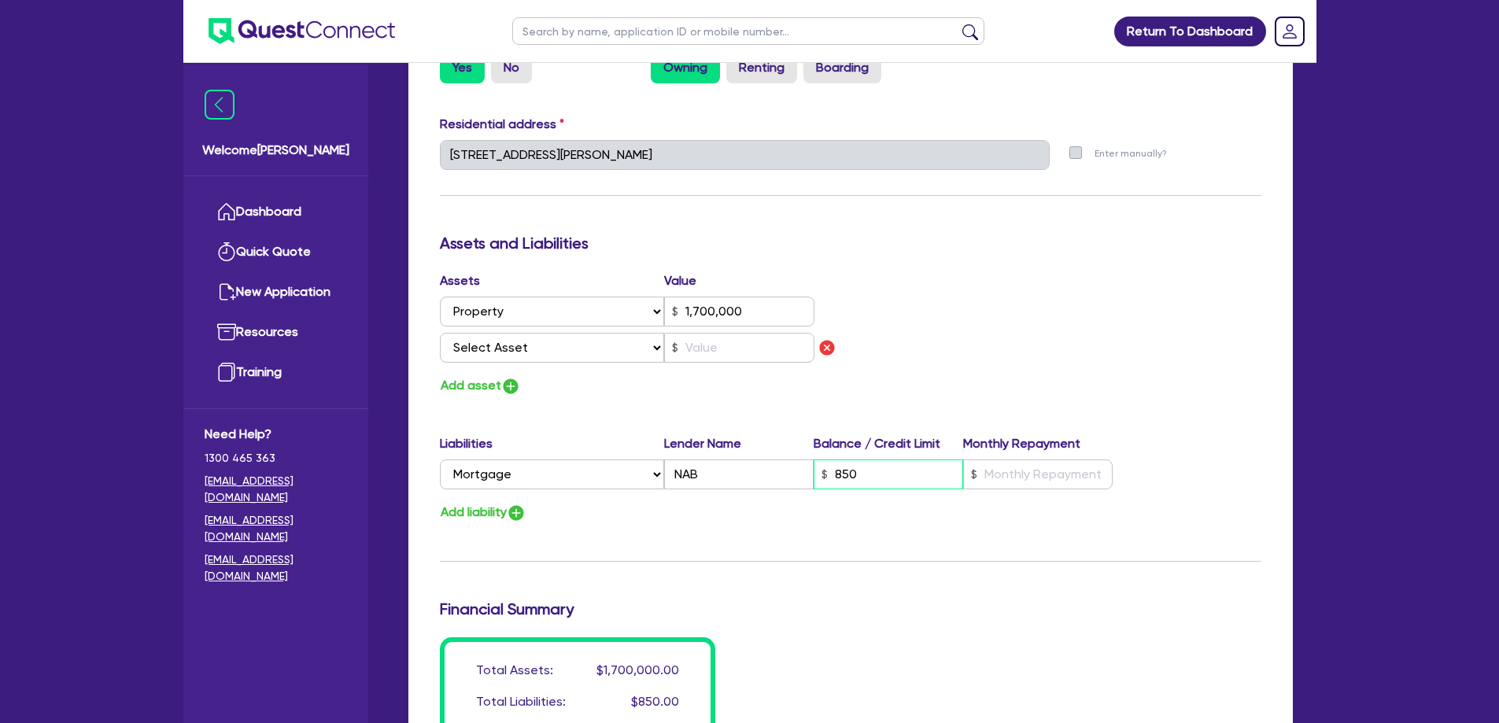
type input "1,700,000"
type input "8,500"
type input "0"
type input "0429 489 845"
type input "1,700,000"
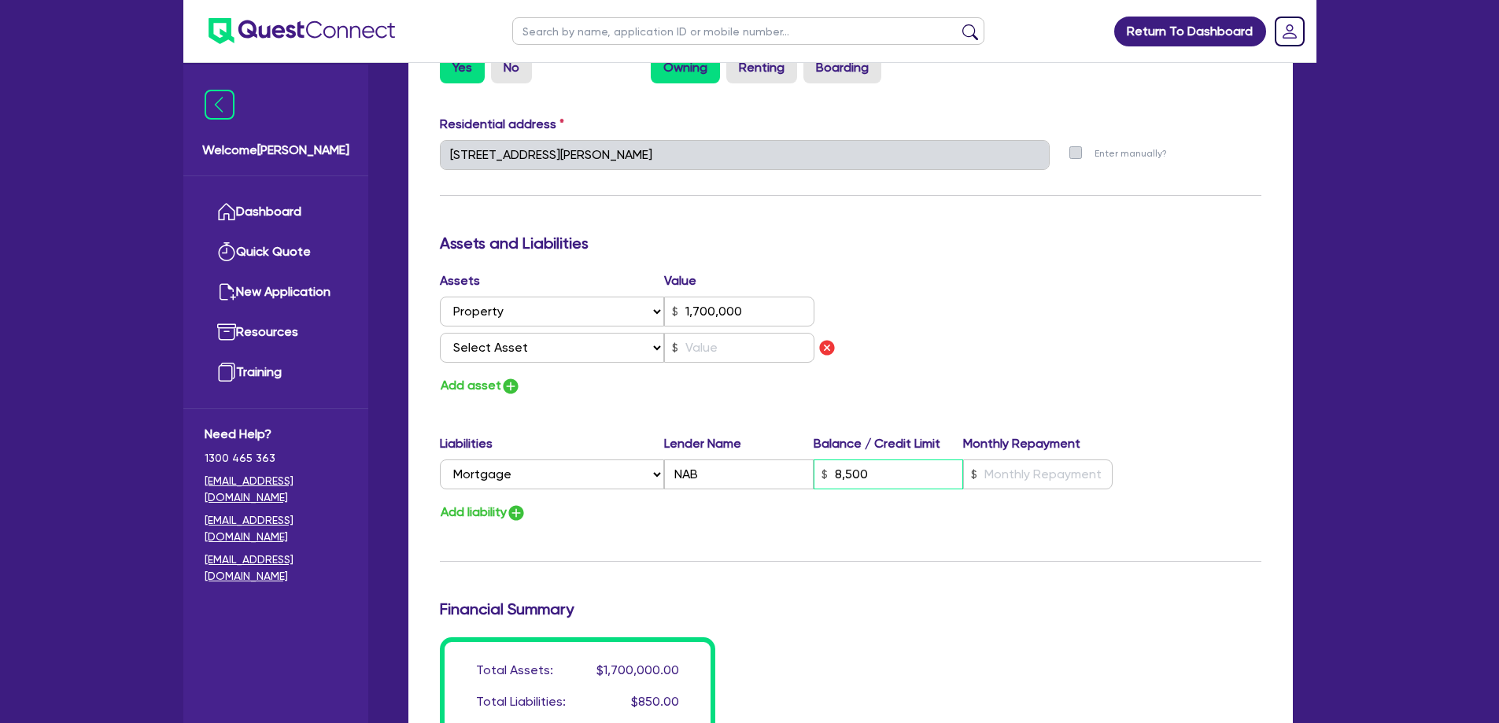
type input "85,000"
type input "0"
type input "0429 489 845"
type input "1,700,000"
type input "850,000"
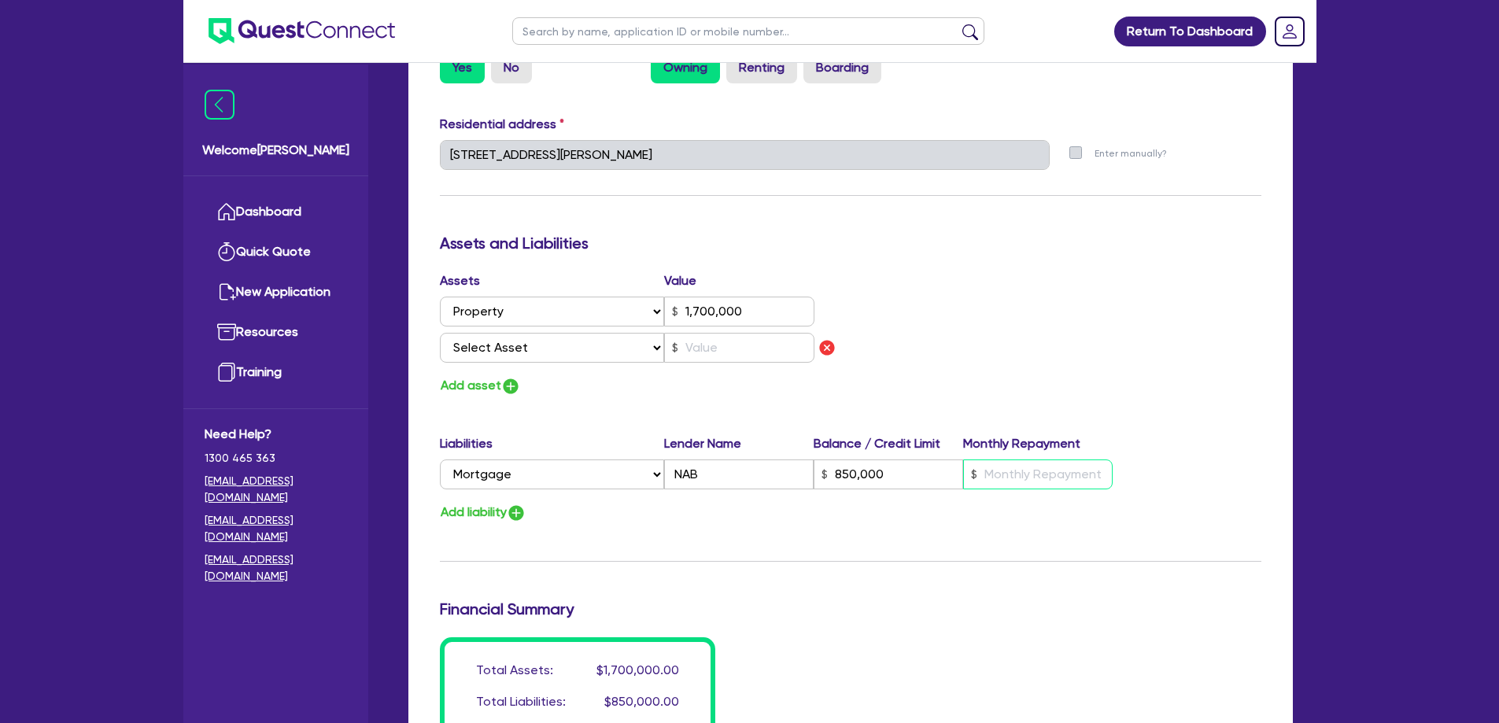
type input "0"
type input "0429 489 845"
type input "1,700,000"
type input "850,000"
type input "5"
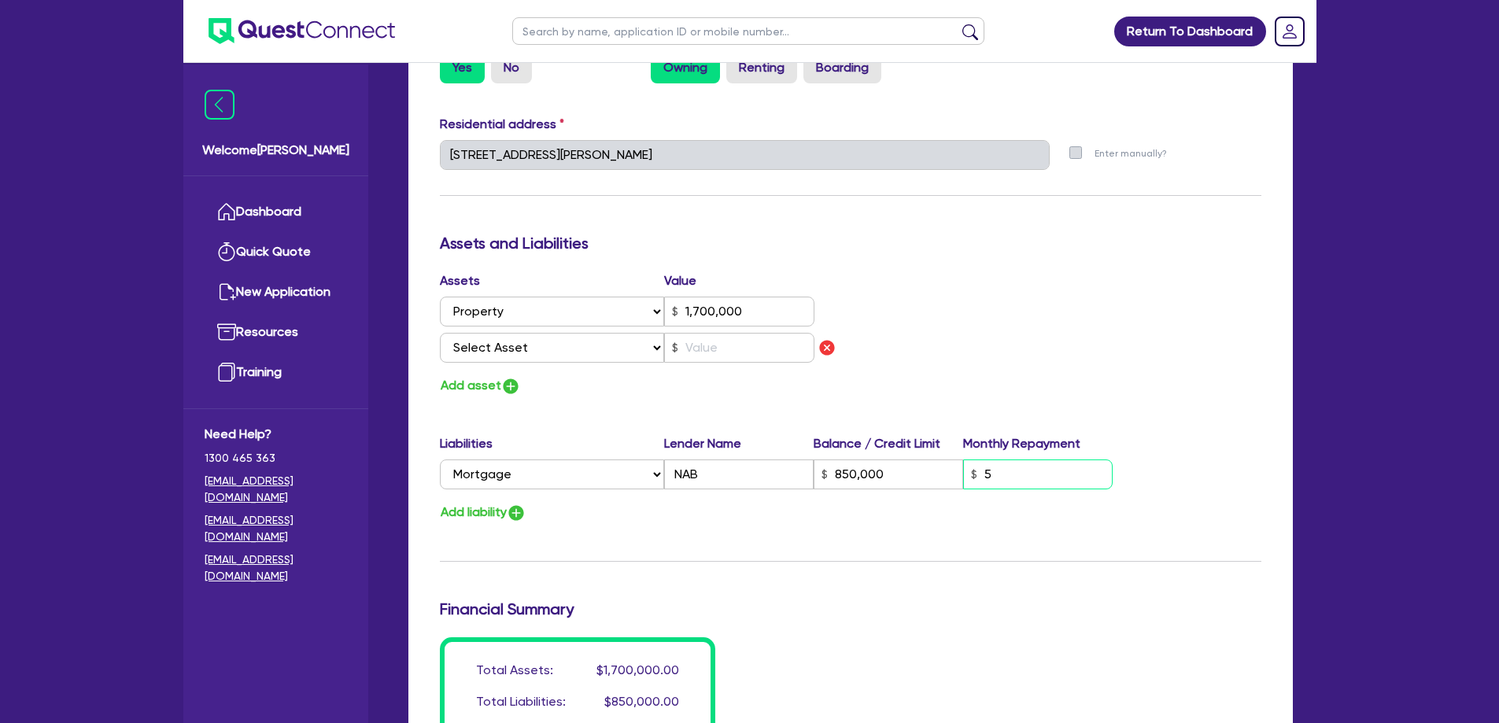
type input "0"
type input "0429 489 845"
type input "1,700,000"
type input "850,000"
type input "52"
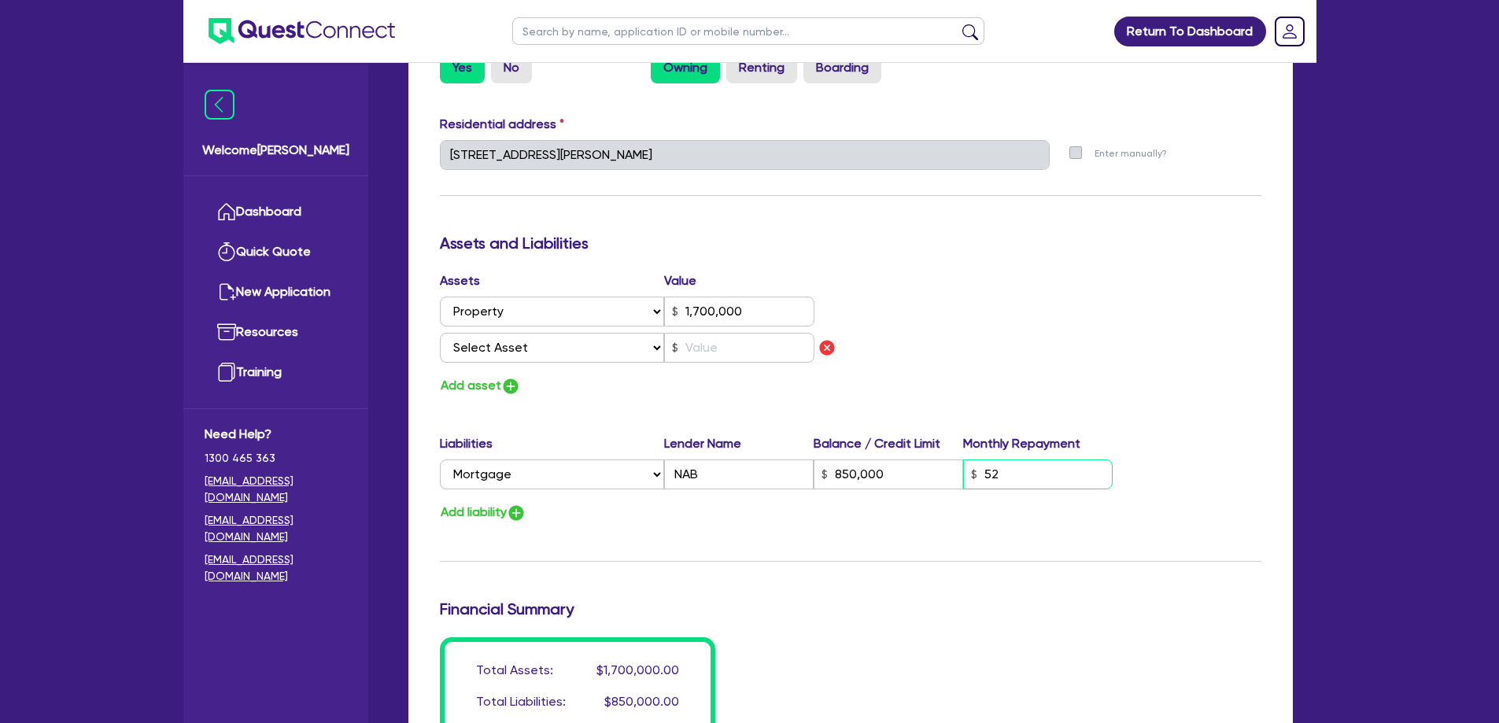
type input "0"
type input "0429 489 845"
type input "1,700,000"
type input "850,000"
type input "529"
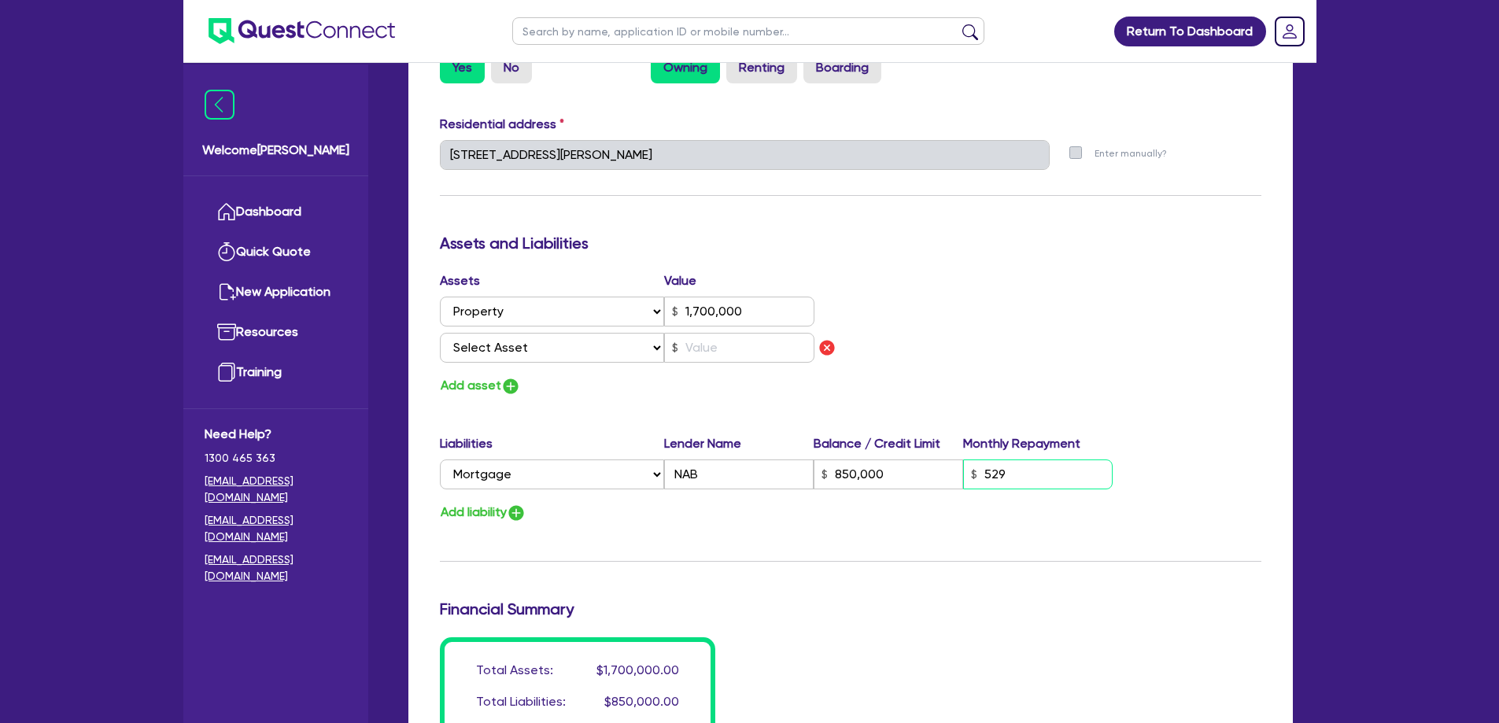
type input "0"
type input "0429 489 845"
type input "1,700,000"
type input "850,000"
type input "5,290"
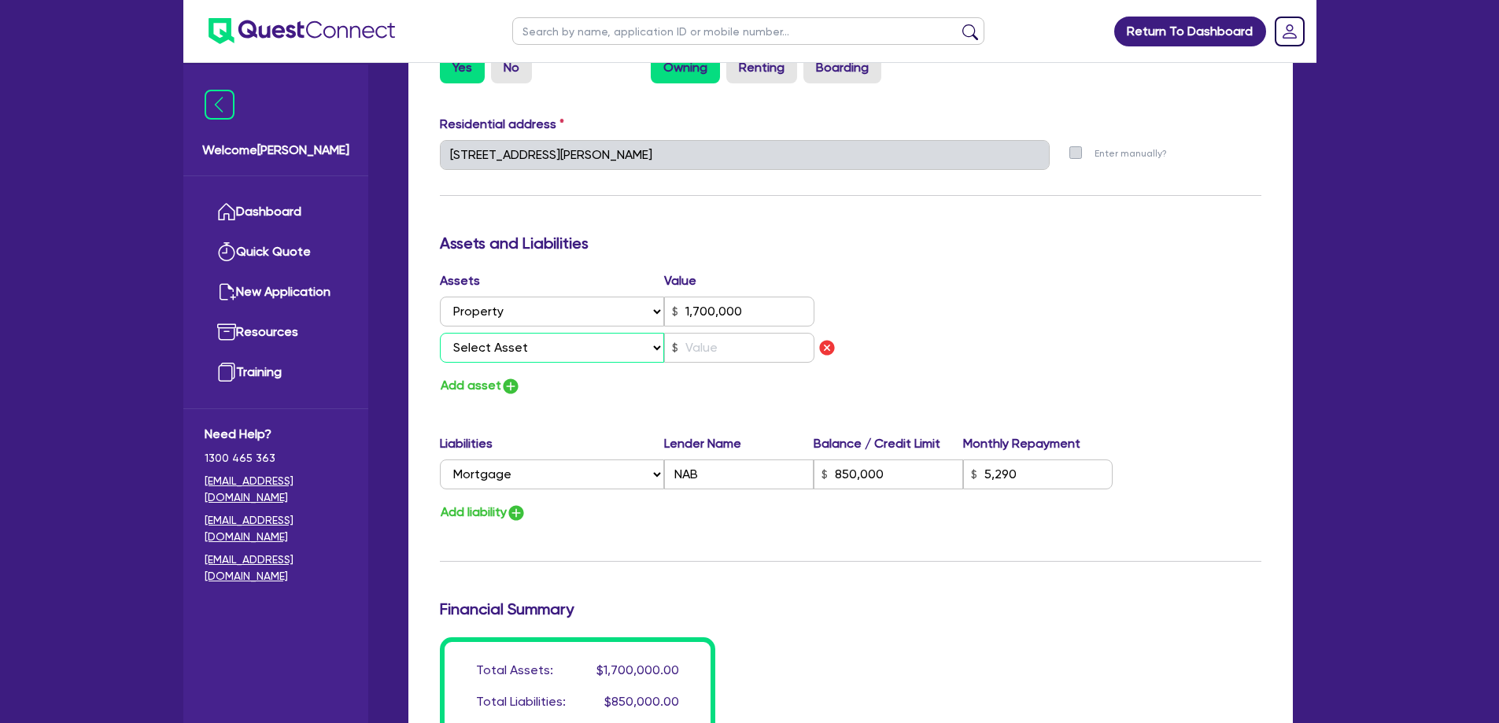
click at [529, 344] on select "Select Asset Cash Property Investment property Vehicle Truck Trailer Equipment …" at bounding box center [552, 348] width 225 height 30
select select "INVESTMENT_PROPERTY"
click at [440, 333] on select "Select Asset Cash Property Investment property Vehicle Truck Trailer Equipment …" at bounding box center [552, 348] width 225 height 30
type input "0"
type input "0429 489 845"
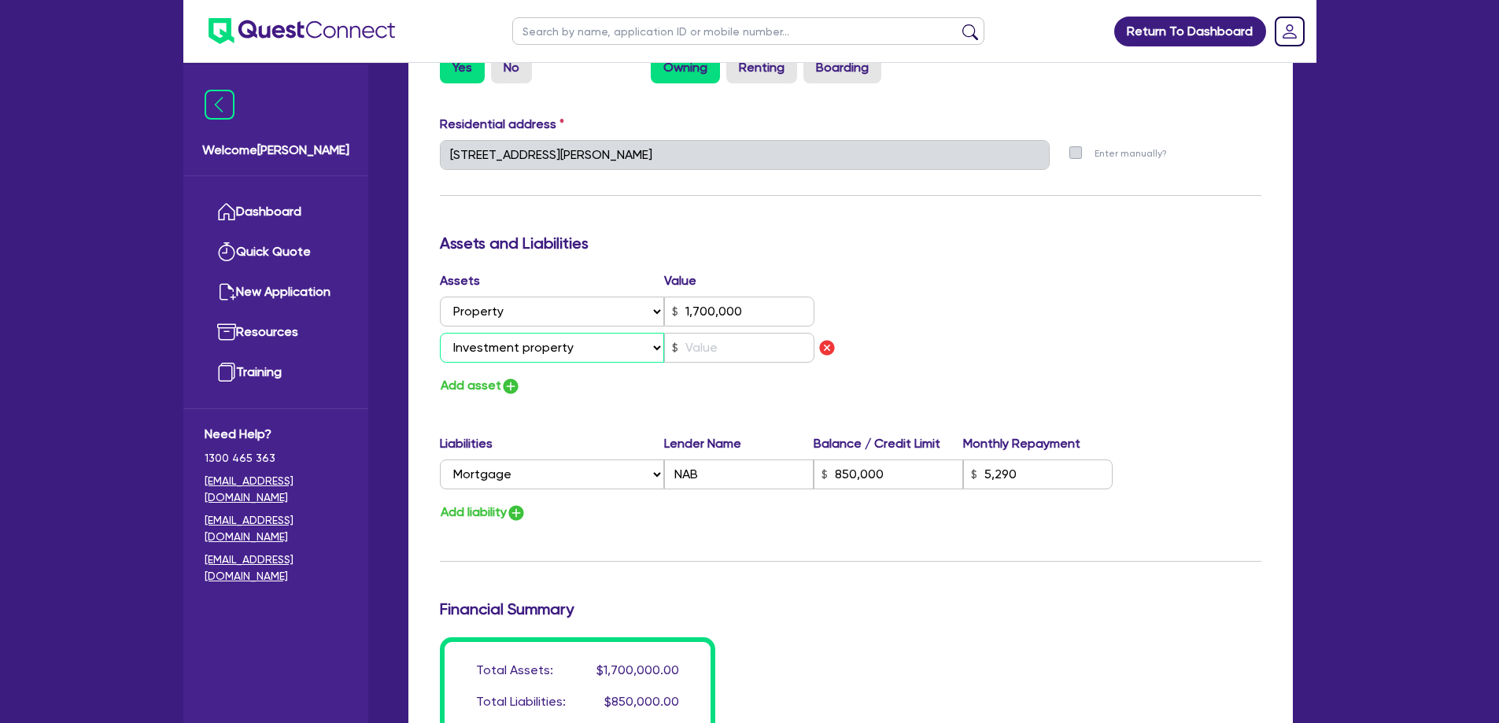
type input "1,700,000"
type input "850,000"
type input "5,290"
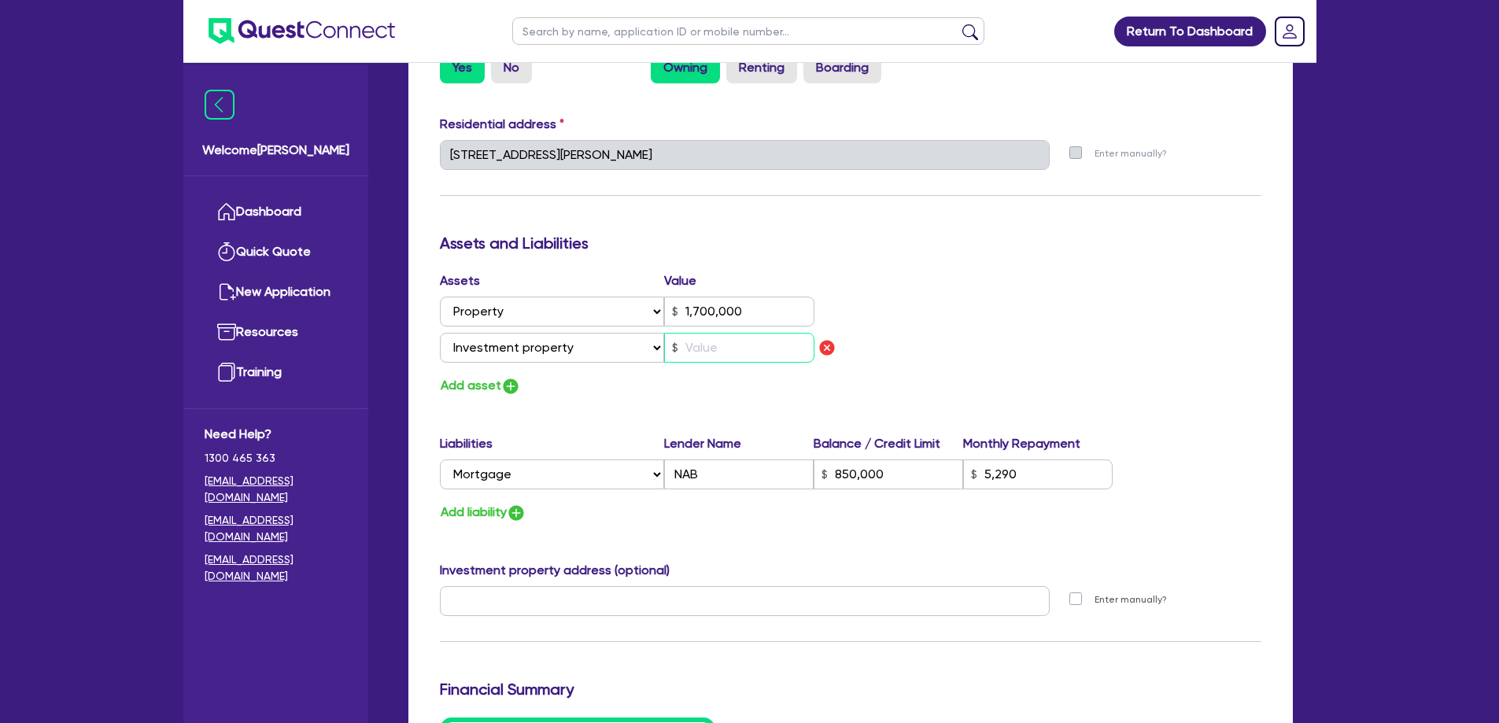
click at [727, 349] on input "text" at bounding box center [739, 348] width 150 height 30
type input "0"
type input "0429 489 845"
type input "1,700,000"
type input "850,000"
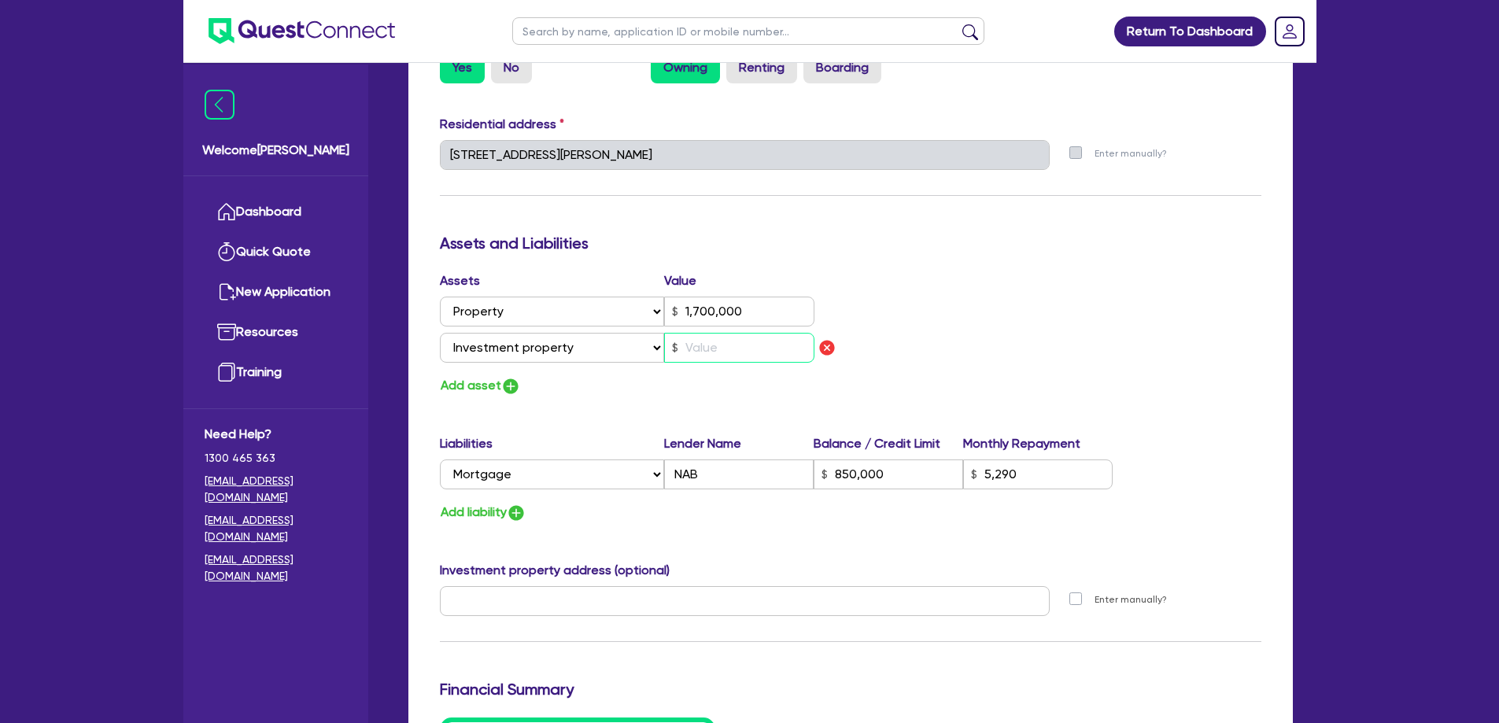
type input "5,290"
type input "1"
type input "0"
type input "0429 489 845"
type input "1,700,000"
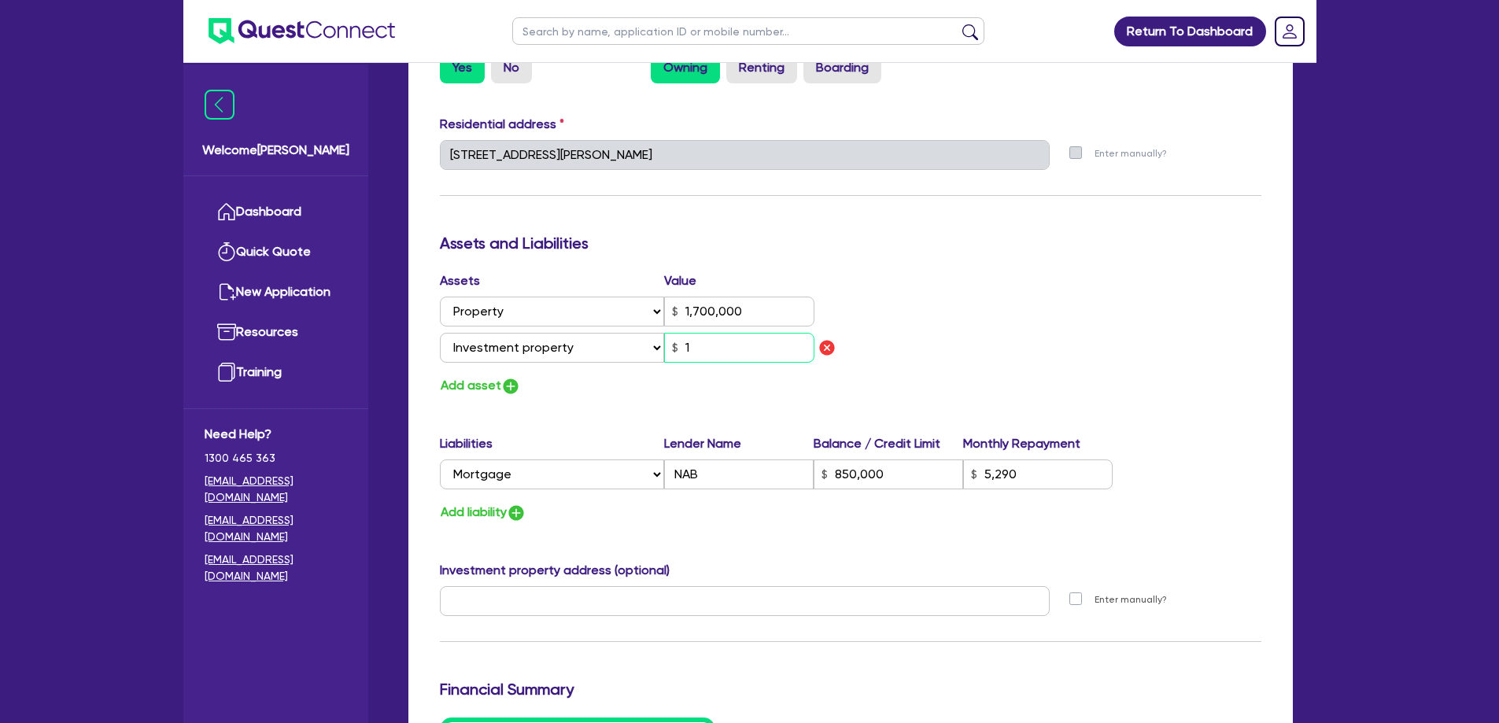
type input "850,000"
type input "5,290"
type input "14"
type input "0"
type input "0429 489 845"
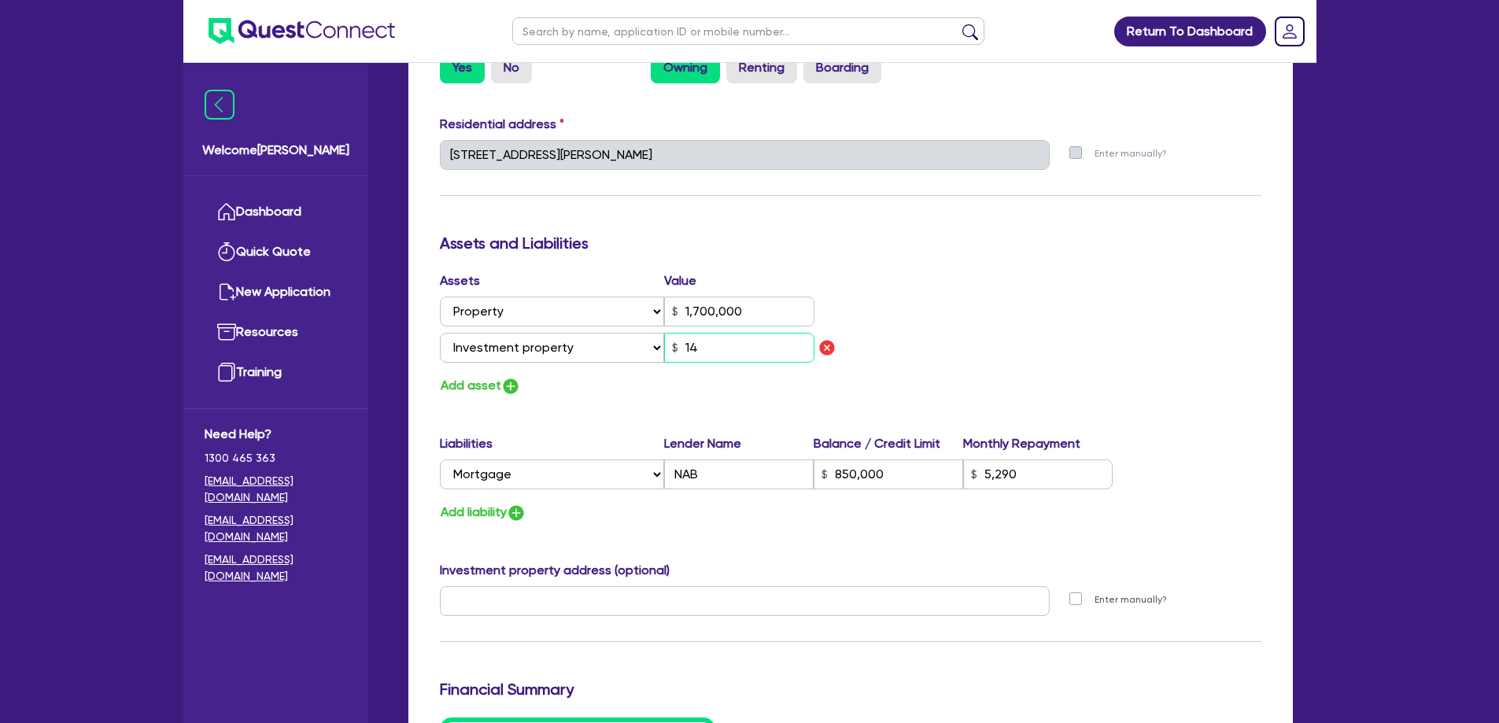
type input "1,700,000"
type input "850,000"
type input "5,290"
type input "140"
type input "0"
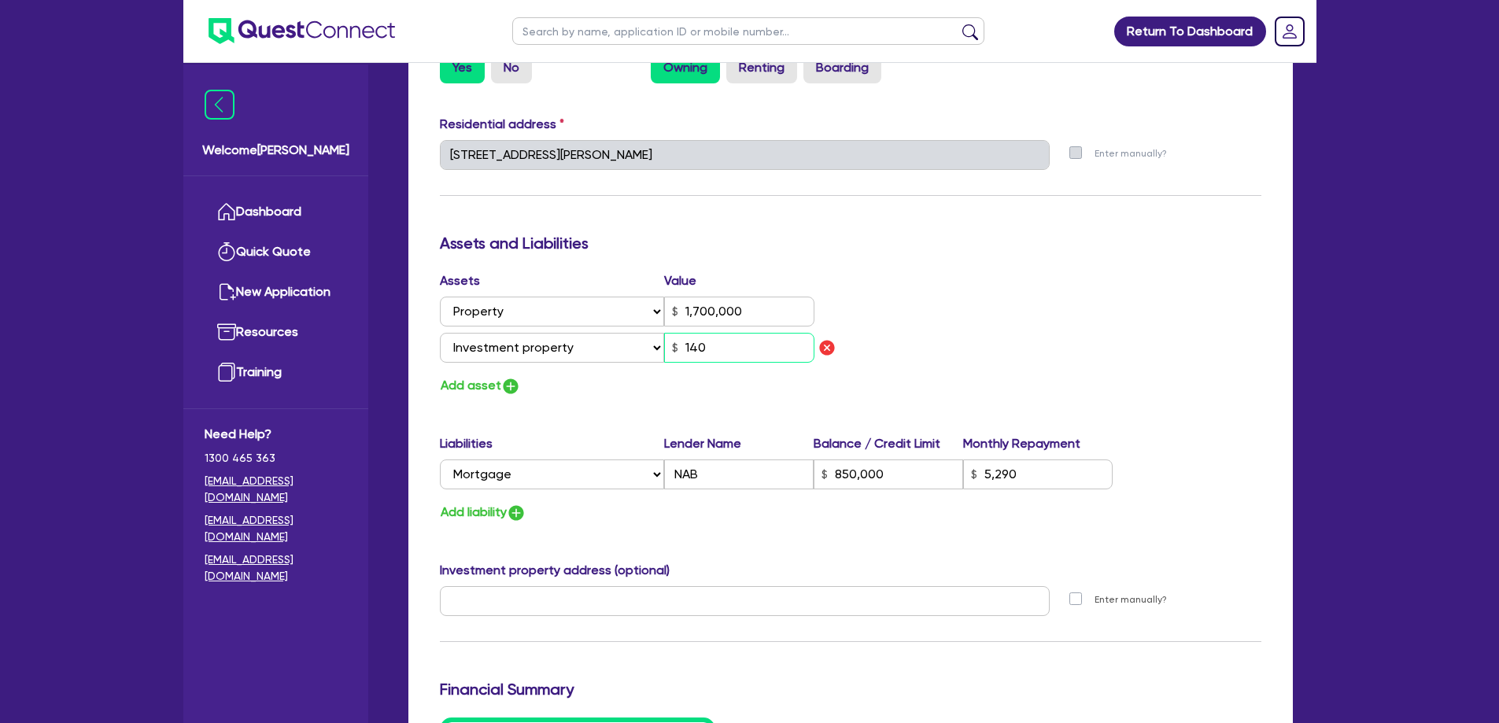
type input "0429 489 845"
type input "1,700,000"
type input "850,000"
type input "5,290"
type input "1,400"
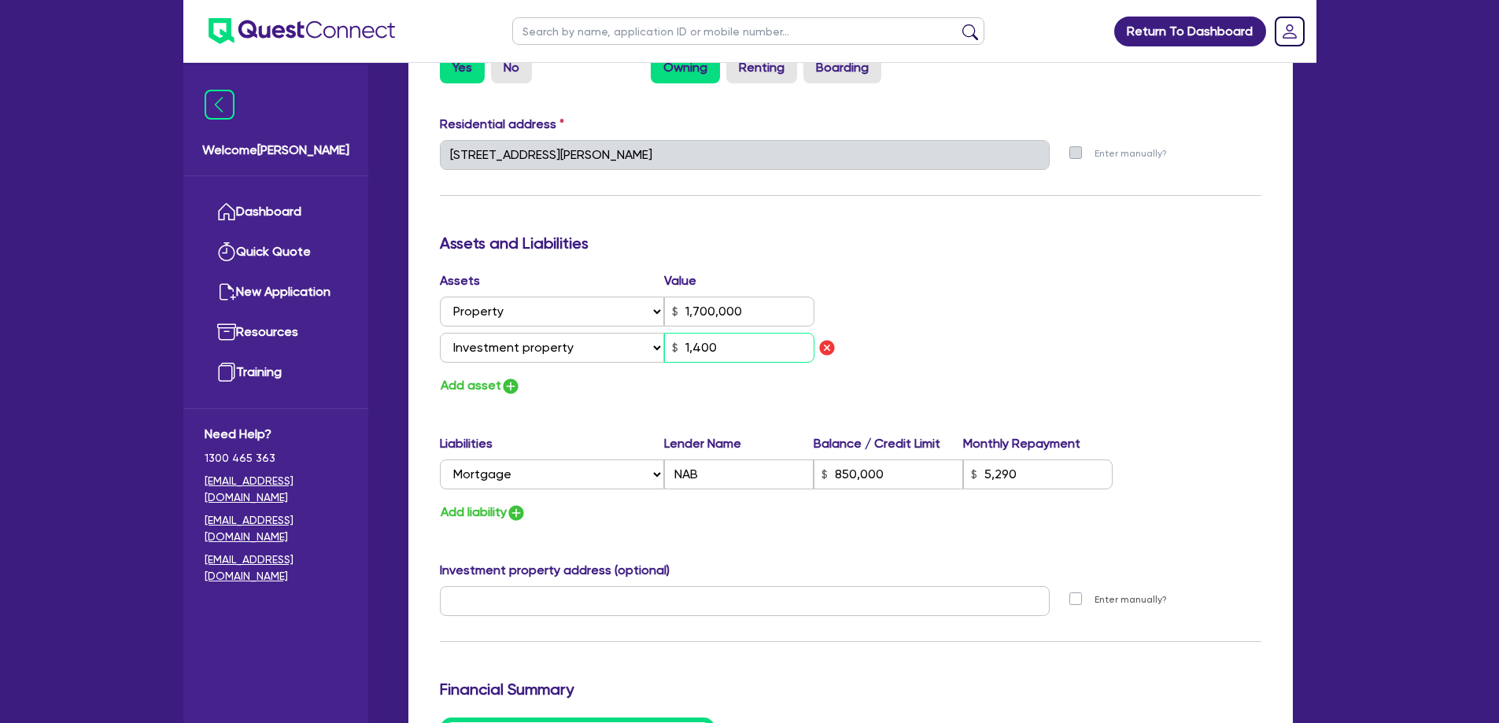
type input "0"
type input "0429 489 845"
type input "1,700,000"
type input "850,000"
type input "5,290"
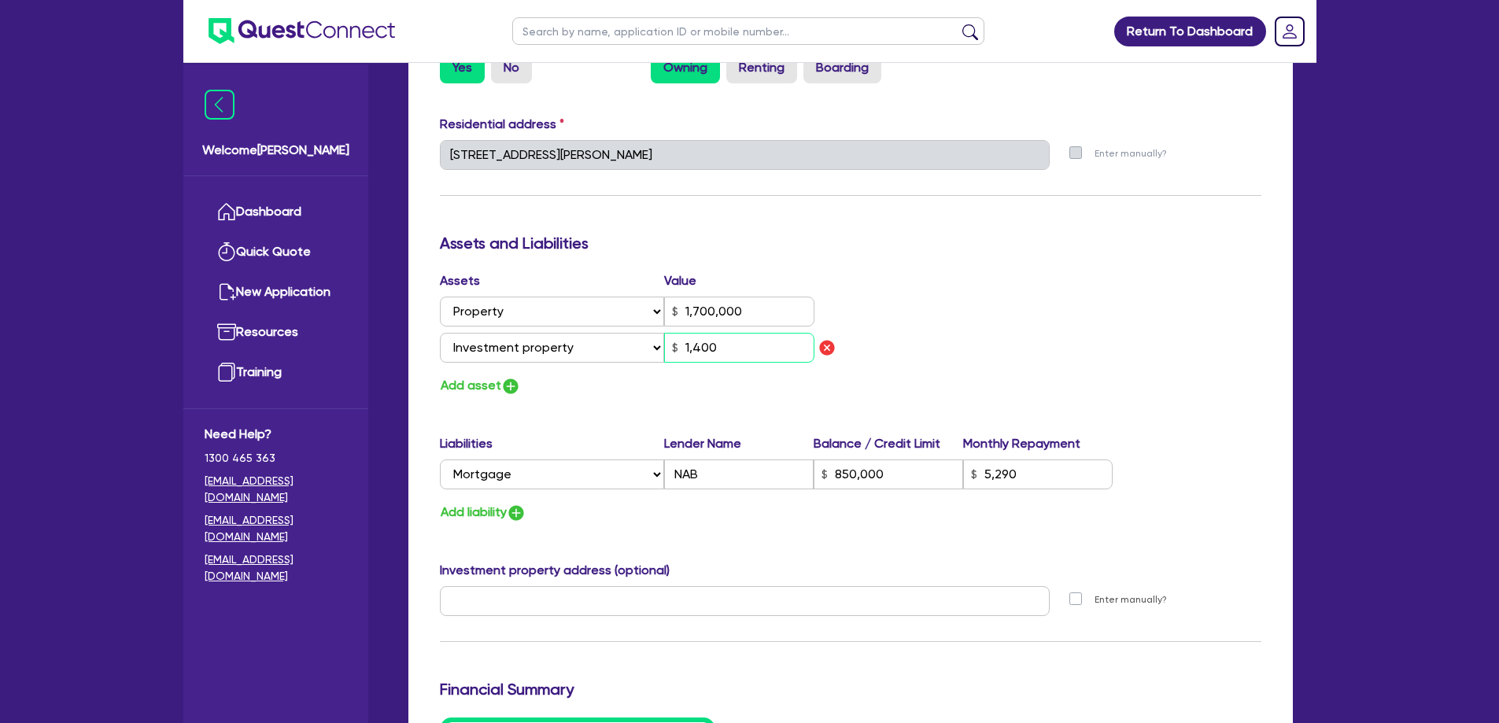
type input "14,000"
type input "0"
type input "0429 489 845"
type input "1,700,000"
type input "850,000"
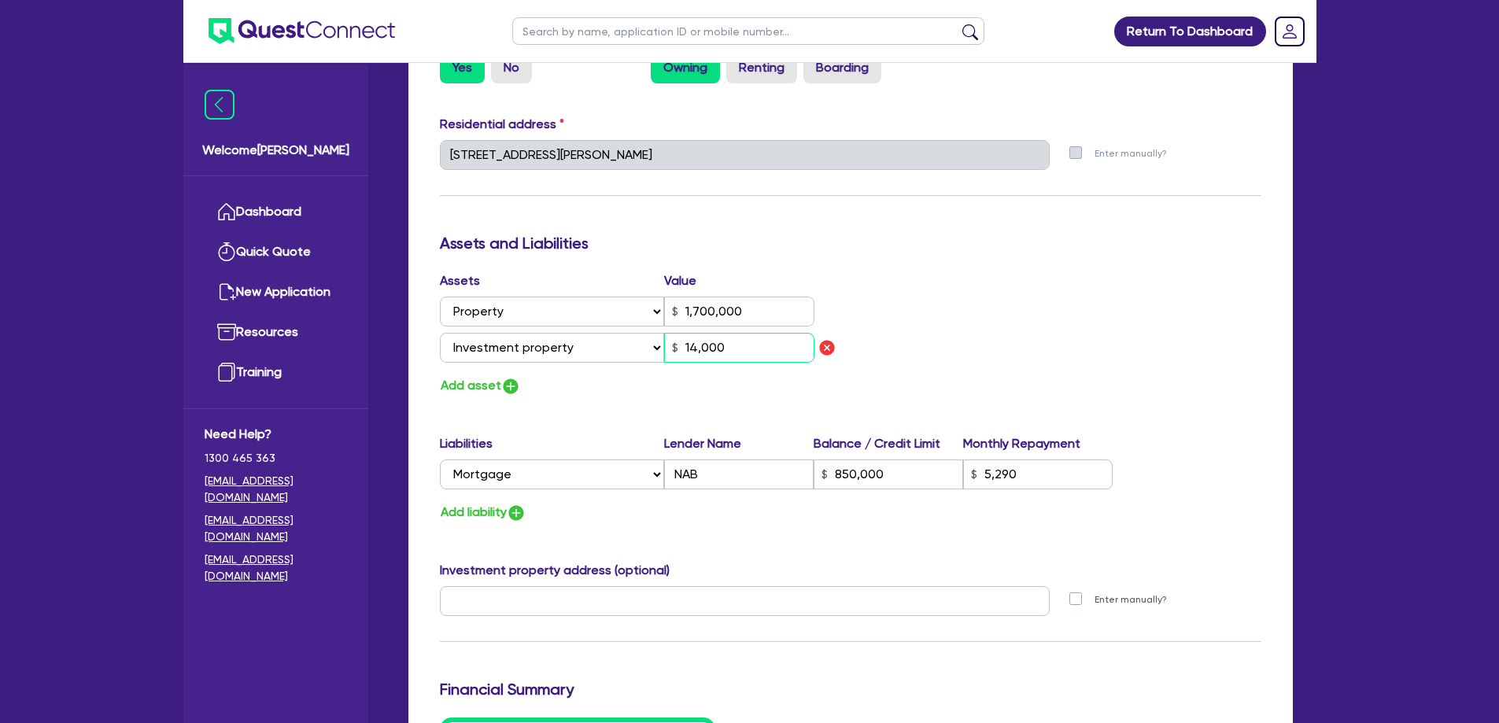
type input "5,290"
type input "140,000"
type input "0"
type input "0429 489 845"
type input "1,700,000"
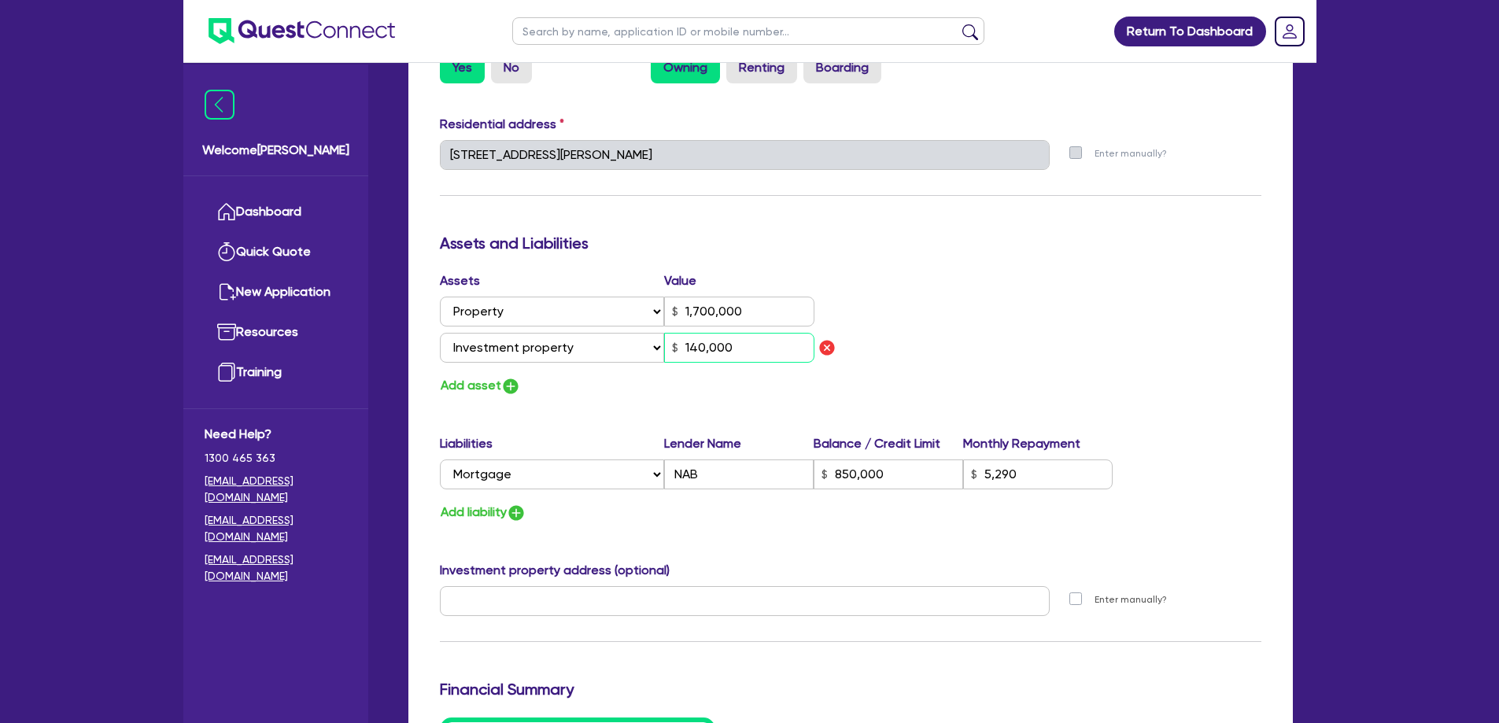
type input "850,000"
type input "5,290"
click at [477, 502] on button "Add liability" at bounding box center [483, 512] width 87 height 21
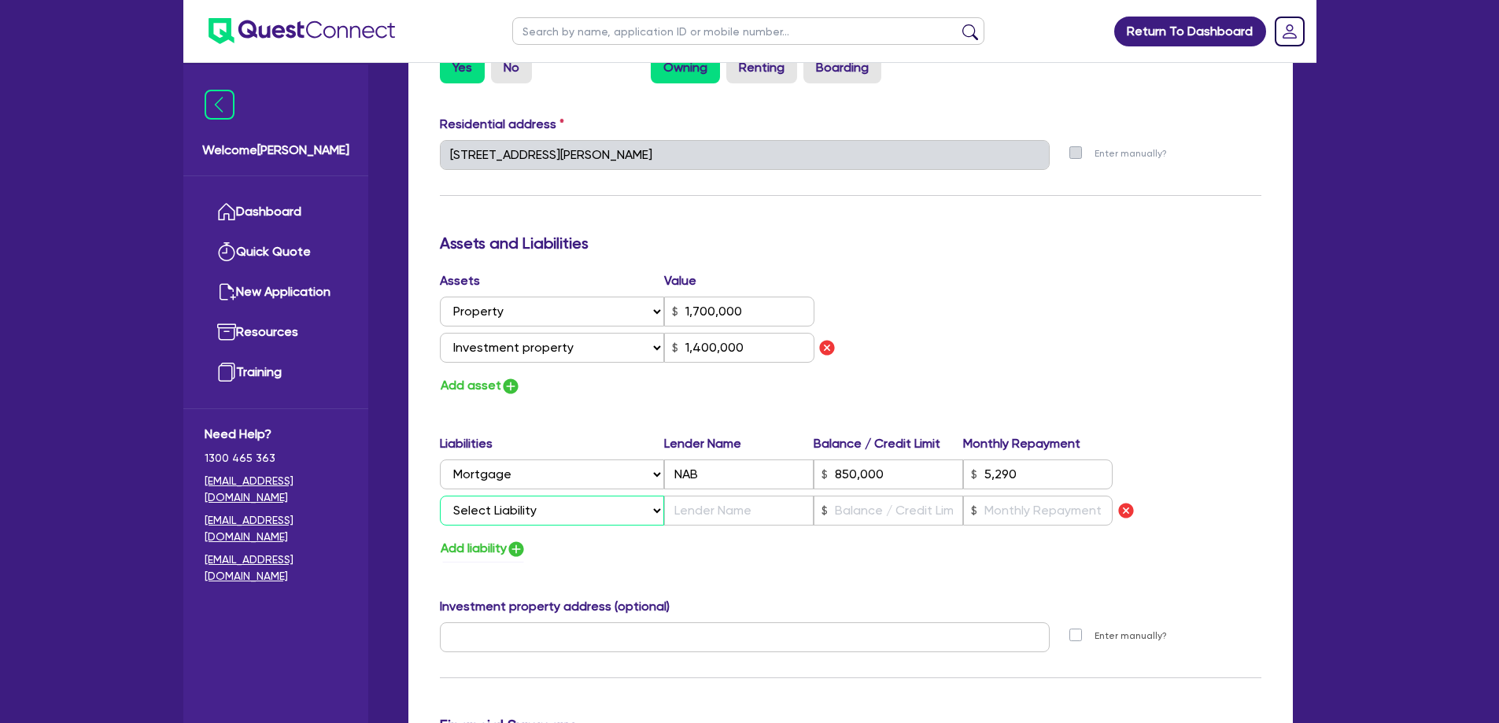
click at [526, 502] on select "Select Liability Credit card Mortgage Investment property loan Vehicle loan Tru…" at bounding box center [552, 511] width 224 height 30
click at [440, 496] on select "Select Liability Credit card Mortgage Investment property loan Vehicle loan Tru…" at bounding box center [552, 511] width 224 height 30
click at [716, 502] on input "text" at bounding box center [739, 511] width 150 height 30
click at [475, 390] on button "Add asset" at bounding box center [480, 385] width 81 height 21
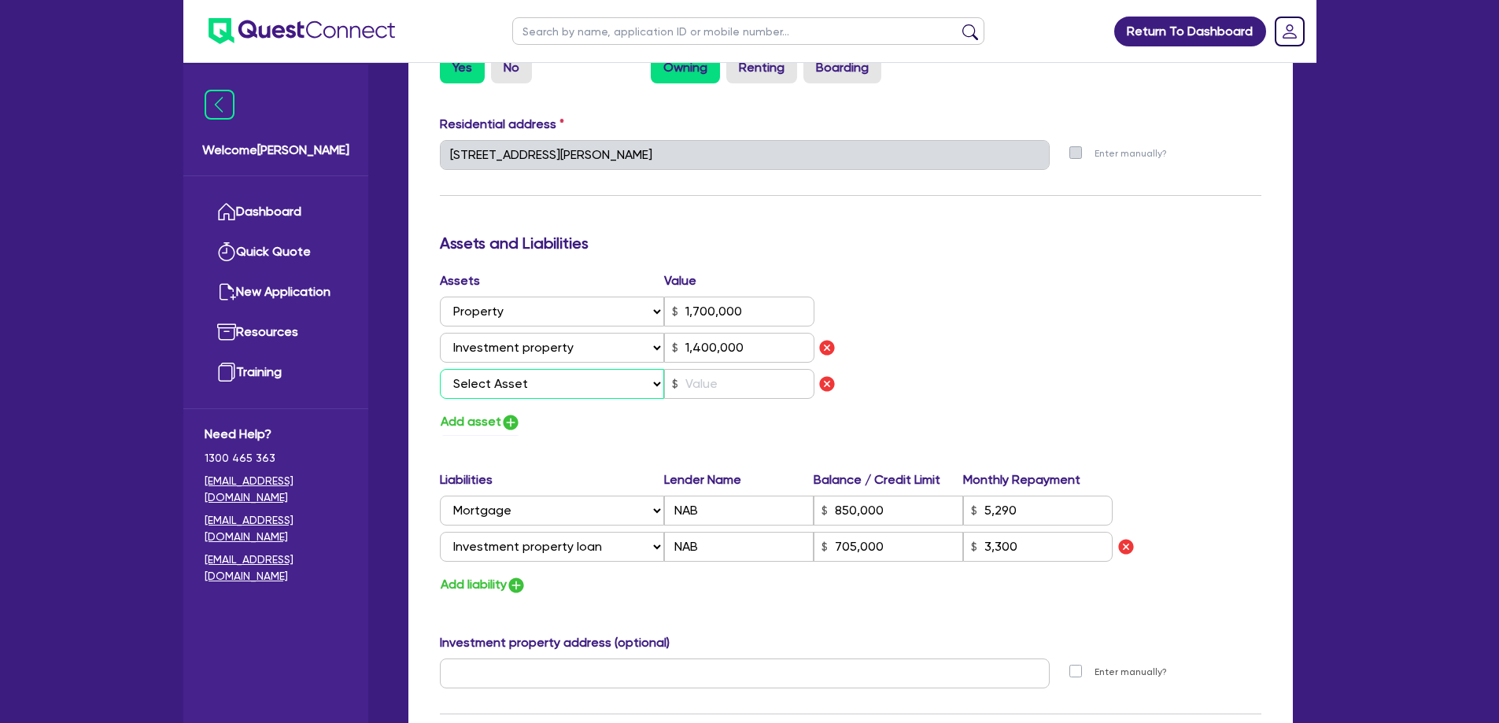
click at [517, 384] on select "Select Asset Cash Property Investment property Vehicle Truck Trailer Equipment …" at bounding box center [552, 384] width 225 height 30
click at [440, 369] on select "Select Asset Cash Property Investment property Vehicle Truck Trailer Equipment …" at bounding box center [552, 384] width 225 height 30
click at [711, 382] on input "text" at bounding box center [739, 384] width 150 height 30
click at [469, 423] on button "Add asset" at bounding box center [480, 422] width 81 height 21
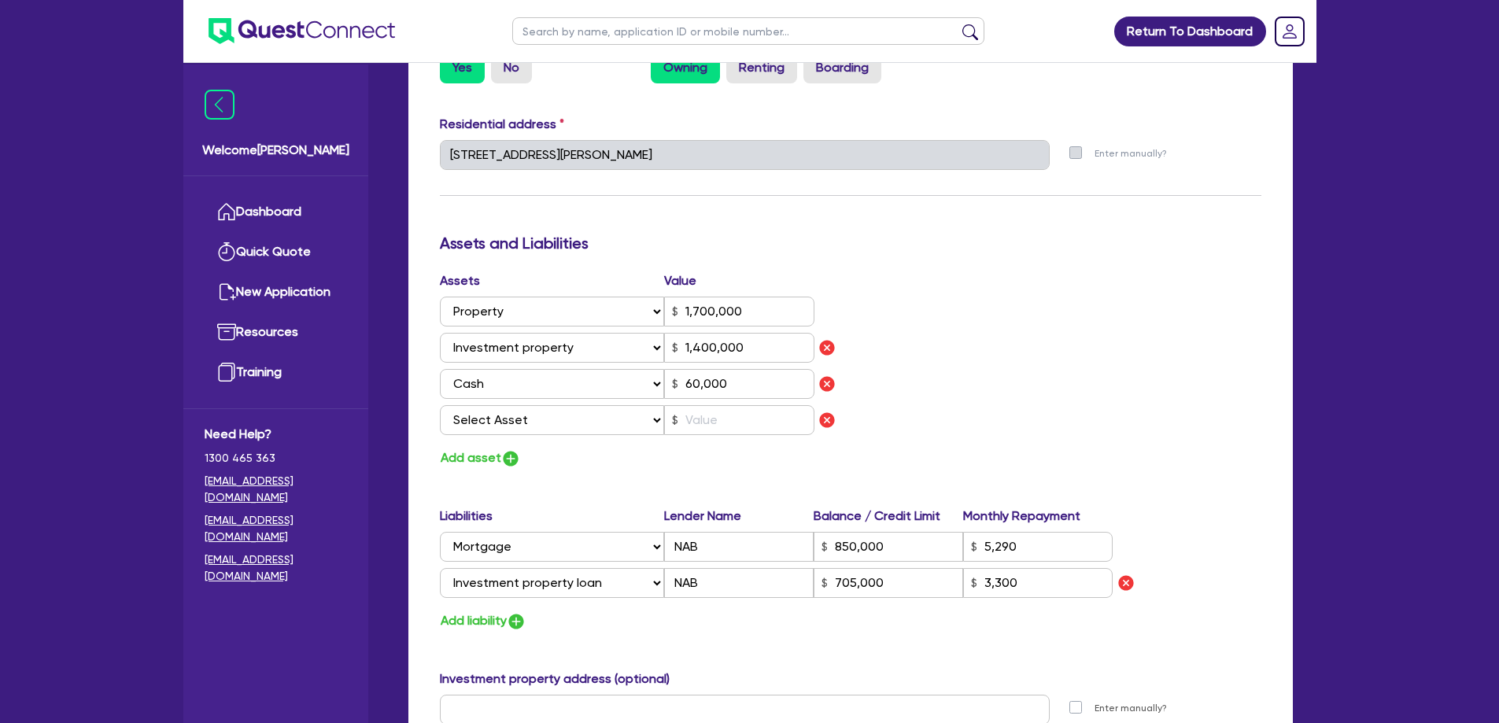
click at [604, 399] on div "Assets Value Select Asset Cash Property Investment property Vehicle Truck Trail…" at bounding box center [639, 357] width 423 height 170
click at [576, 412] on select "Select Asset Cash Property Investment property Vehicle Truck Trailer Equipment …" at bounding box center [552, 420] width 225 height 30
click at [440, 405] on select "Select Asset Cash Property Investment property Vehicle Truck Trailer Equipment …" at bounding box center [552, 420] width 225 height 30
click at [731, 423] on input "text" at bounding box center [739, 420] width 150 height 30
click at [462, 459] on button "Add asset" at bounding box center [480, 458] width 81 height 21
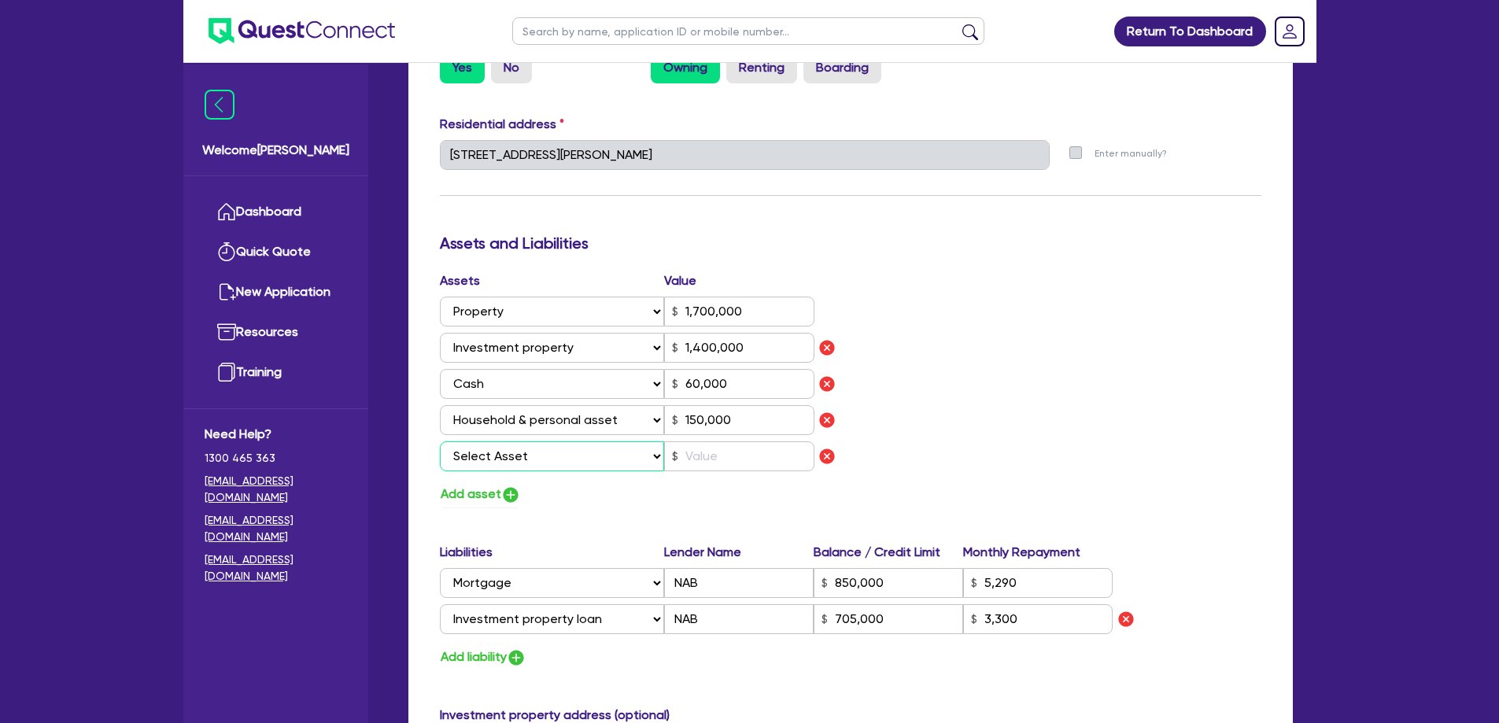
click at [560, 456] on select "Select Asset Cash Property Investment property Vehicle Truck Trailer Equipment …" at bounding box center [552, 457] width 225 height 30
click at [440, 442] on select "Select Asset Cash Property Investment property Vehicle Truck Trailer Equipment …" at bounding box center [552, 457] width 225 height 30
click at [829, 453] on img "button" at bounding box center [827, 456] width 19 height 19
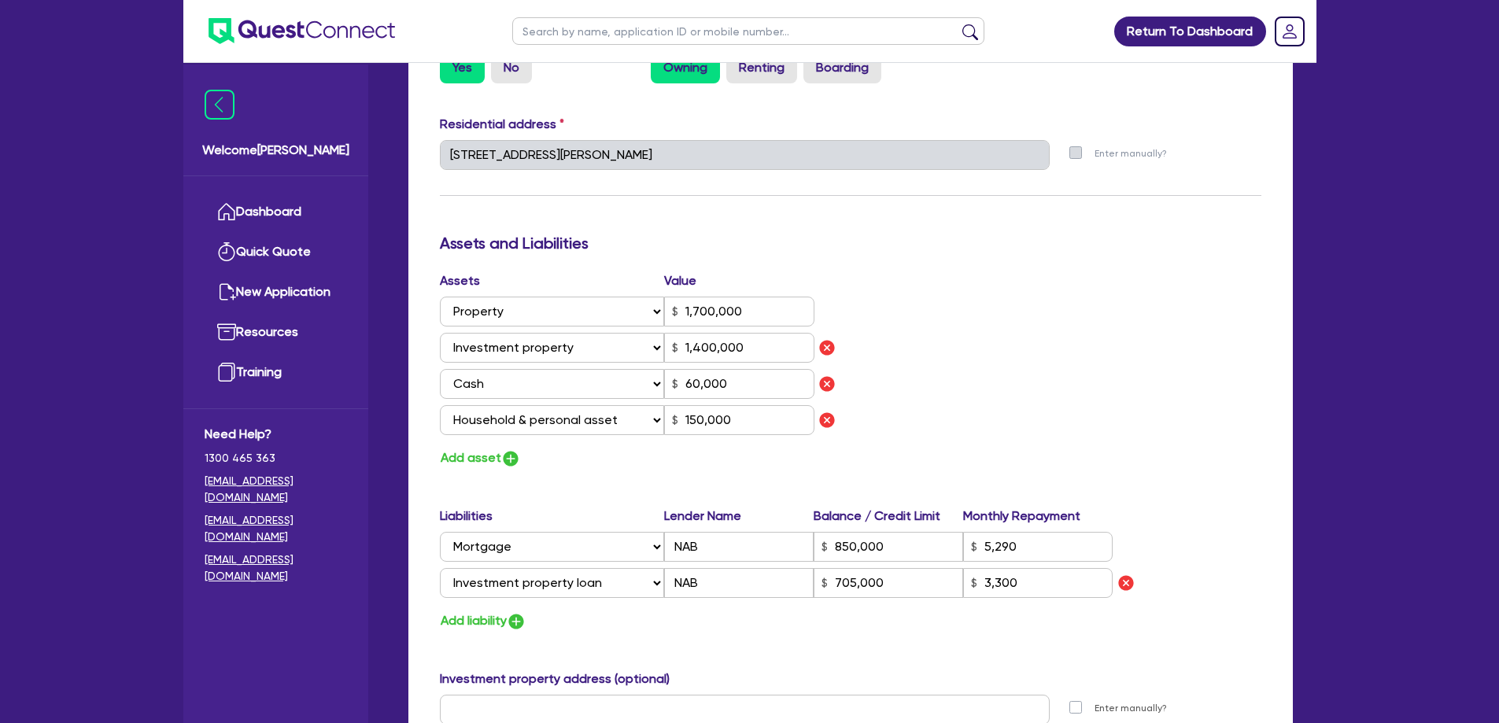
click at [999, 447] on div "Assets Value Select Asset Cash Property Investment property Vehicle Truck Trail…" at bounding box center [850, 371] width 845 height 198
click at [482, 456] on button "Add asset" at bounding box center [480, 458] width 81 height 21
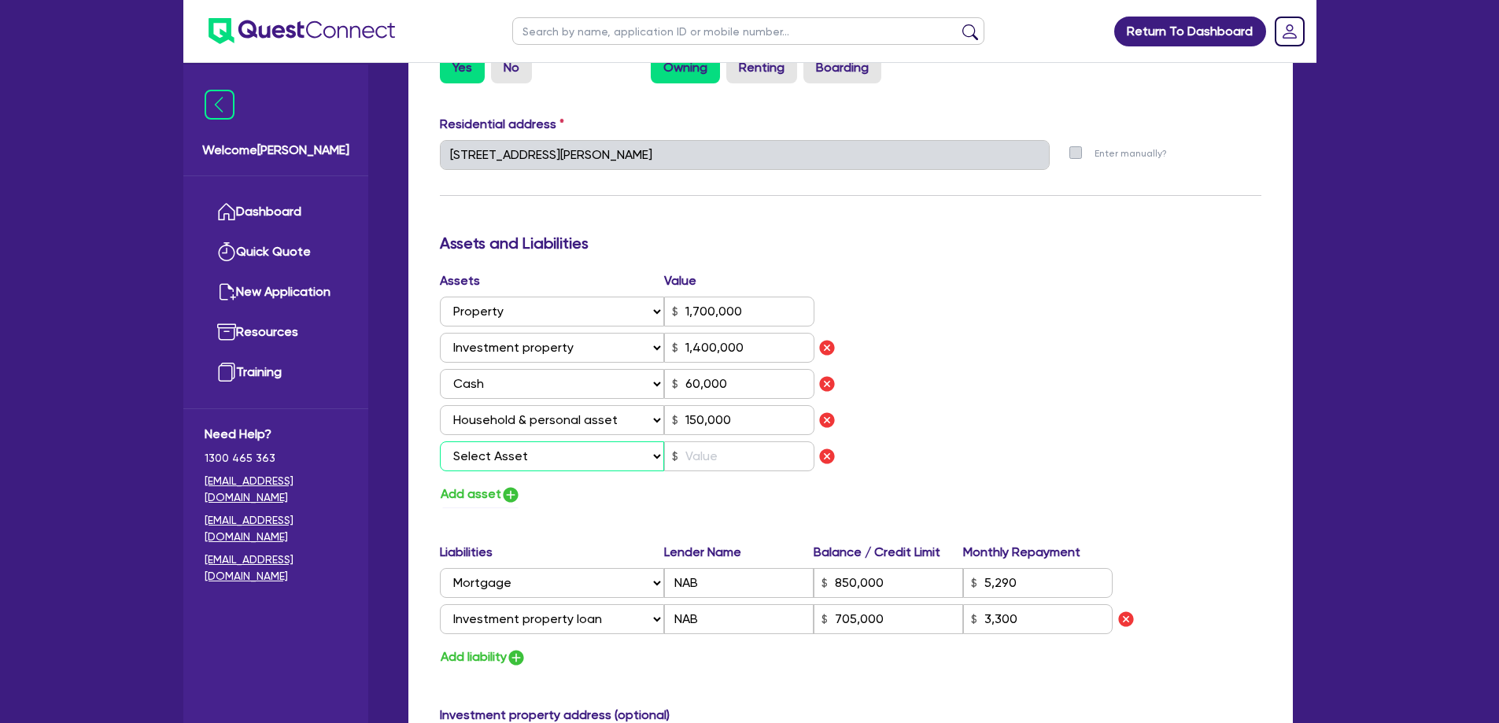
click at [560, 444] on select "Select Asset Cash Property Investment property Vehicle Truck Trailer Equipment …" at bounding box center [552, 457] width 225 height 30
click at [440, 442] on select "Select Asset Cash Property Investment property Vehicle Truck Trailer Equipment …" at bounding box center [552, 457] width 225 height 30
click at [709, 455] on input "text" at bounding box center [739, 457] width 150 height 30
click at [511, 657] on button "Add liability" at bounding box center [483, 657] width 87 height 21
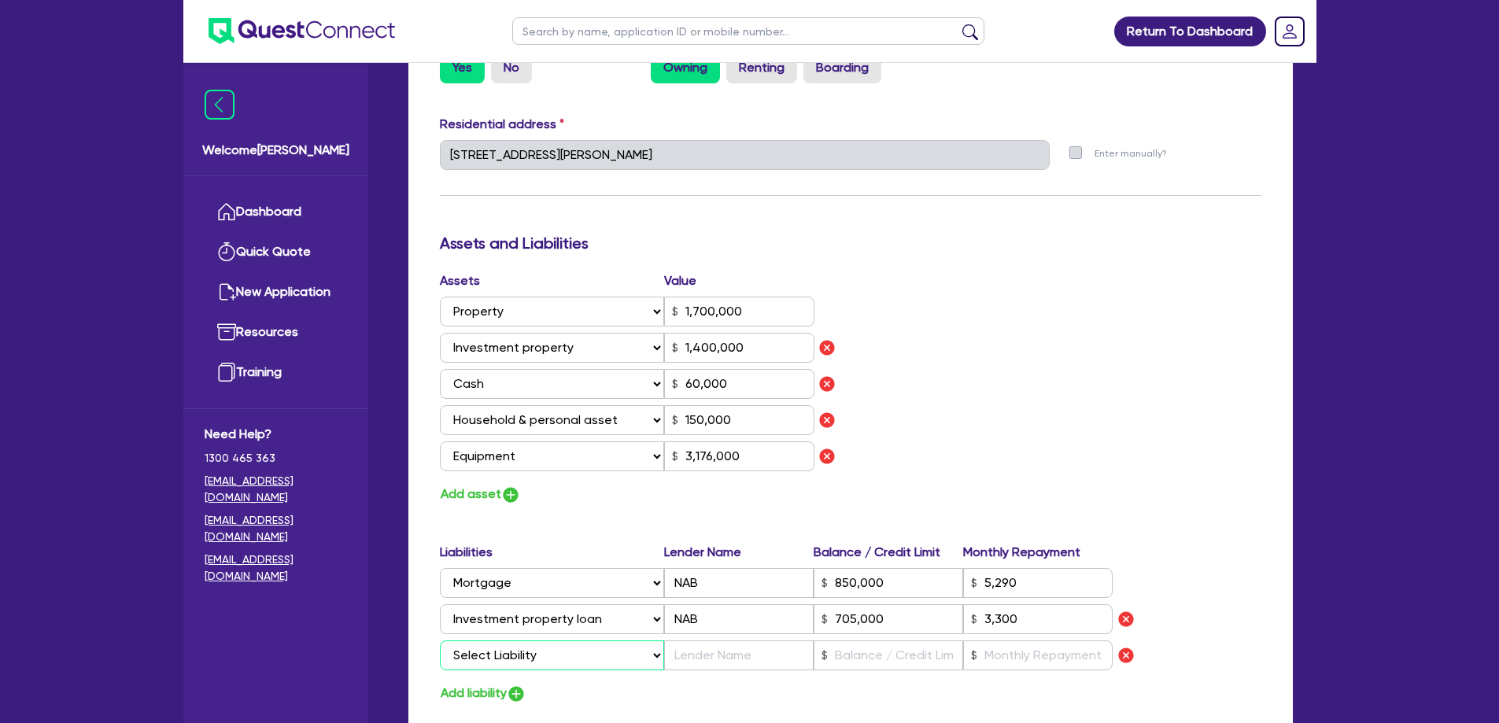
click at [511, 657] on select "Select Liability Credit card Mortgage Investment property loan Vehicle loan Tru…" at bounding box center [552, 656] width 224 height 30
click at [440, 641] on select "Select Liability Credit card Mortgage Investment property loan Vehicle loan Tru…" at bounding box center [552, 656] width 224 height 30
click at [690, 653] on input "text" at bounding box center [739, 656] width 150 height 30
click at [672, 648] on input "Various Lenders" at bounding box center [739, 656] width 150 height 30
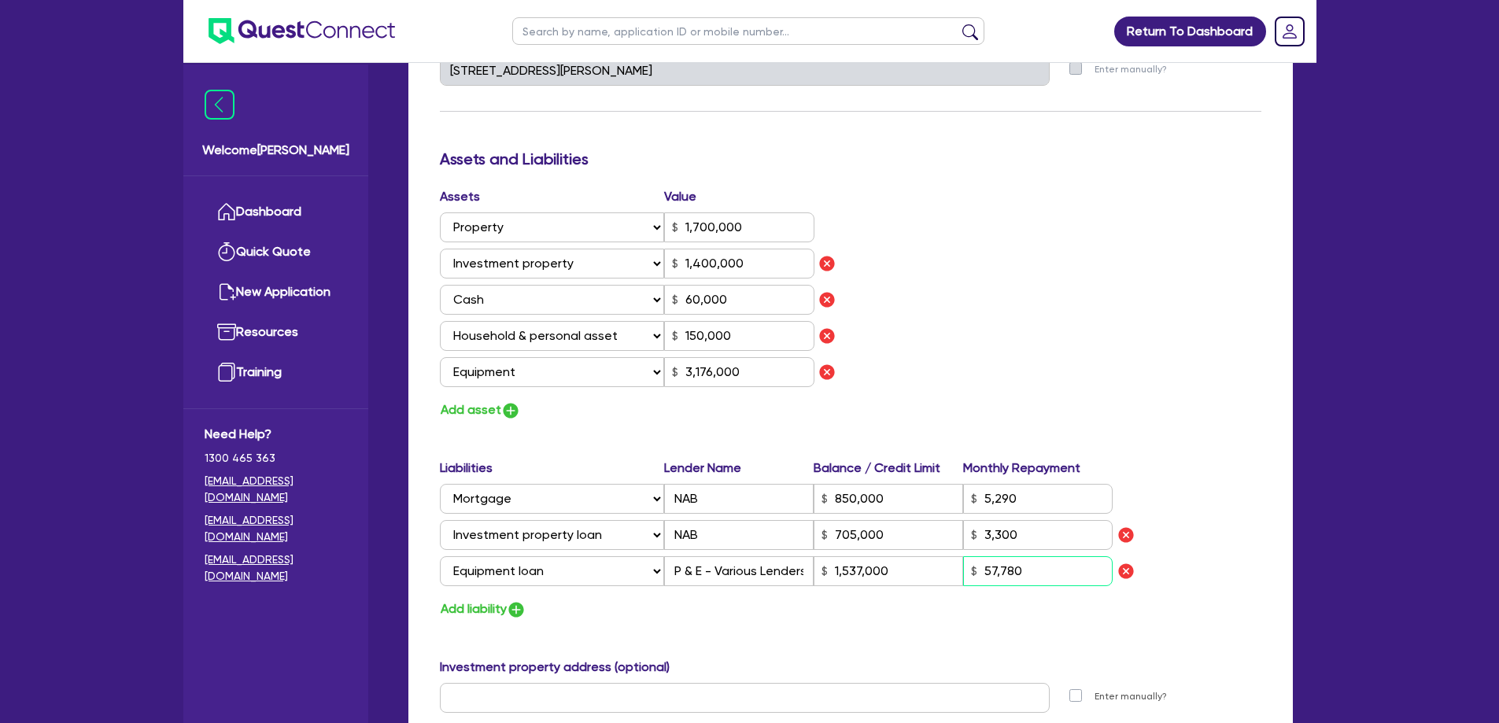
scroll to position [923, 0]
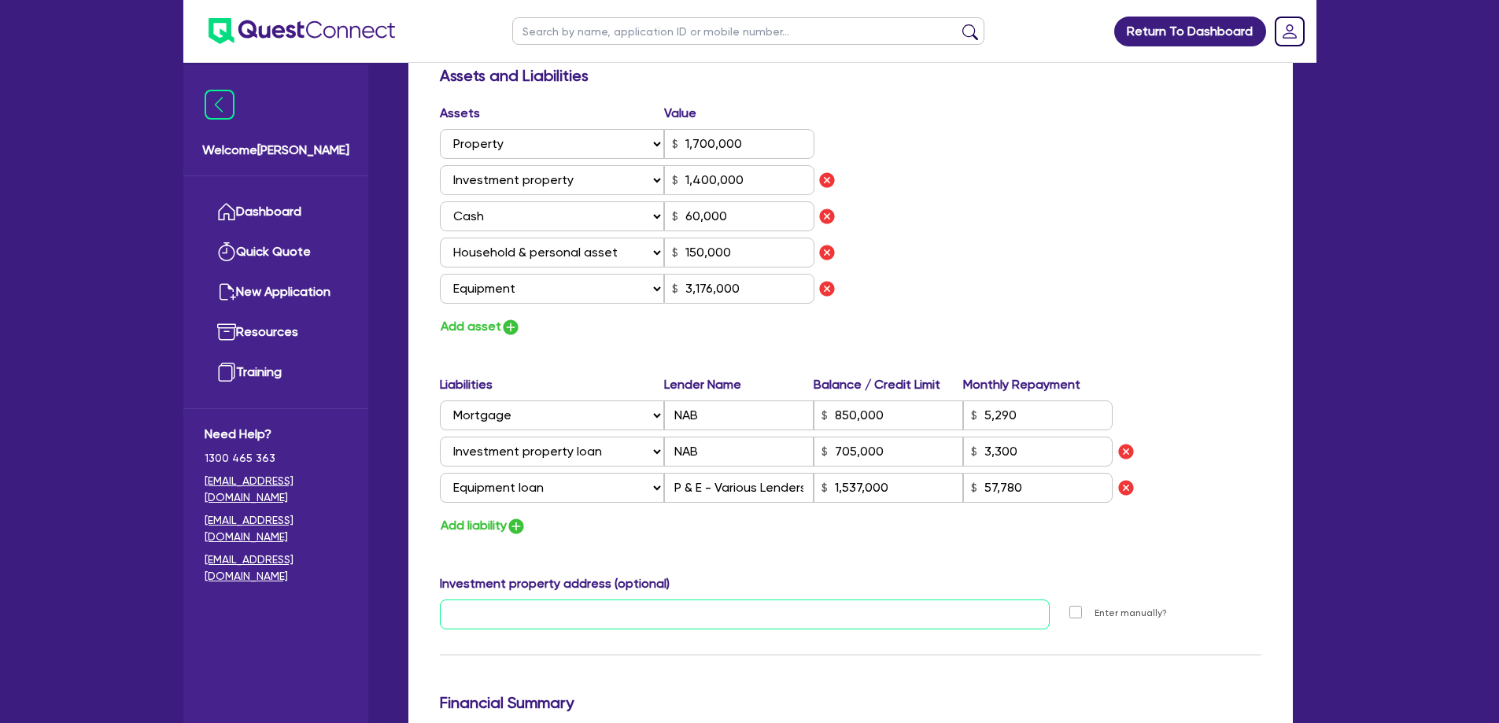
click at [561, 605] on input "text" at bounding box center [745, 615] width 611 height 30
click at [1210, 552] on div "Update residential status for Director #1 Boarding is only acceptable when the …" at bounding box center [851, 129] width 822 height 1461
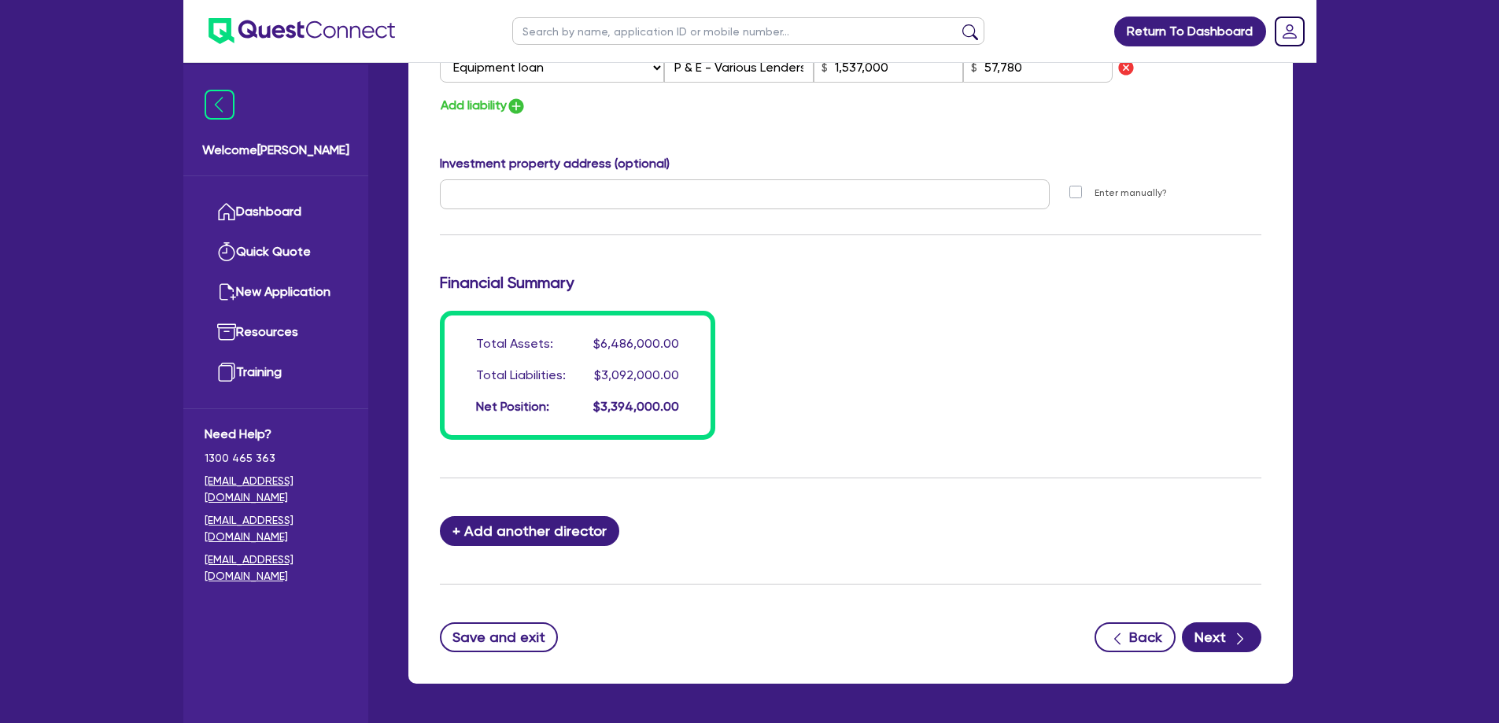
scroll to position [1092, 0]
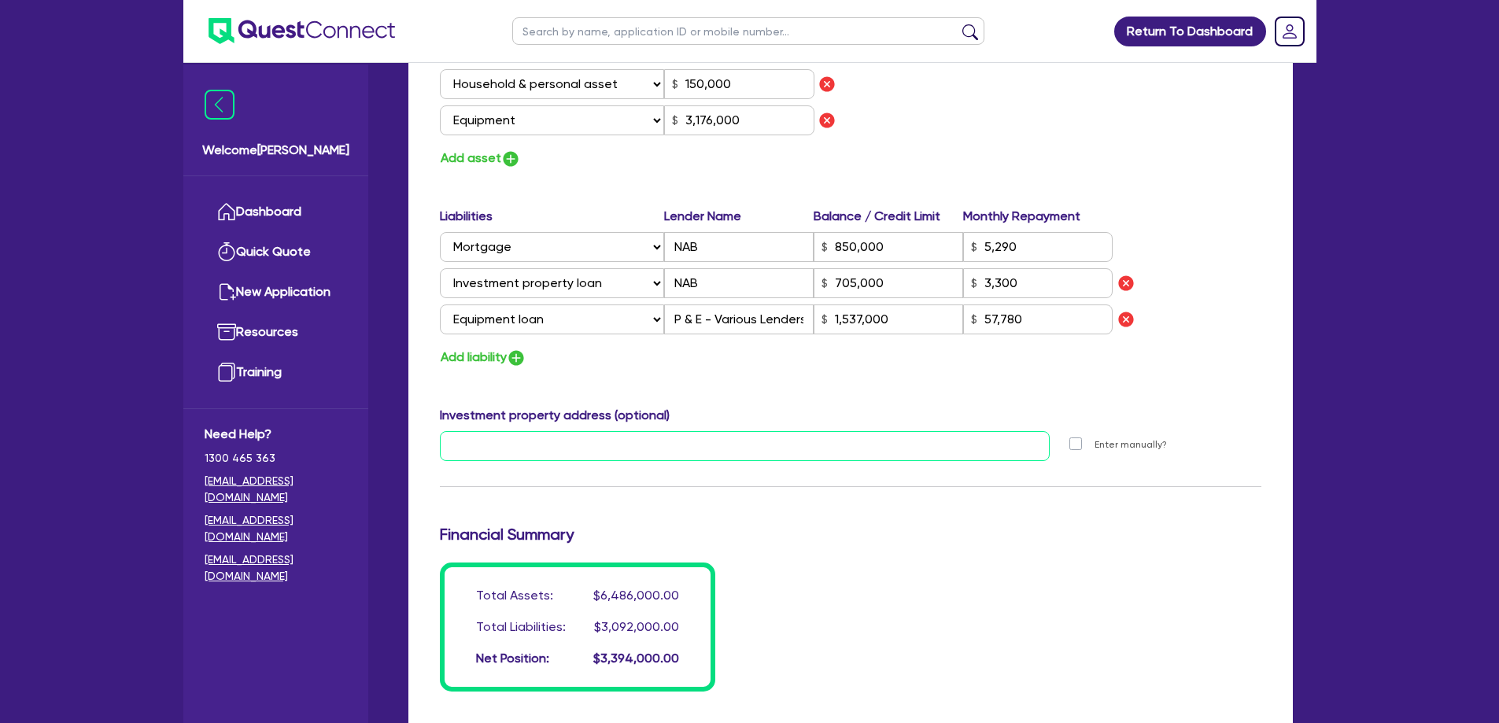
click at [501, 443] on input "text" at bounding box center [745, 446] width 611 height 30
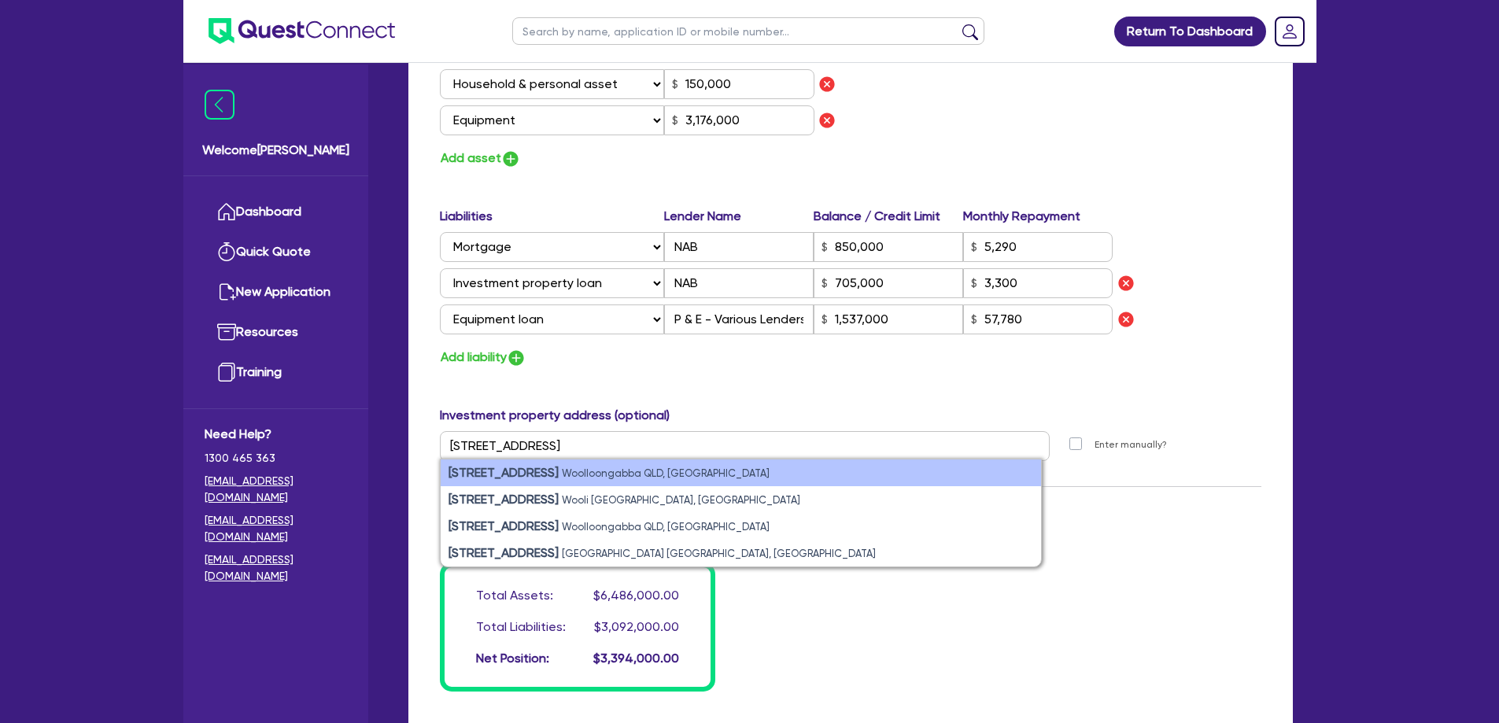
click at [606, 469] on small "Woolloongabba QLD, [GEOGRAPHIC_DATA]" at bounding box center [666, 473] width 208 height 12
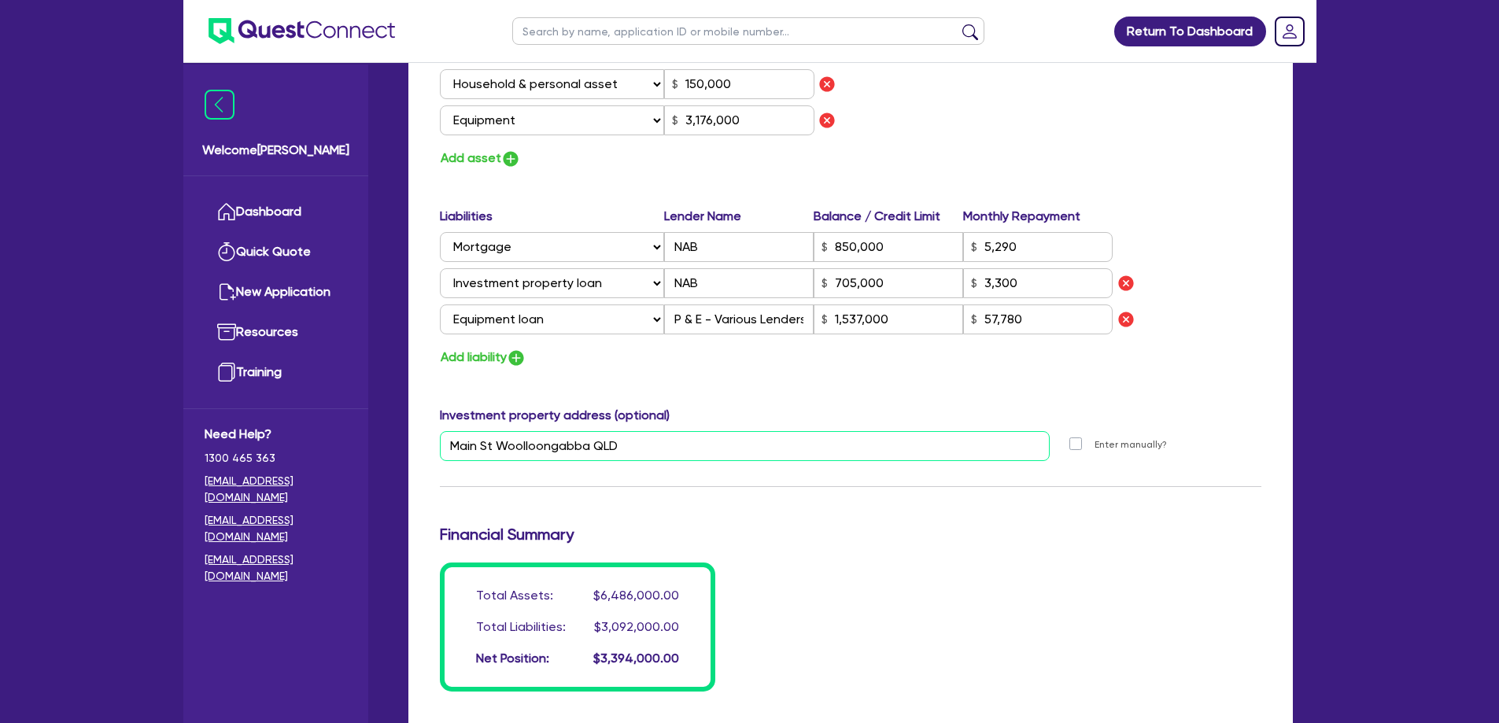
click at [700, 444] on input "Main St Woolloongabba QLD" at bounding box center [745, 446] width 611 height 30
click at [1114, 534] on h3 "Financial Summary" at bounding box center [851, 534] width 822 height 19
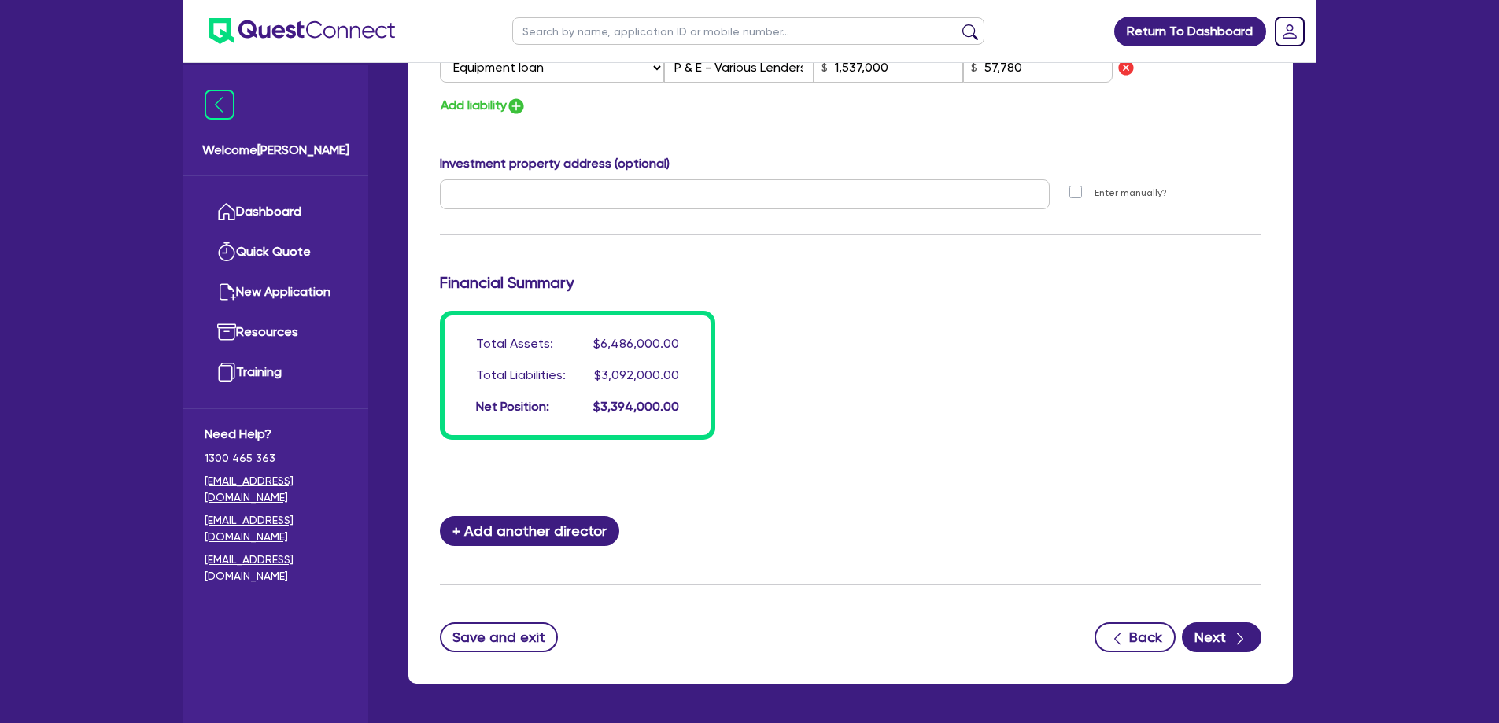
scroll to position [1398, 0]
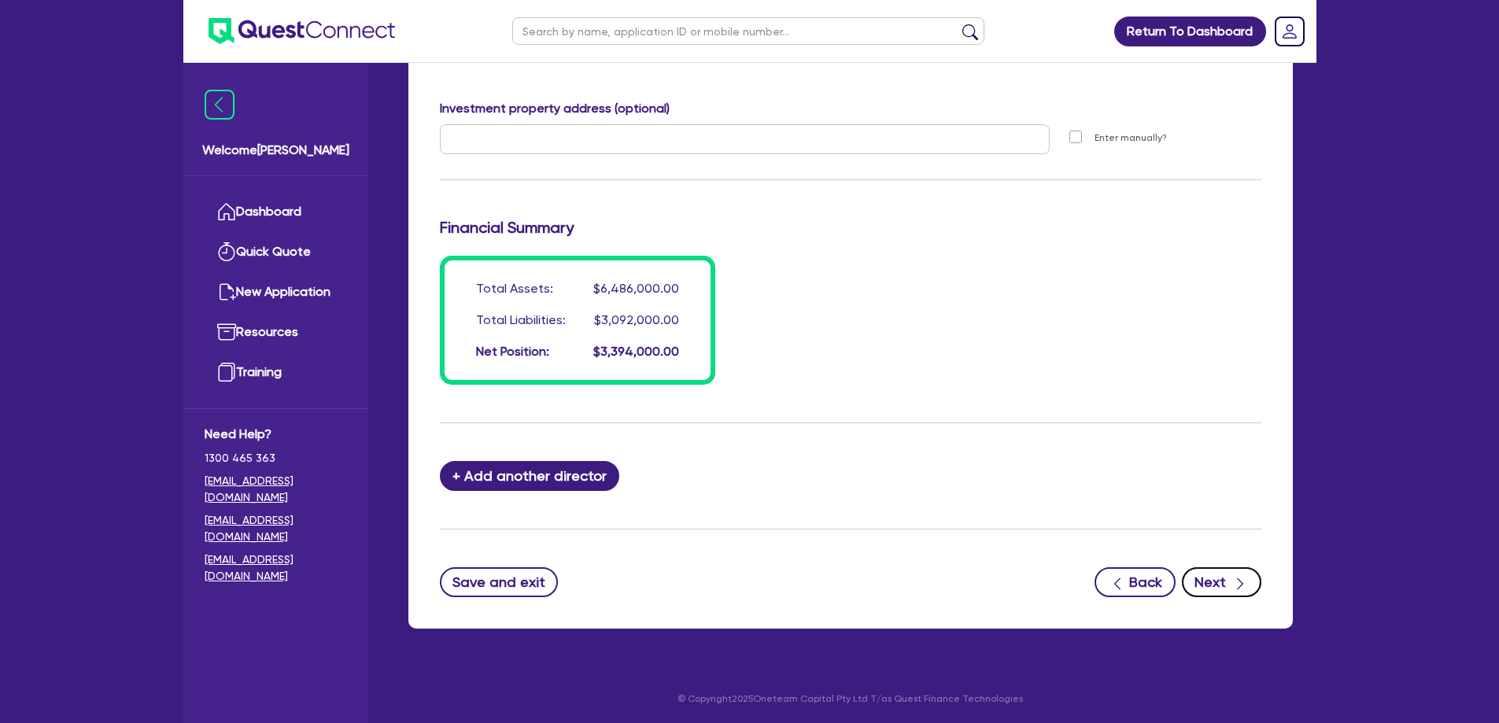
click at [1241, 587] on icon "button" at bounding box center [1240, 584] width 16 height 16
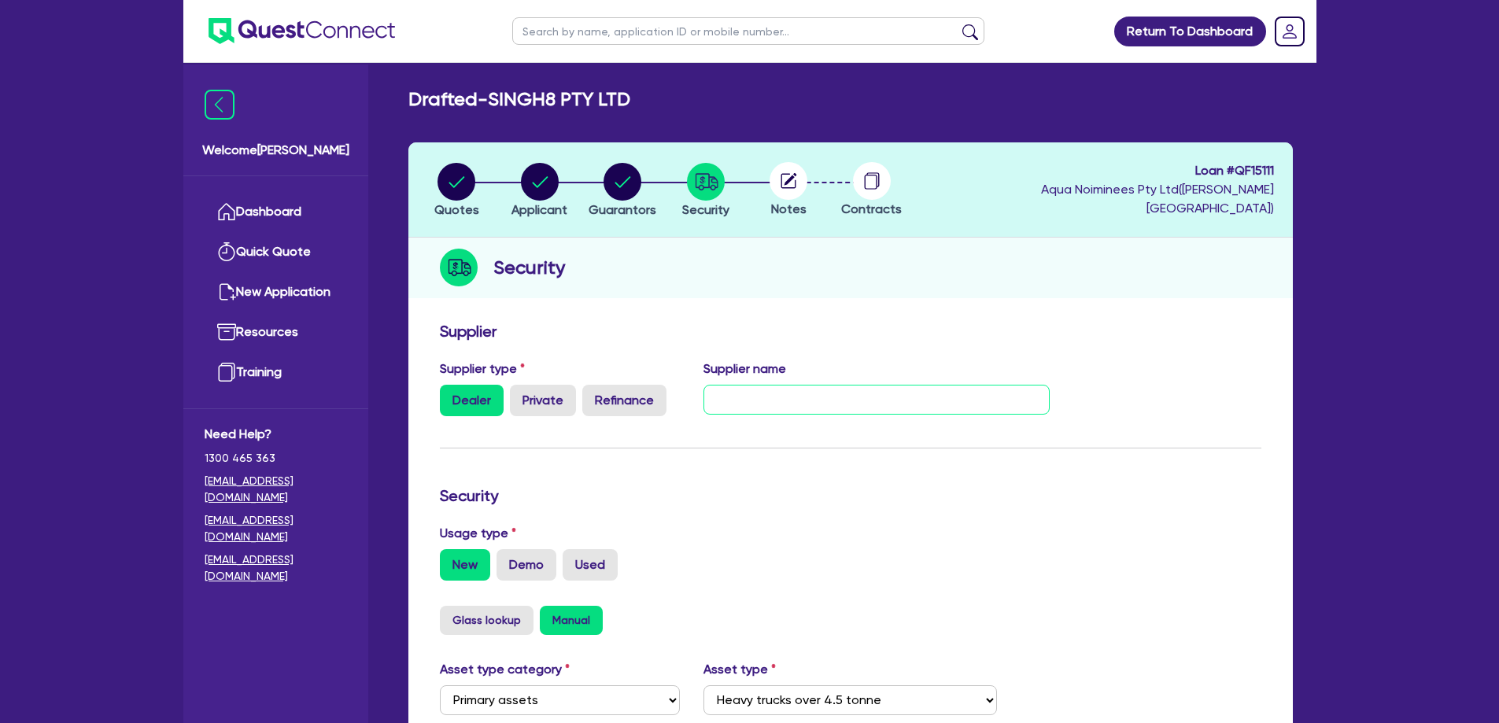
click at [766, 397] on input "text" at bounding box center [877, 400] width 346 height 30
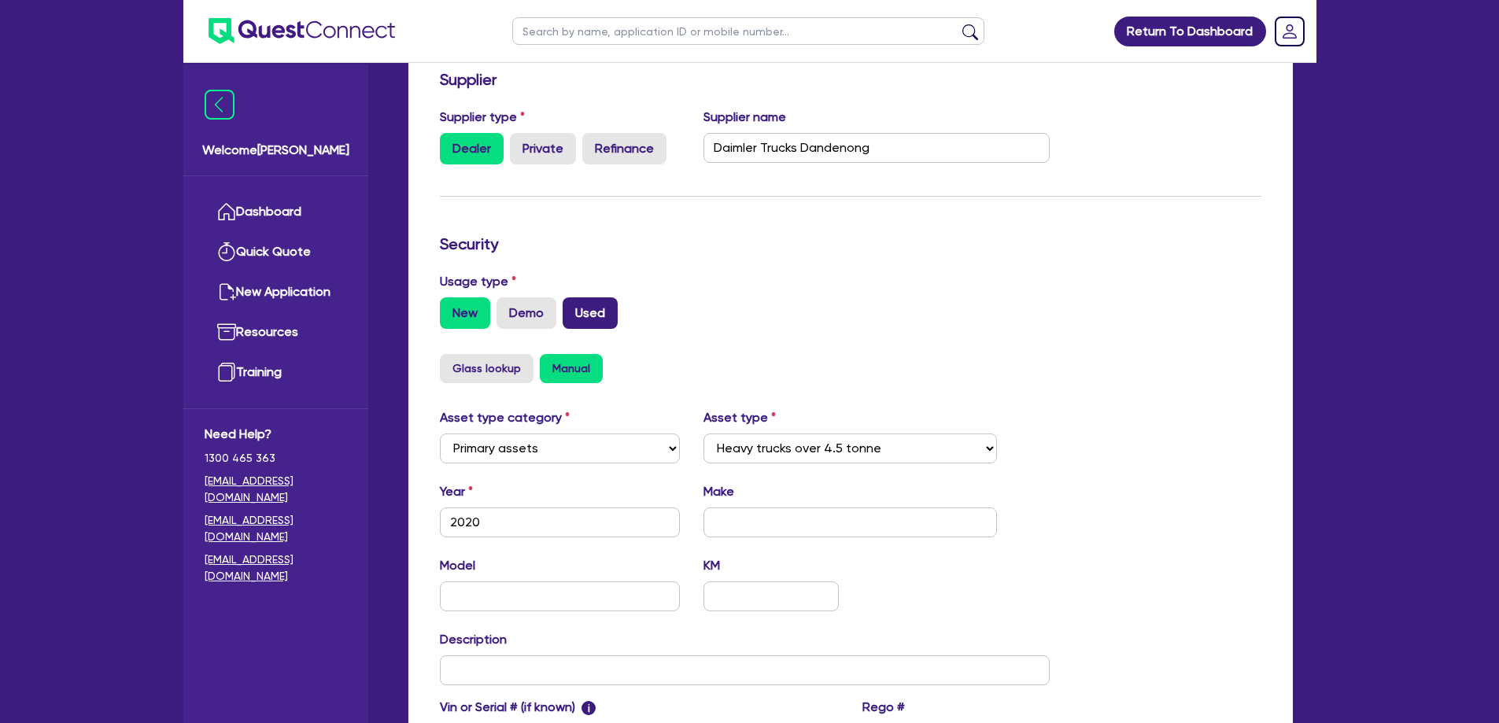
click at [580, 312] on label "Used" at bounding box center [590, 312] width 55 height 31
click at [573, 308] on input "Used" at bounding box center [568, 302] width 10 height 10
click at [582, 301] on label "Used" at bounding box center [590, 312] width 55 height 31
click at [573, 301] on input "Used" at bounding box center [568, 302] width 10 height 10
click at [530, 438] on select "Select Cars and light trucks Primary assets Secondary assets Tertiary assets" at bounding box center [560, 449] width 241 height 30
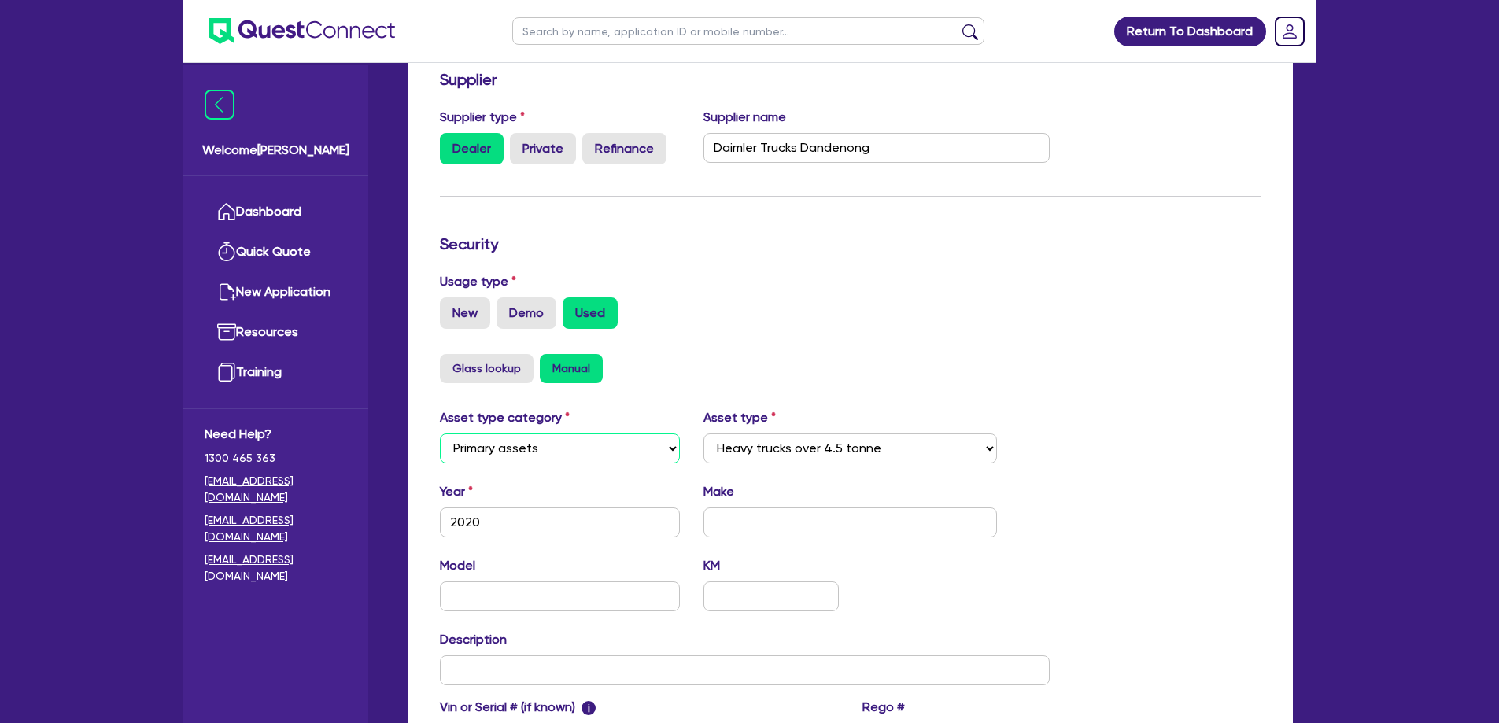
click at [530, 438] on select "Select Cars and light trucks Primary assets Secondary assets Tertiary assets" at bounding box center [560, 449] width 241 height 30
click at [747, 526] on input "text" at bounding box center [851, 523] width 294 height 30
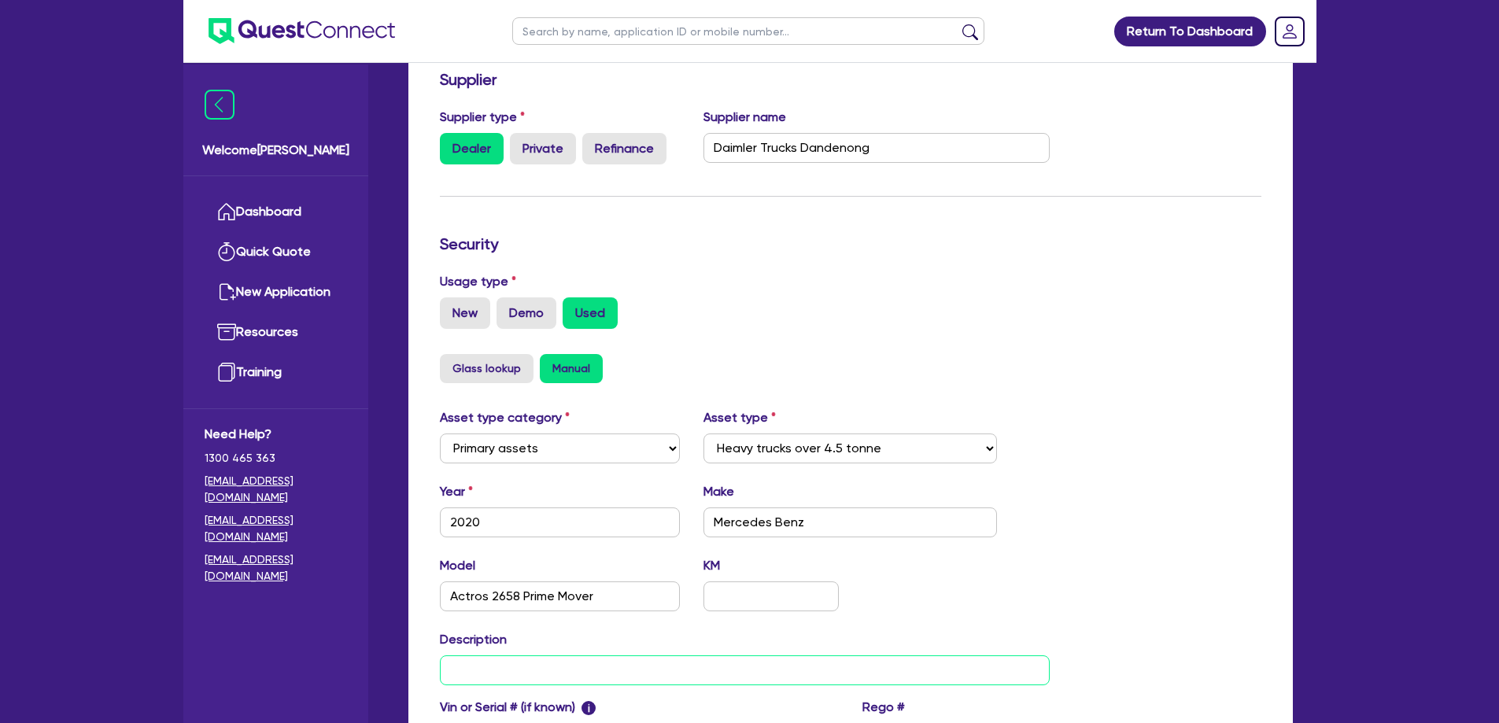
click at [606, 673] on input "text" at bounding box center [745, 671] width 611 height 30
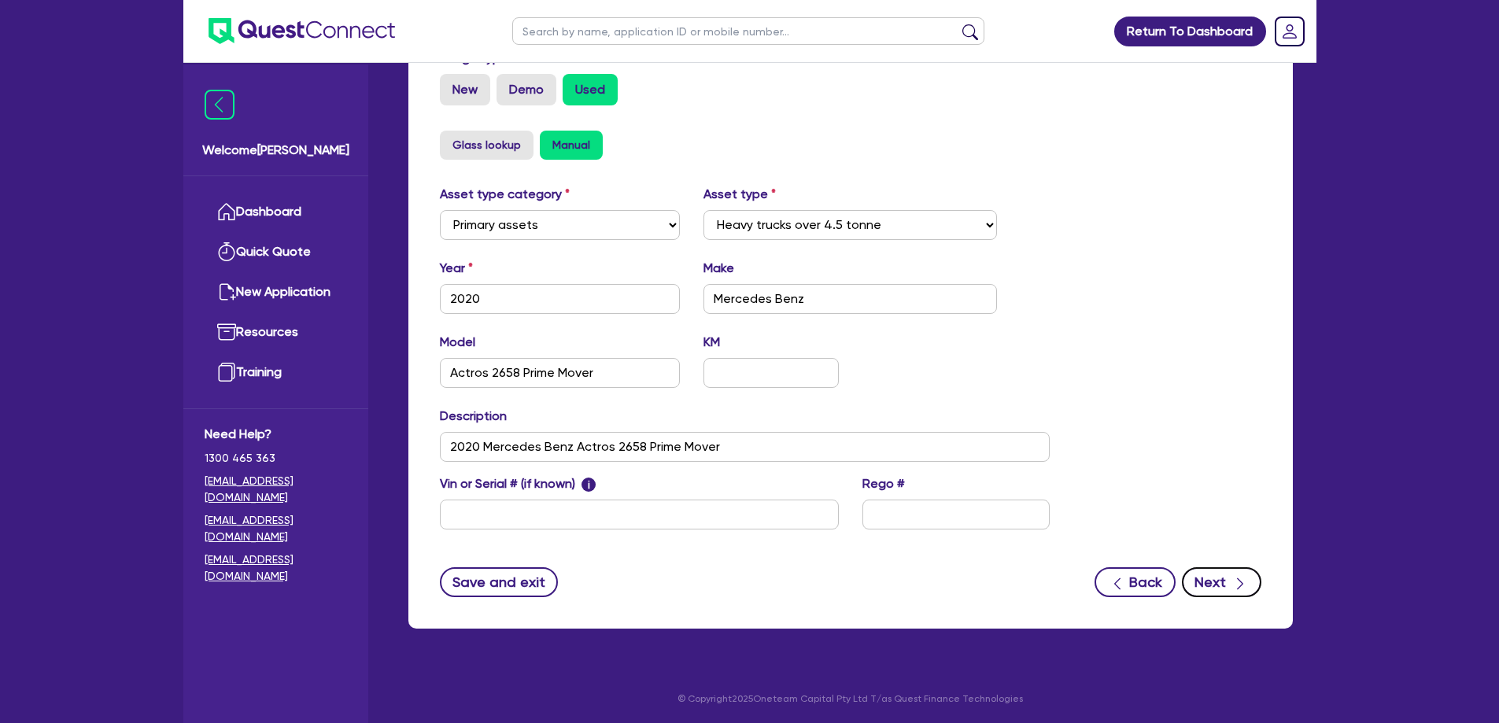
click at [1217, 578] on button "Next" at bounding box center [1221, 582] width 79 height 30
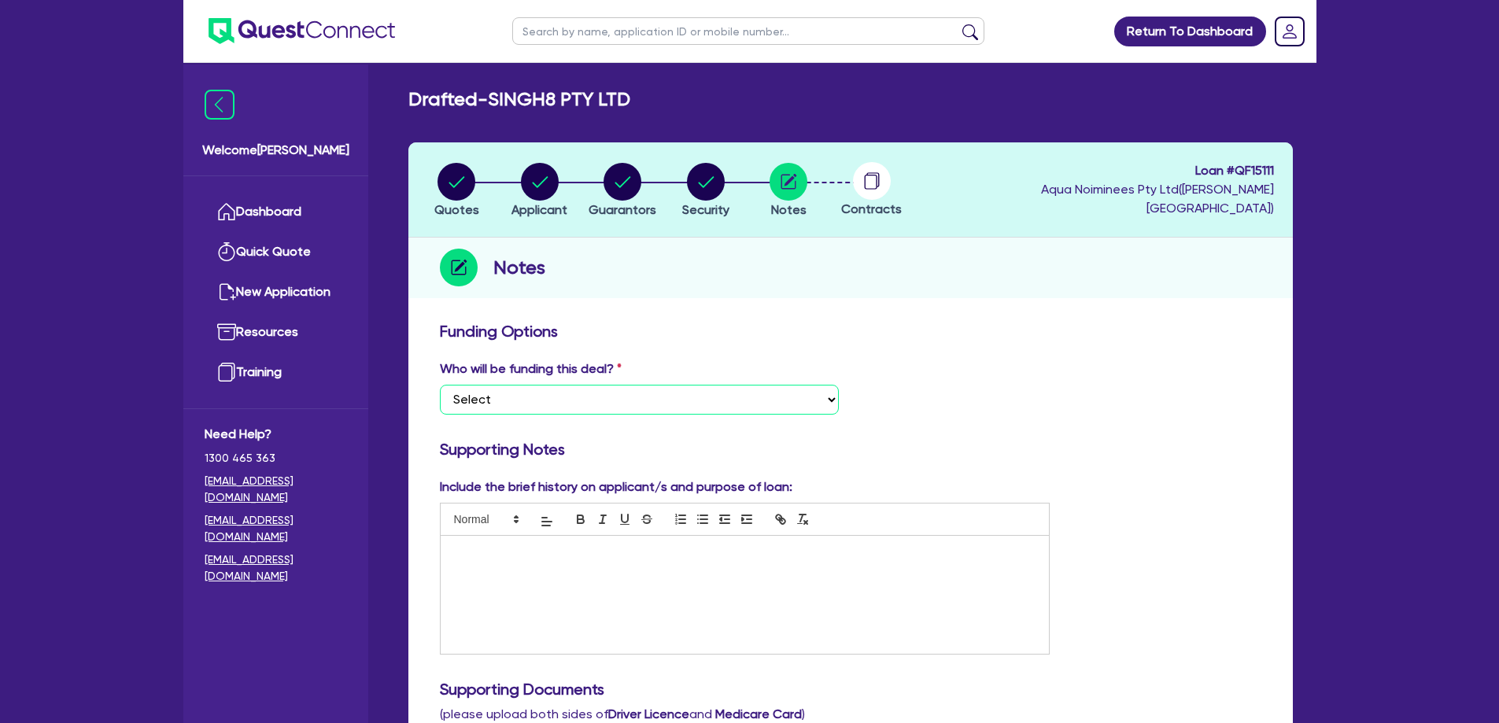
click at [610, 393] on select "Select I want Quest to fund 100% I will fund 100% I will co-fund with Quest Oth…" at bounding box center [639, 400] width 399 height 30
click at [440, 385] on select "Select I want Quest to fund 100% I will fund 100% I will co-fund with Quest Oth…" at bounding box center [639, 400] width 399 height 30
click at [637, 395] on select "Select I want Quest to fund 100% I will fund 100% I will co-fund with Quest Oth…" at bounding box center [639, 400] width 399 height 30
click at [1033, 390] on div "Who will be funding this deal? Select I want Quest to fund 100% I will fund 100…" at bounding box center [850, 394] width 845 height 68
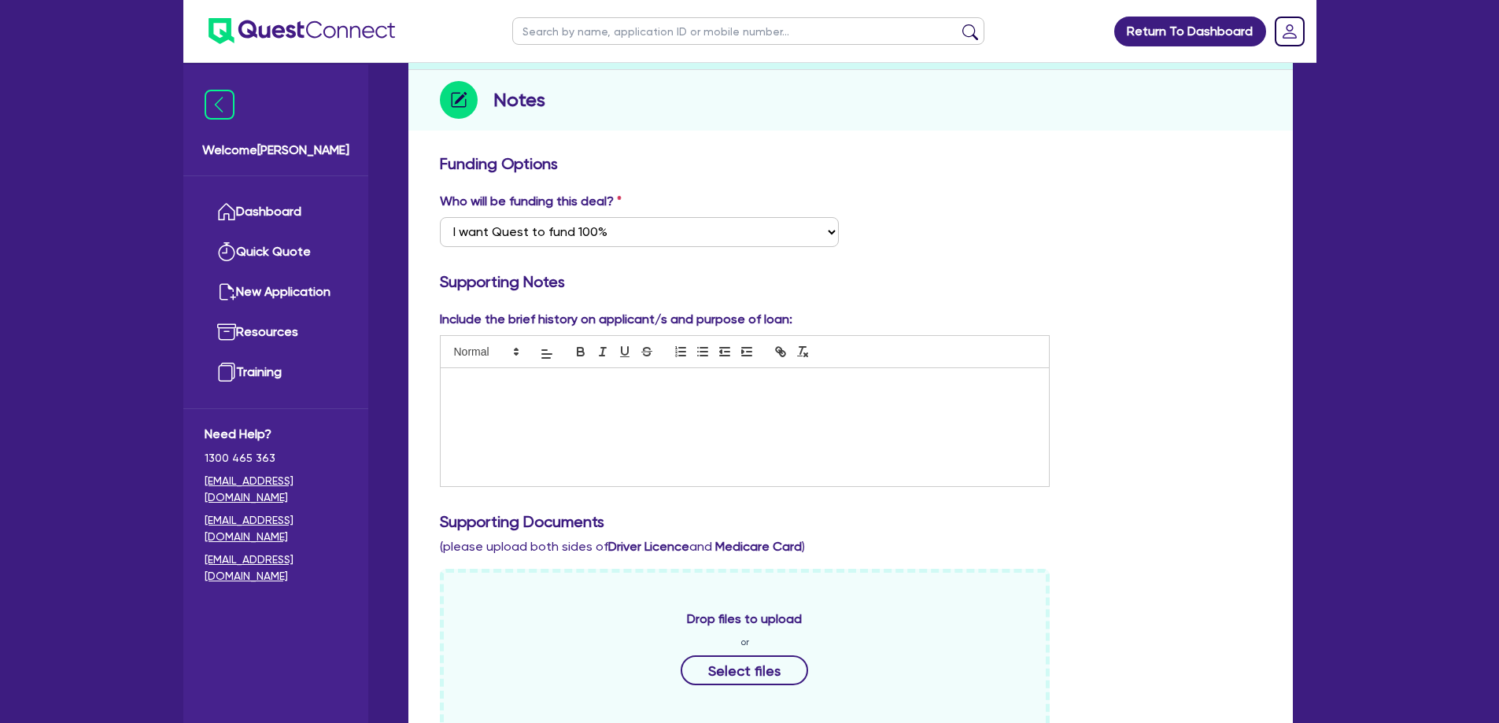
click at [604, 439] on div at bounding box center [745, 427] width 609 height 118
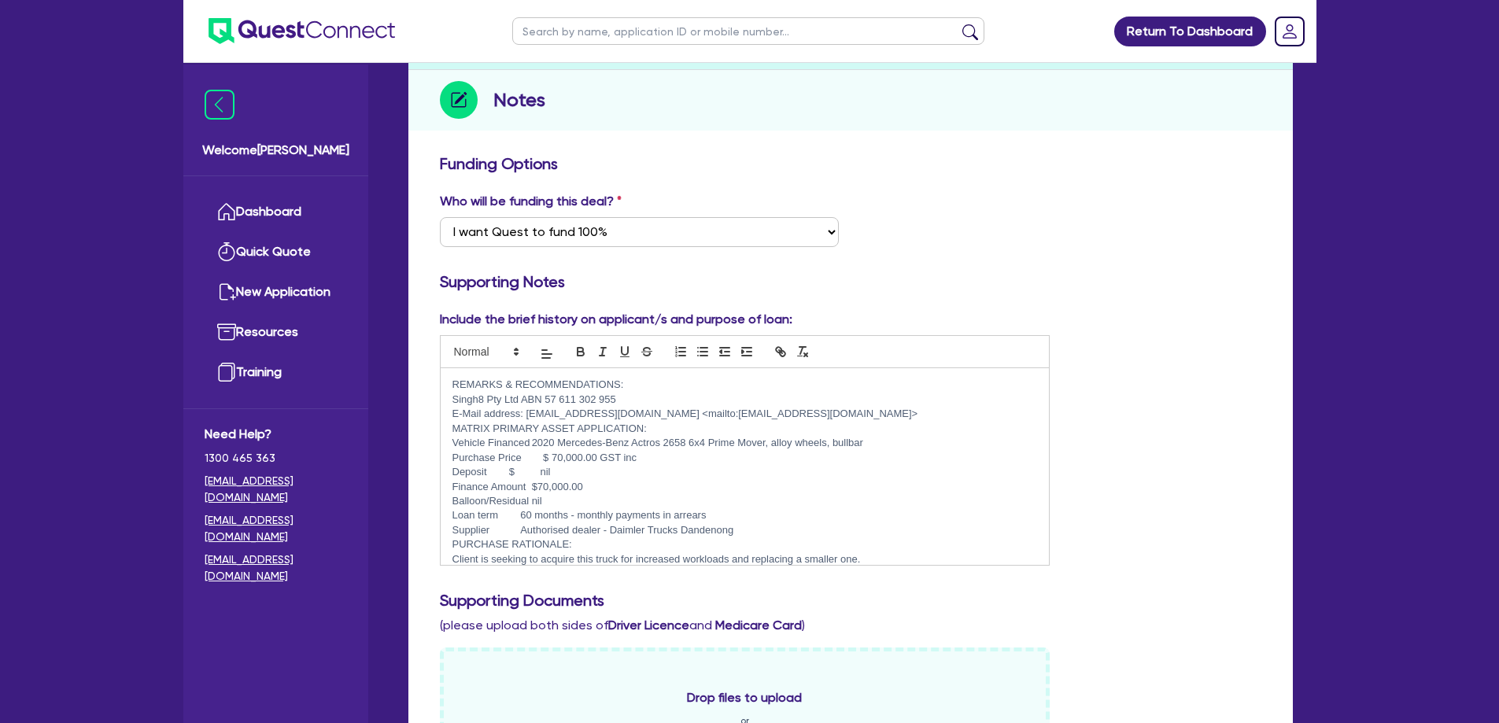
scroll to position [334, 0]
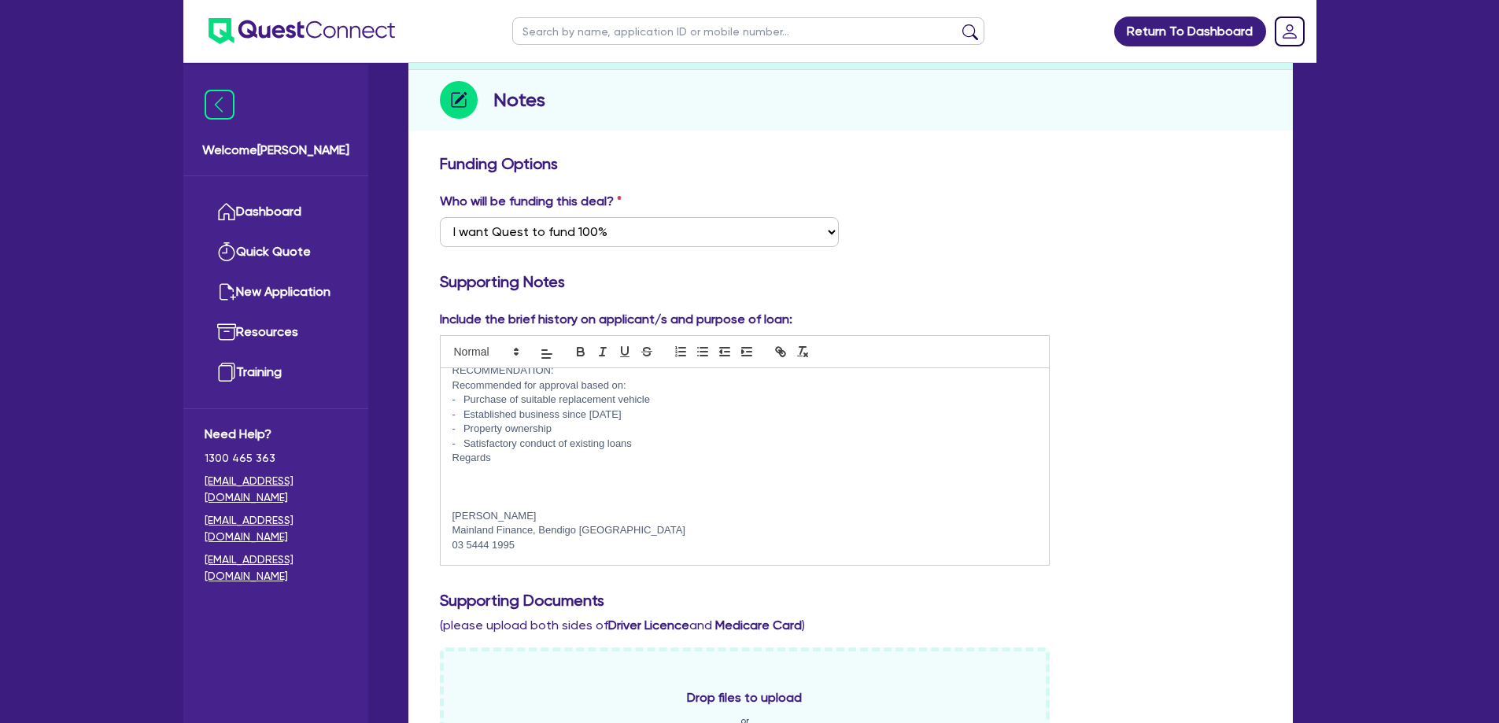
click at [1191, 371] on div "Include the brief history on applicant/s and purpose of loan: REMARKS & RECOMME…" at bounding box center [850, 444] width 845 height 269
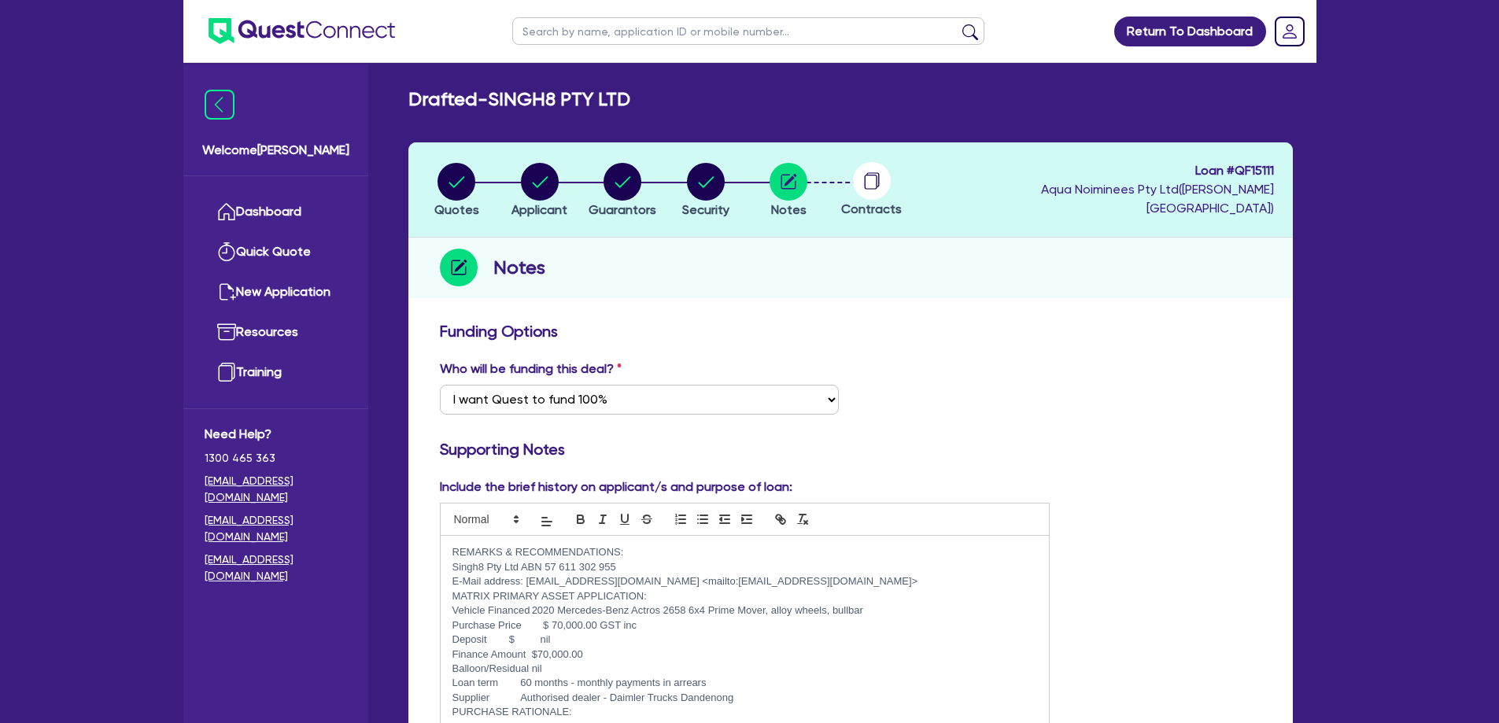
scroll to position [504, 0]
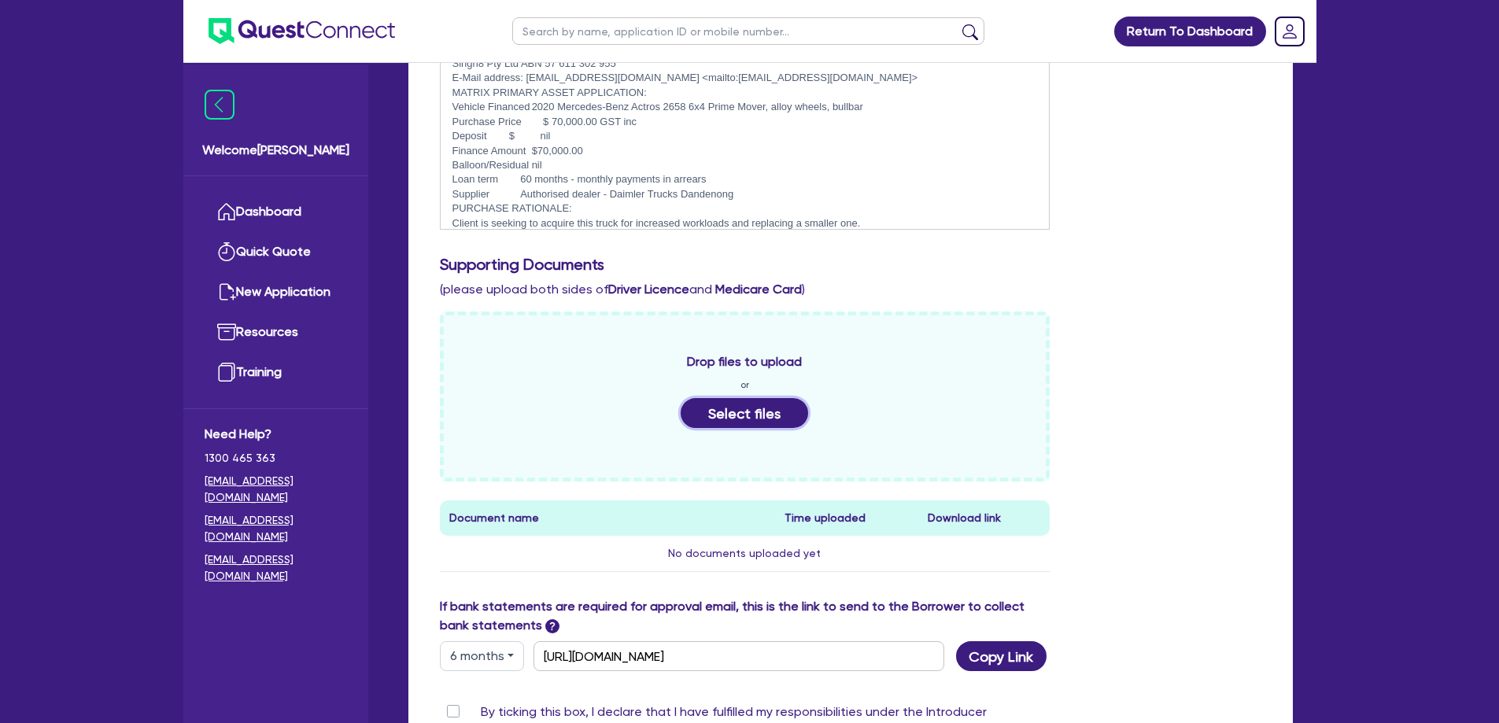
click at [750, 418] on button "Select files" at bounding box center [744, 413] width 127 height 30
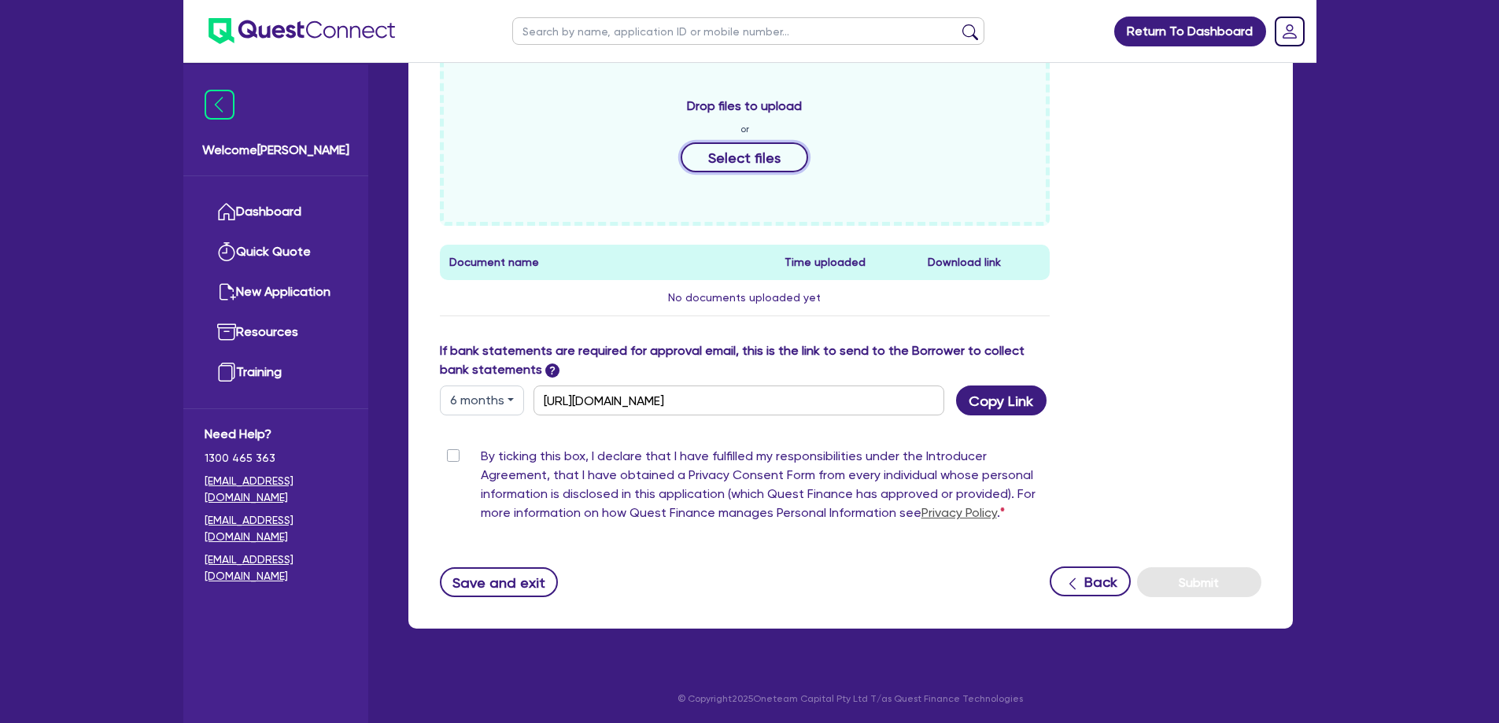
scroll to position [508, 0]
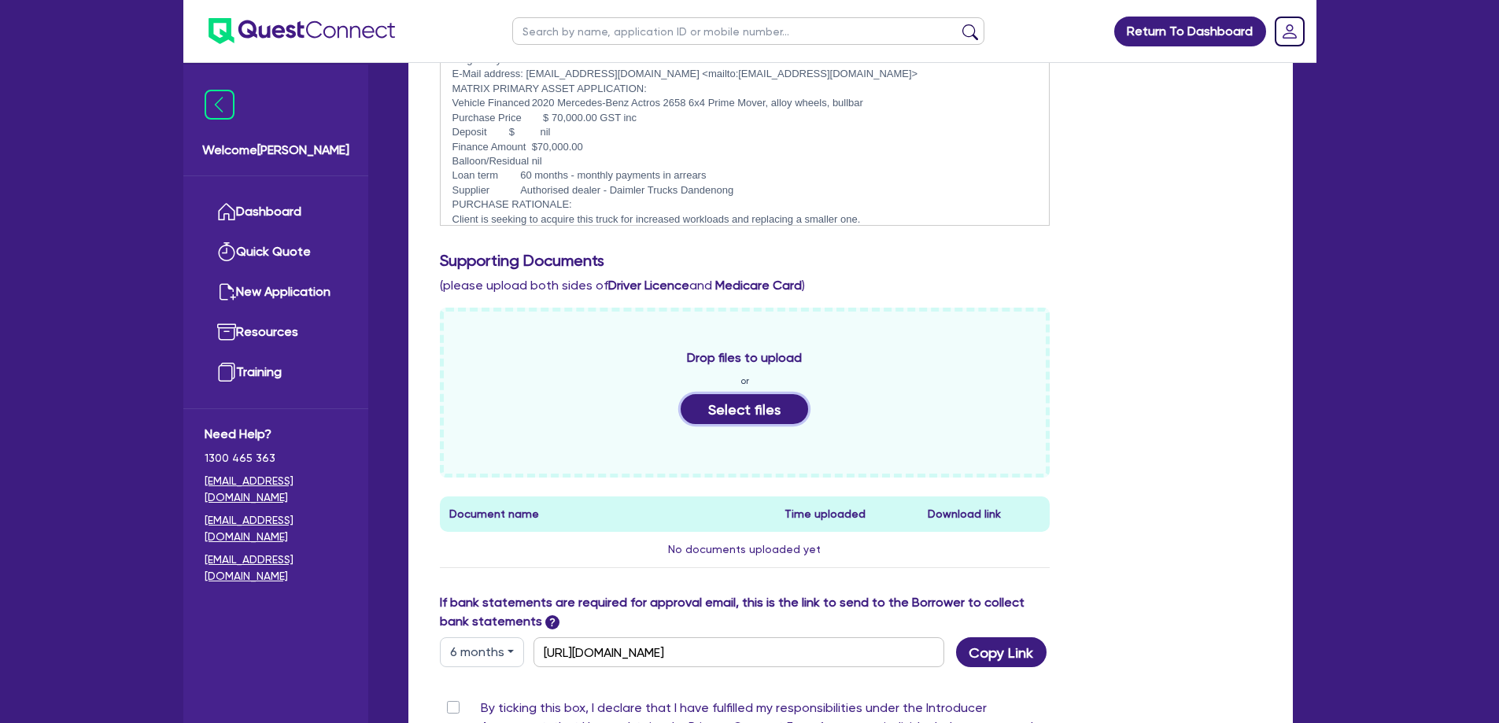
click at [763, 414] on button "Select files" at bounding box center [744, 409] width 127 height 30
click at [516, 323] on div "Drop files to upload or Select files" at bounding box center [745, 393] width 611 height 170
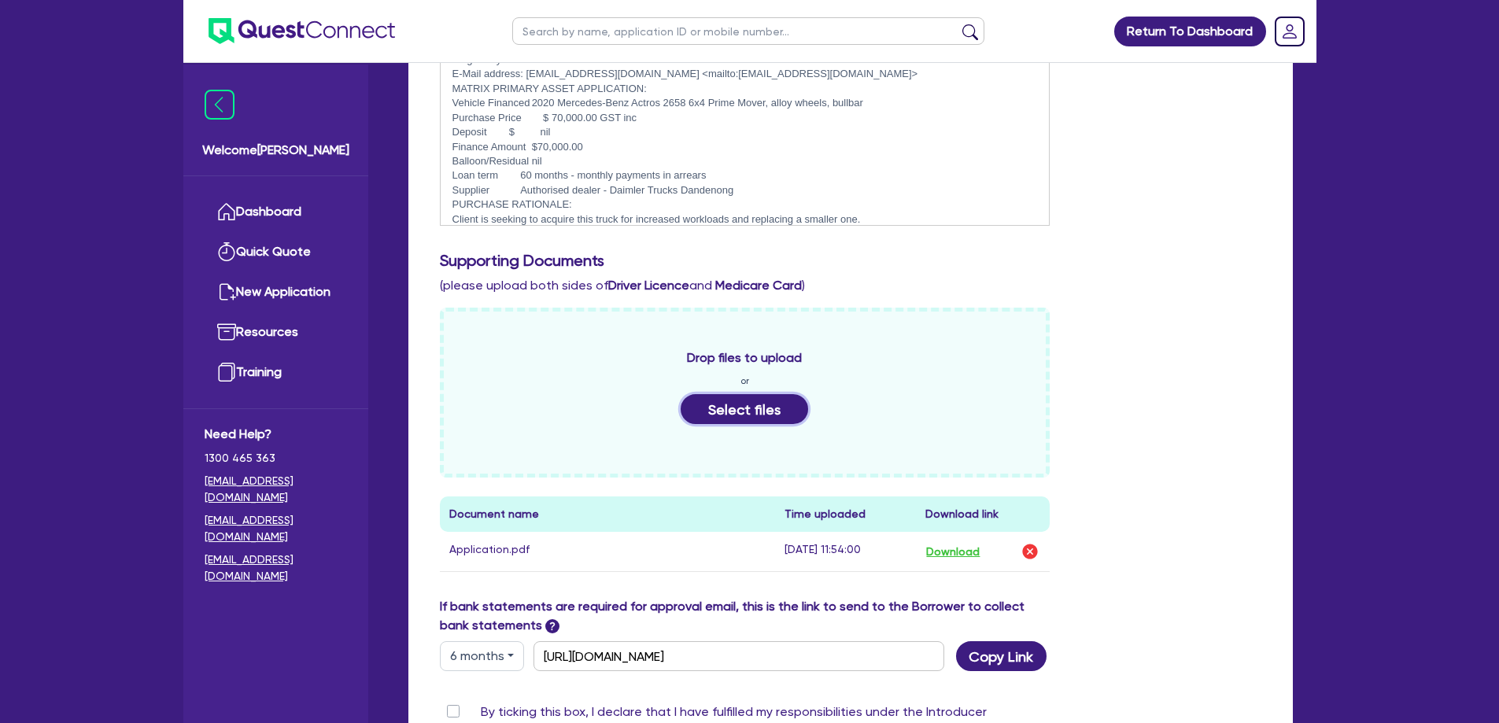
click at [757, 405] on button "Select files" at bounding box center [744, 409] width 127 height 30
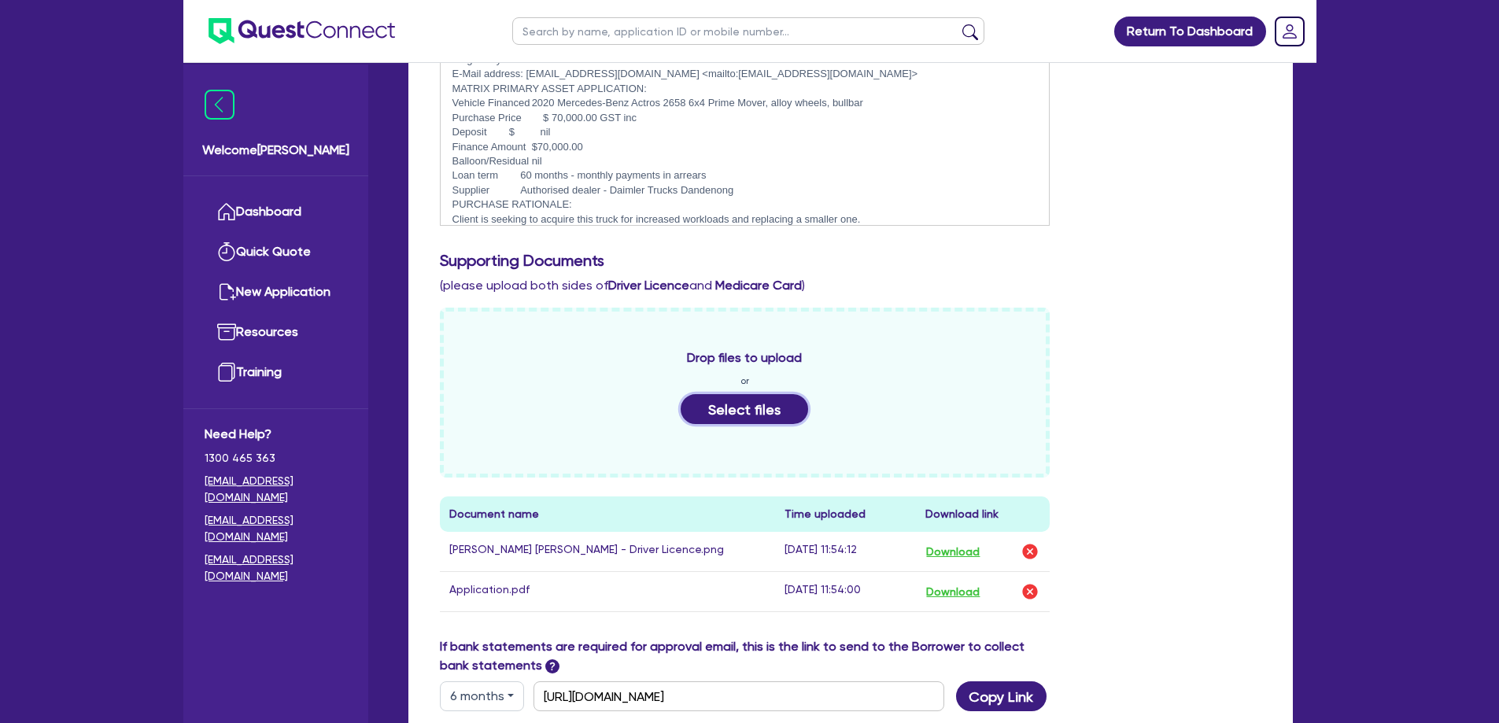
click at [723, 400] on button "Select files" at bounding box center [744, 409] width 127 height 30
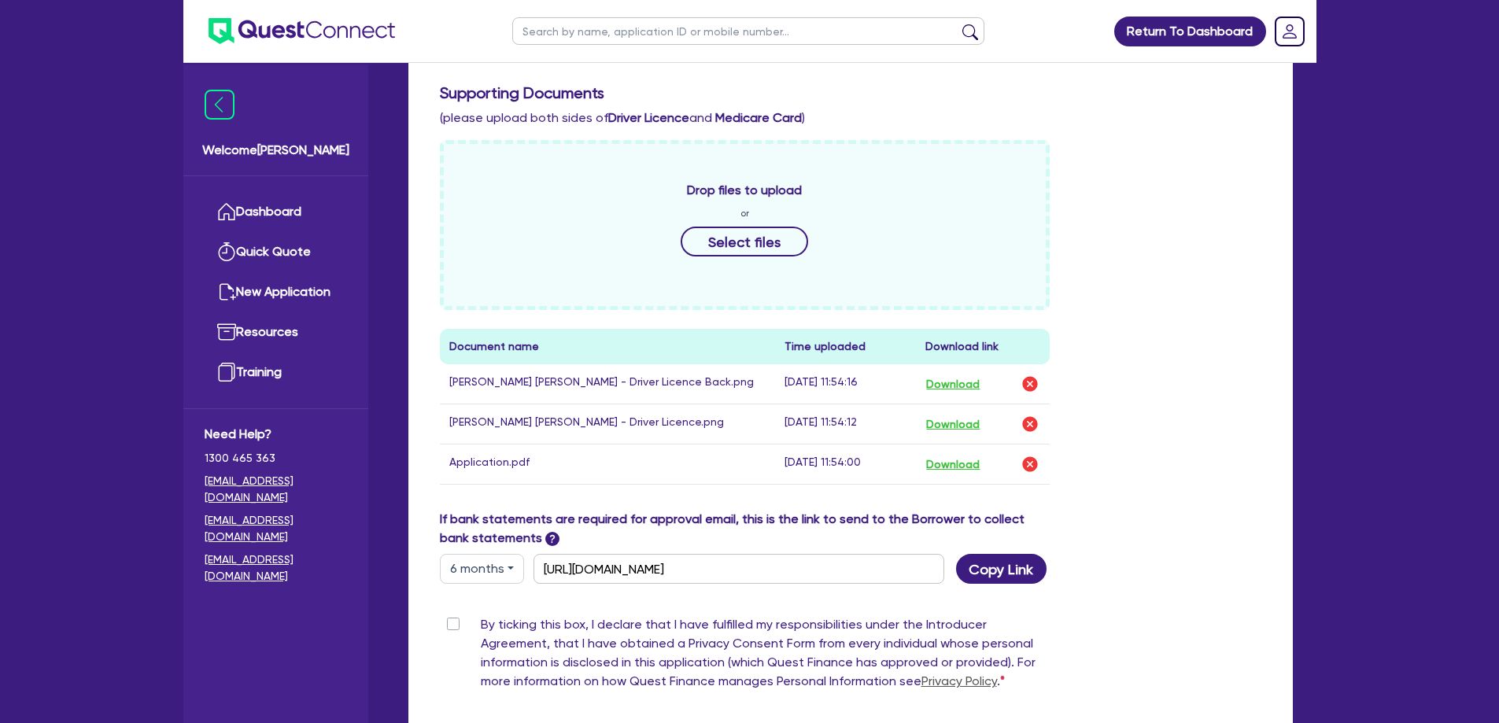
scroll to position [759, 0]
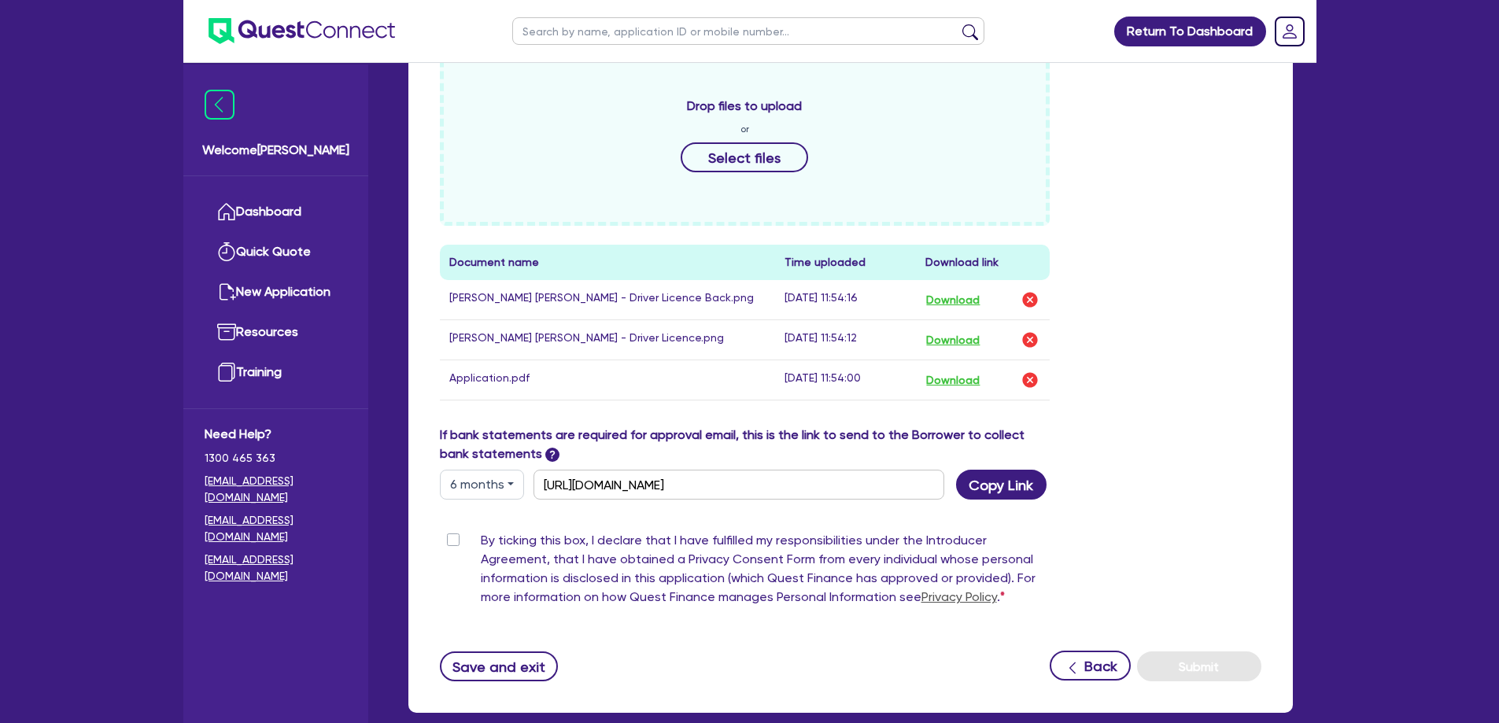
click at [481, 537] on label "By ticking this box, I declare that I have fulfilled my responsibilities under …" at bounding box center [766, 572] width 570 height 82
click at [451, 537] on input "By ticking this box, I declare that I have fulfilled my responsibilities under …" at bounding box center [446, 538] width 13 height 15
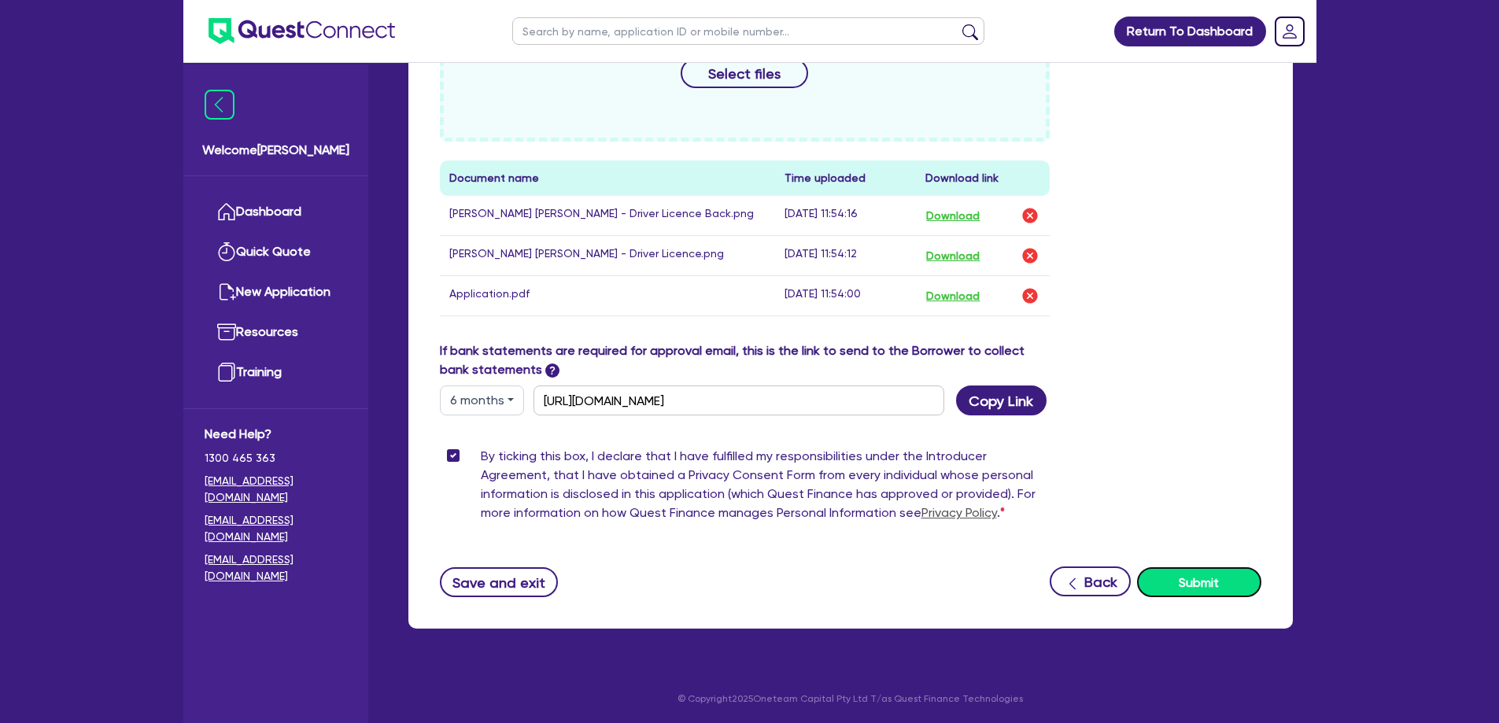
click at [1235, 586] on button "Submit" at bounding box center [1199, 582] width 124 height 30
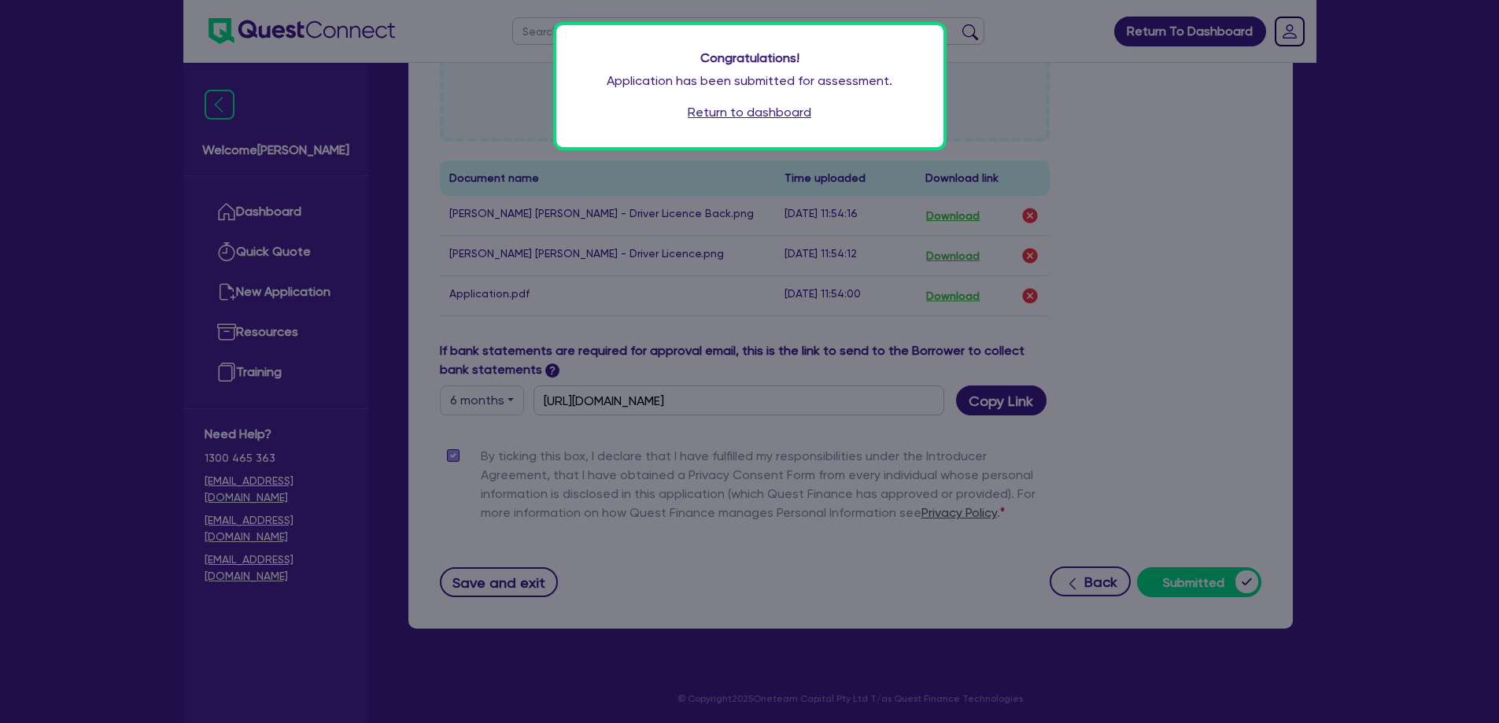
click at [769, 116] on link "Return to dashboard" at bounding box center [750, 112] width 124 height 19
